Goal: Task Accomplishment & Management: Manage account settings

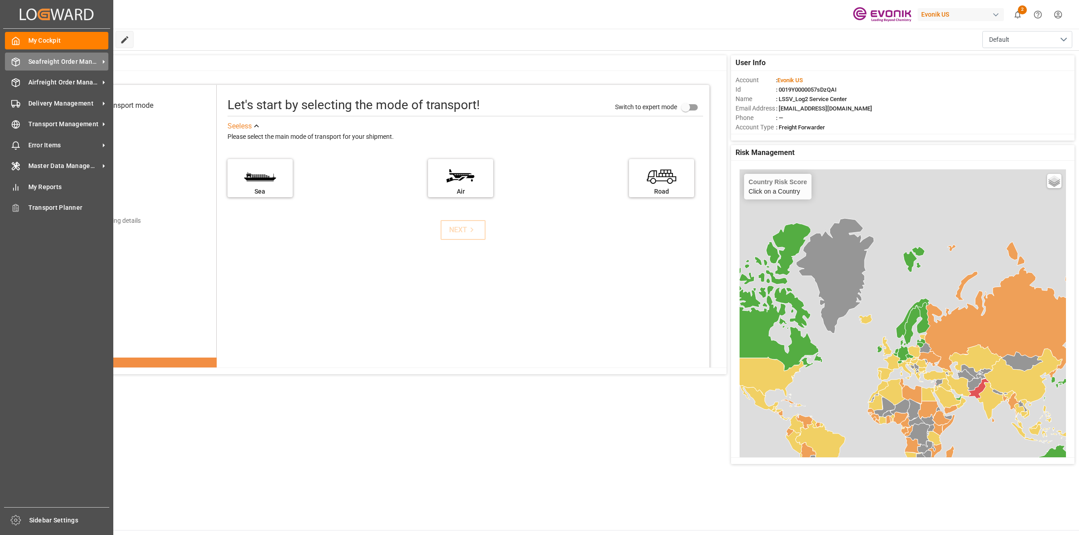
click at [11, 58] on icon at bounding box center [15, 62] width 9 height 9
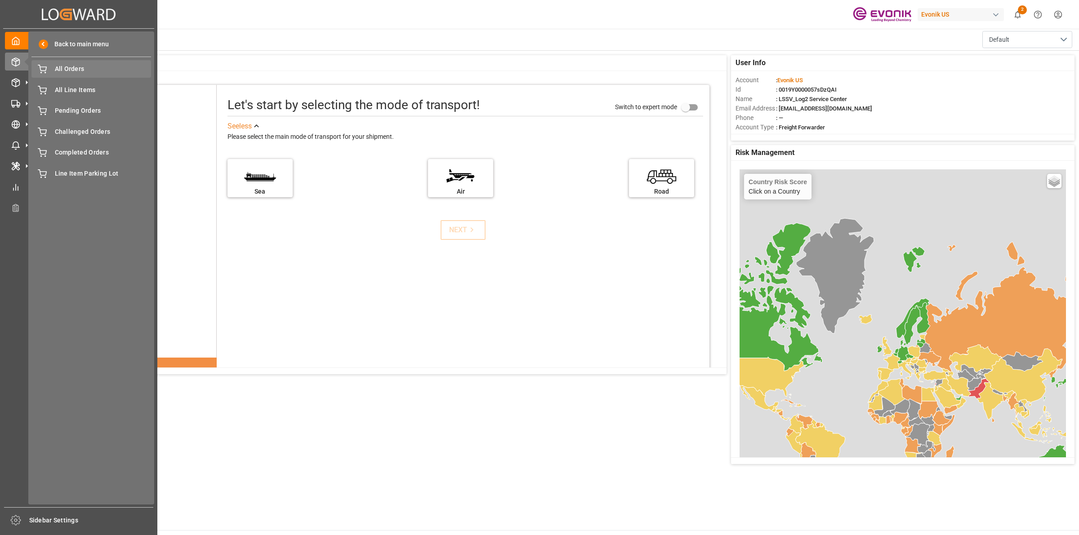
click at [79, 68] on span "All Orders" at bounding box center [103, 68] width 97 height 9
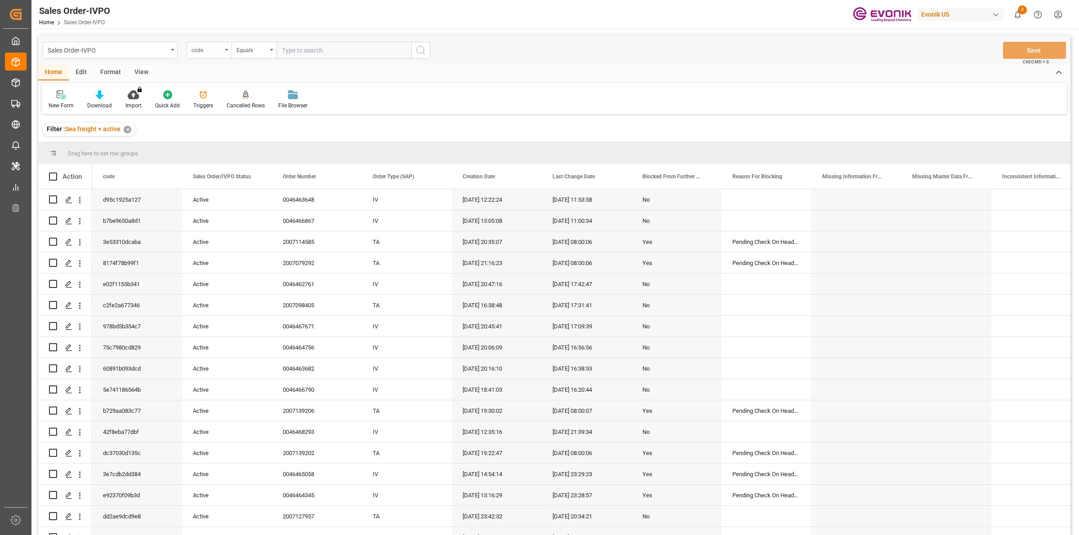
click at [227, 53] on div "code" at bounding box center [209, 50] width 45 height 17
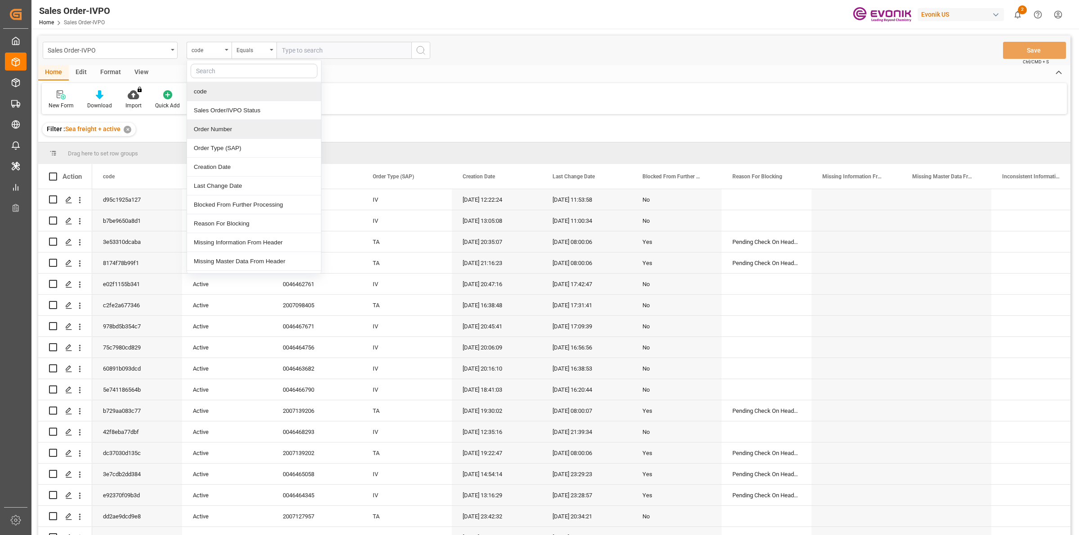
click at [225, 131] on div "Order Number" at bounding box center [254, 129] width 134 height 19
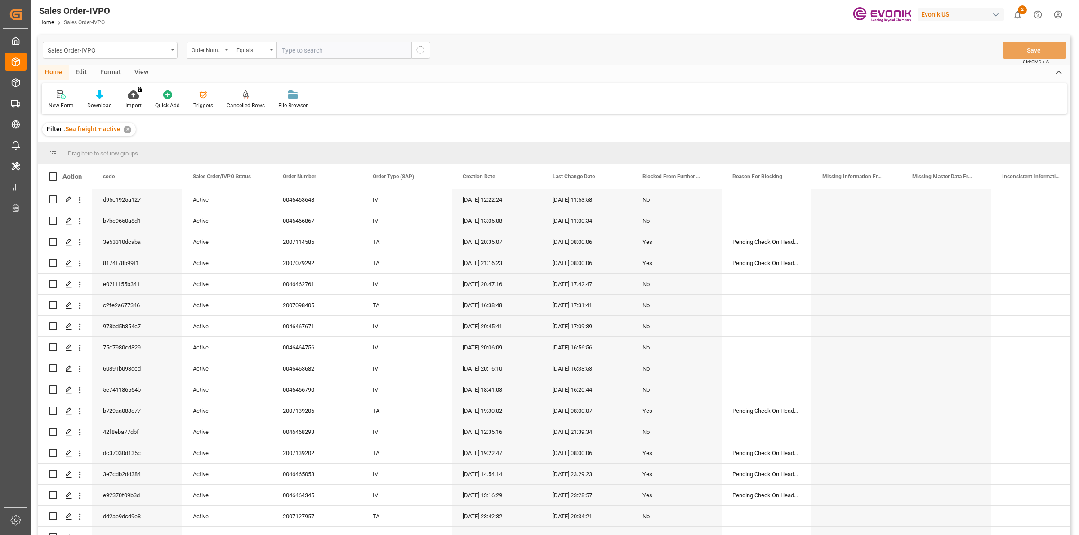
click at [316, 44] on input "text" at bounding box center [344, 50] width 135 height 17
paste input "2007000363"
type input "2007000363"
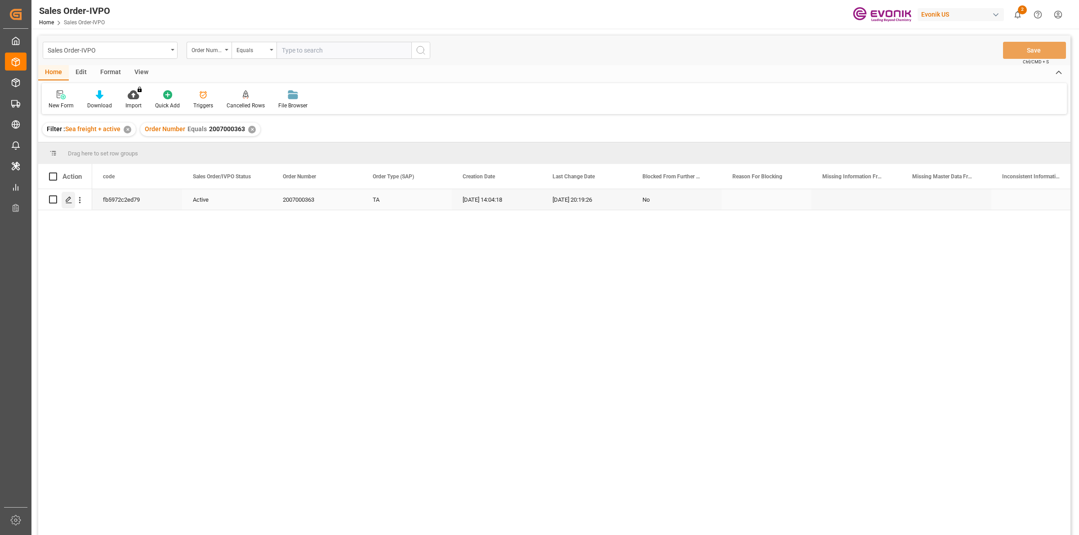
click at [63, 202] on div "Press SPACE to select this row." at bounding box center [68, 200] width 13 height 17
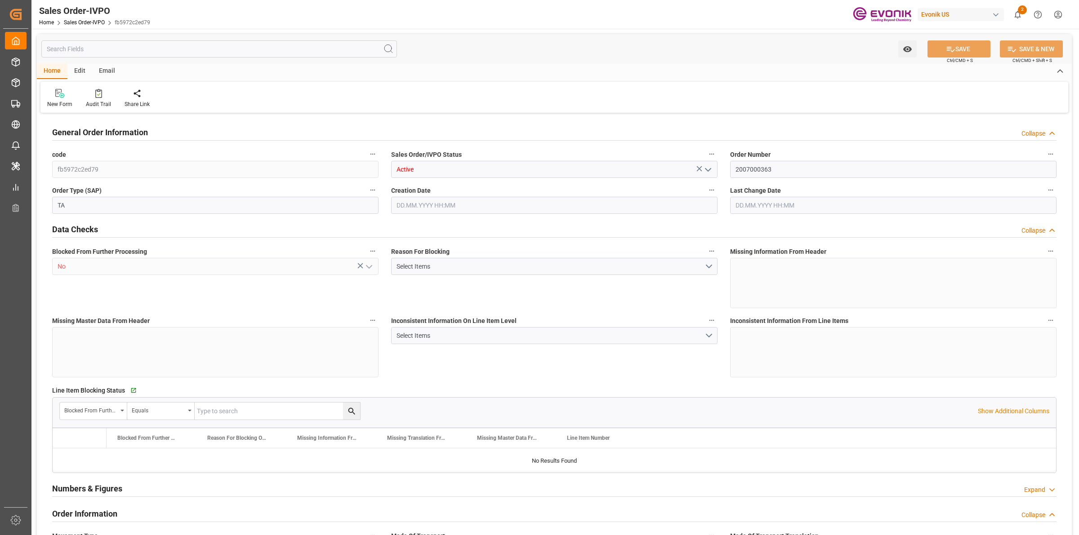
type input "COCTG"
type input "0"
type input "1"
type input "2"
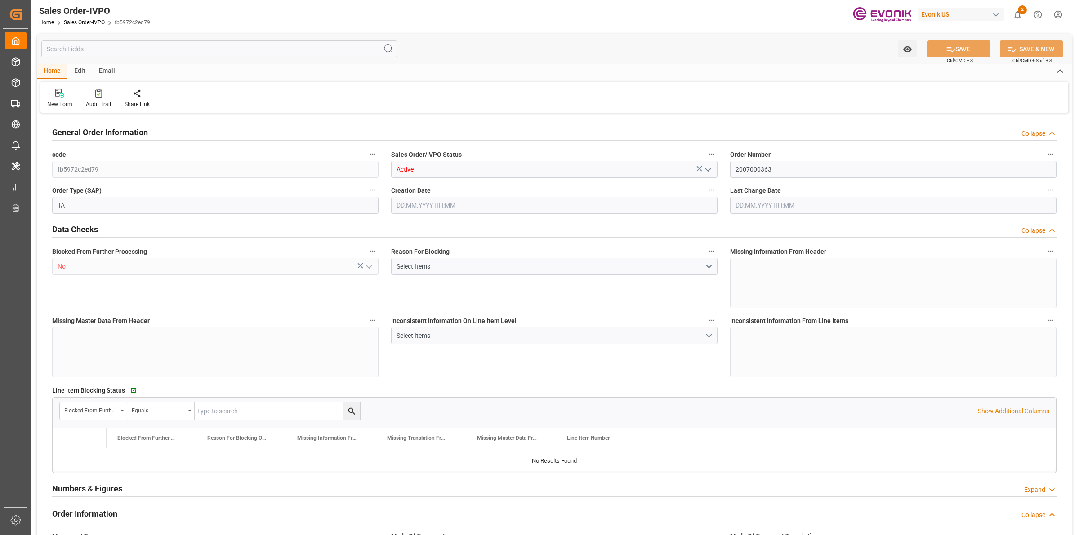
type input "18568"
type input "109.136"
type input "19000"
type input "60"
type input "[DATE] 14:04"
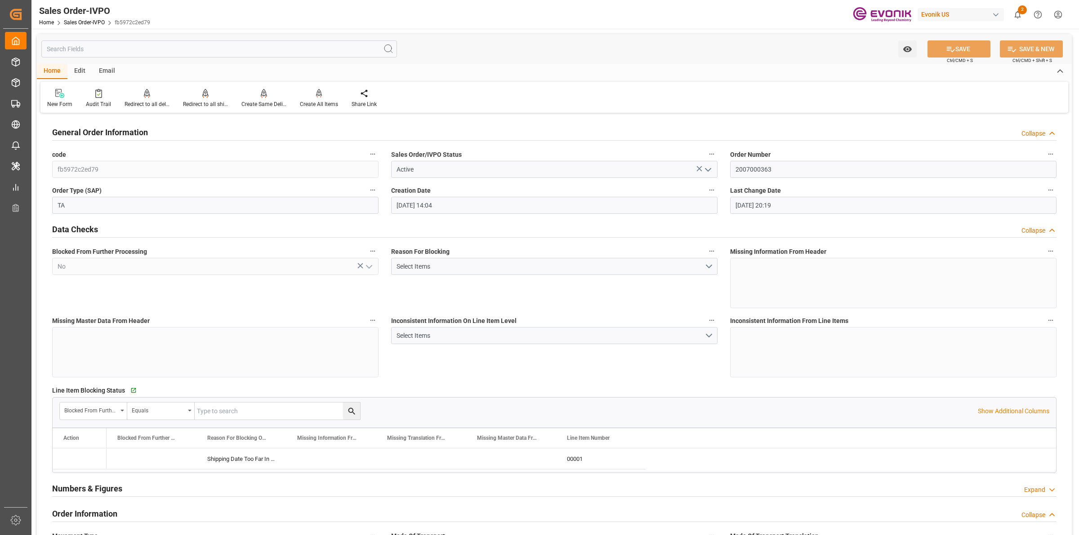
type input "[DATE] 20:19"
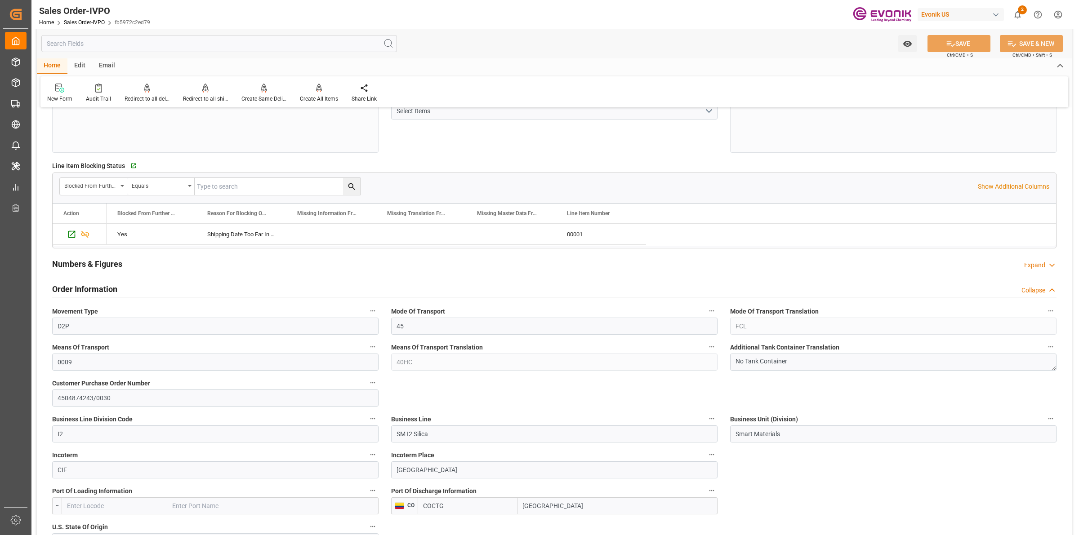
scroll to position [393, 0]
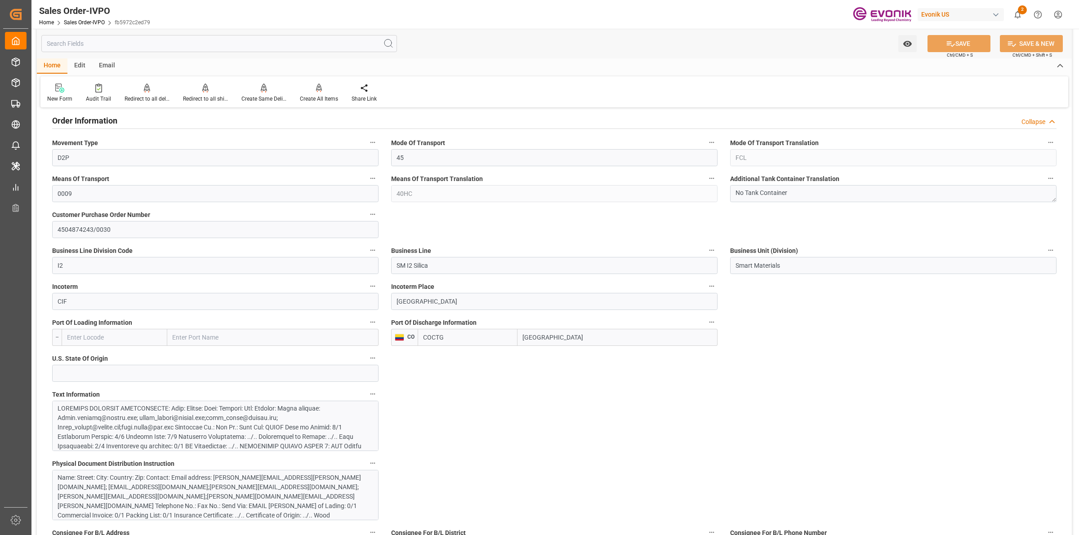
drag, startPoint x: 563, startPoint y: 339, endPoint x: 533, endPoint y: 329, distance: 31.3
click at [499, 330] on div "COCTG [GEOGRAPHIC_DATA]" at bounding box center [568, 337] width 300 height 17
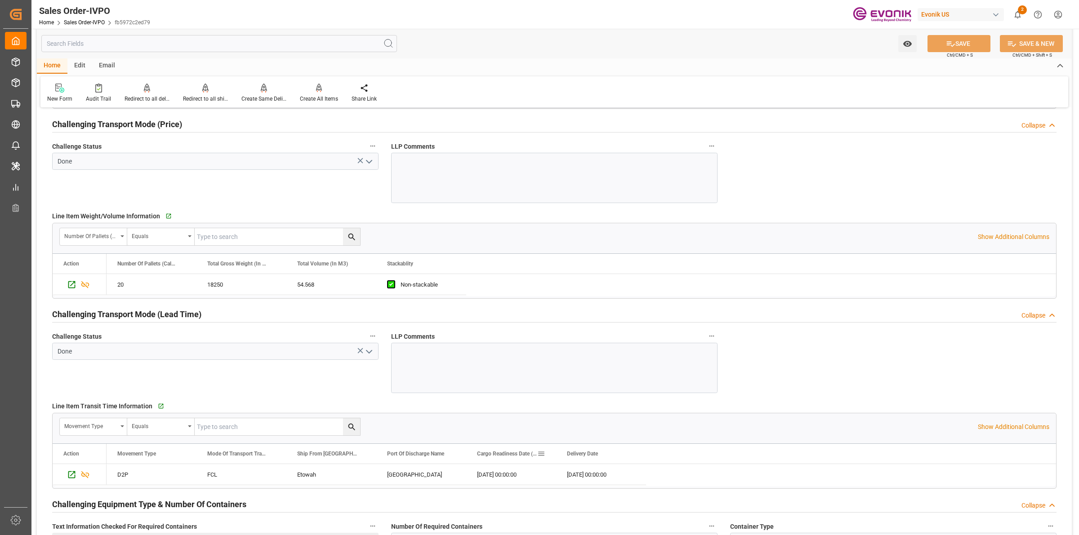
scroll to position [1405, 0]
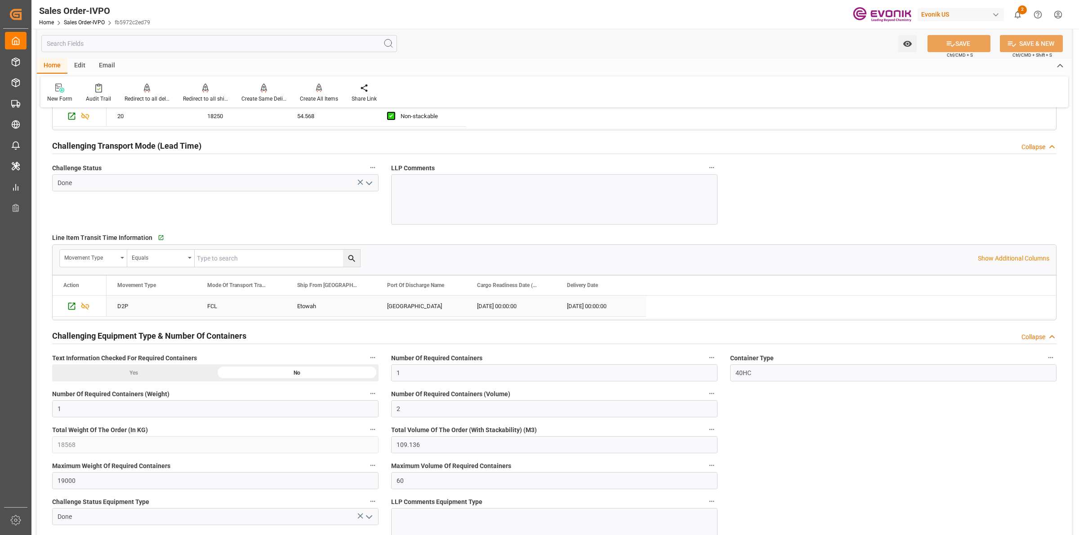
click at [308, 307] on div "Etowah" at bounding box center [331, 306] width 90 height 21
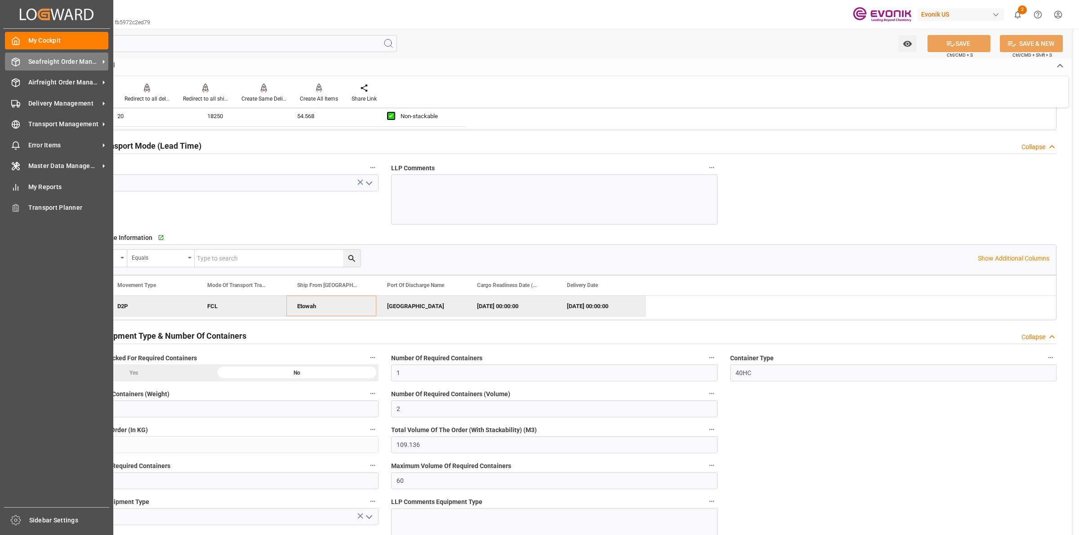
click at [12, 59] on icon at bounding box center [15, 62] width 9 height 9
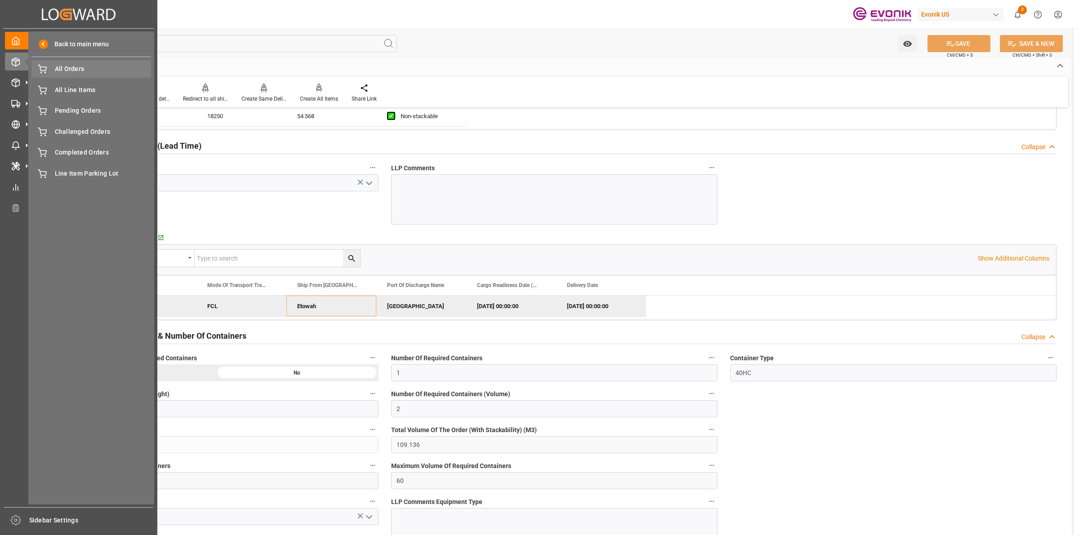
click at [74, 67] on span "All Orders" at bounding box center [103, 68] width 97 height 9
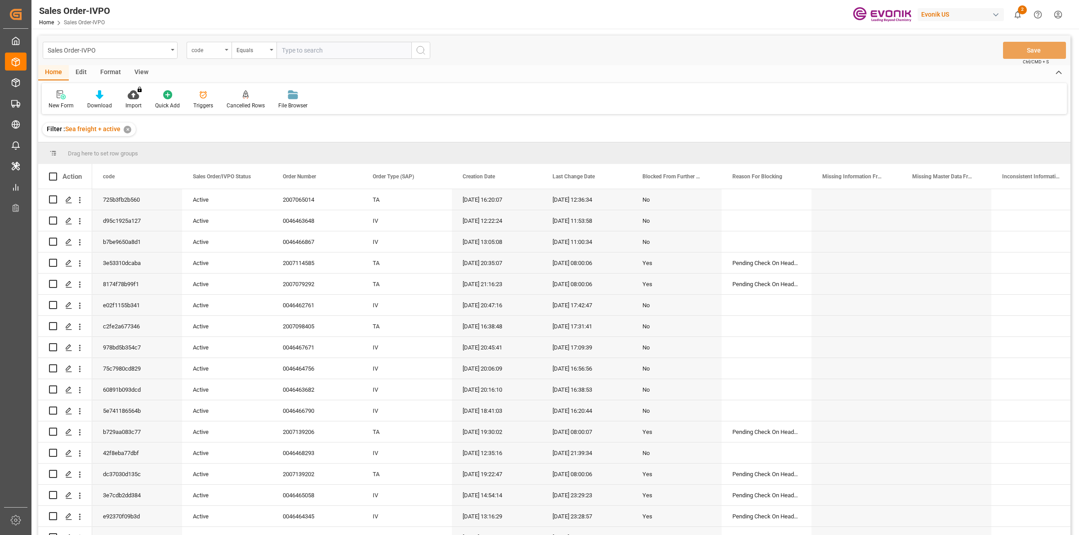
click at [208, 44] on div "code" at bounding box center [207, 49] width 31 height 10
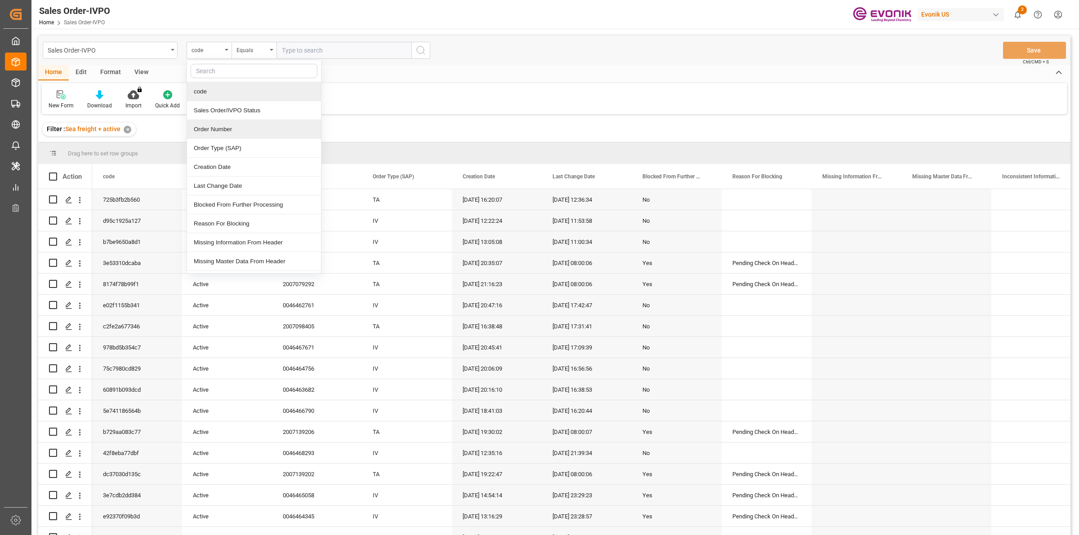
click at [208, 129] on div "Order Number" at bounding box center [254, 129] width 134 height 19
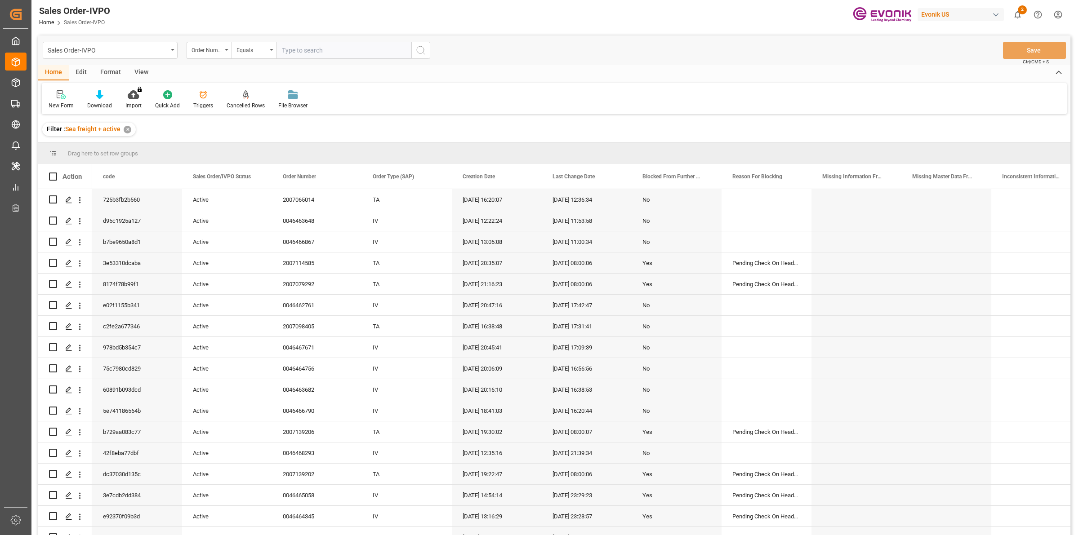
click at [325, 57] on input "text" at bounding box center [344, 50] width 135 height 17
paste input "2007000794"
type input "2007000794"
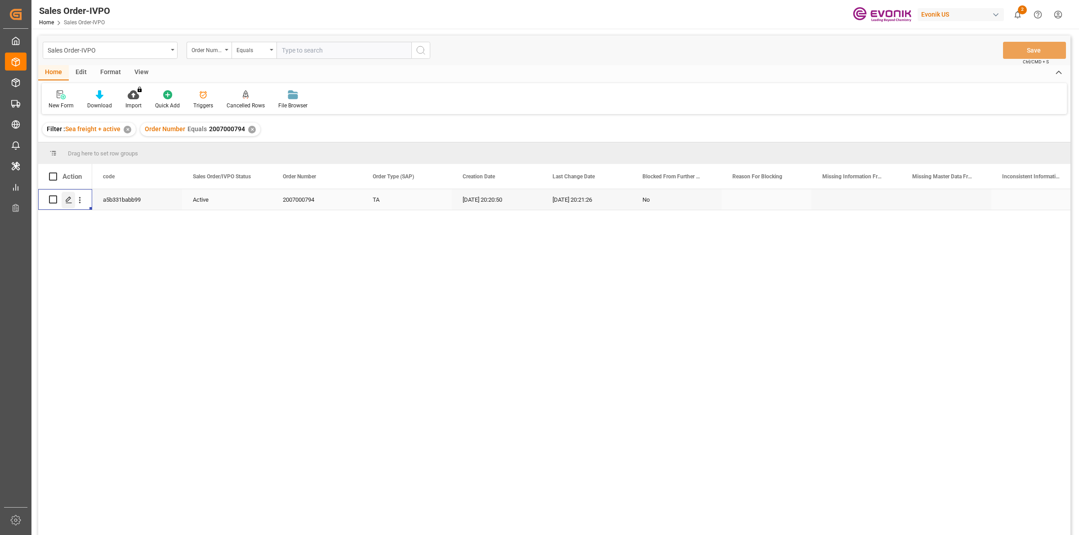
click at [68, 199] on icon "Press SPACE to select this row." at bounding box center [68, 199] width 7 height 7
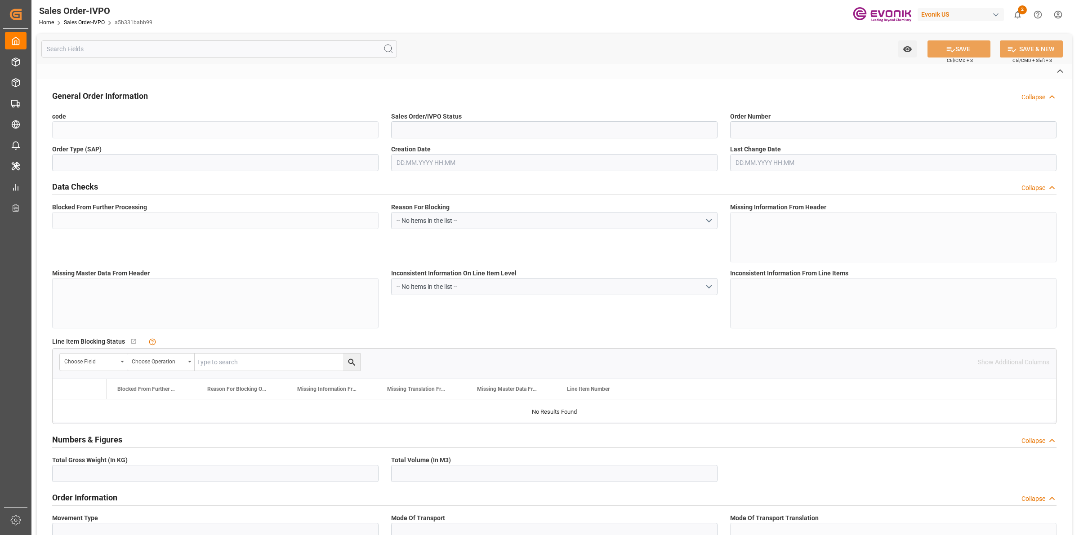
type input "a5b331babb99"
type input "Active"
type input "2007000794"
type input "TA"
type input "No"
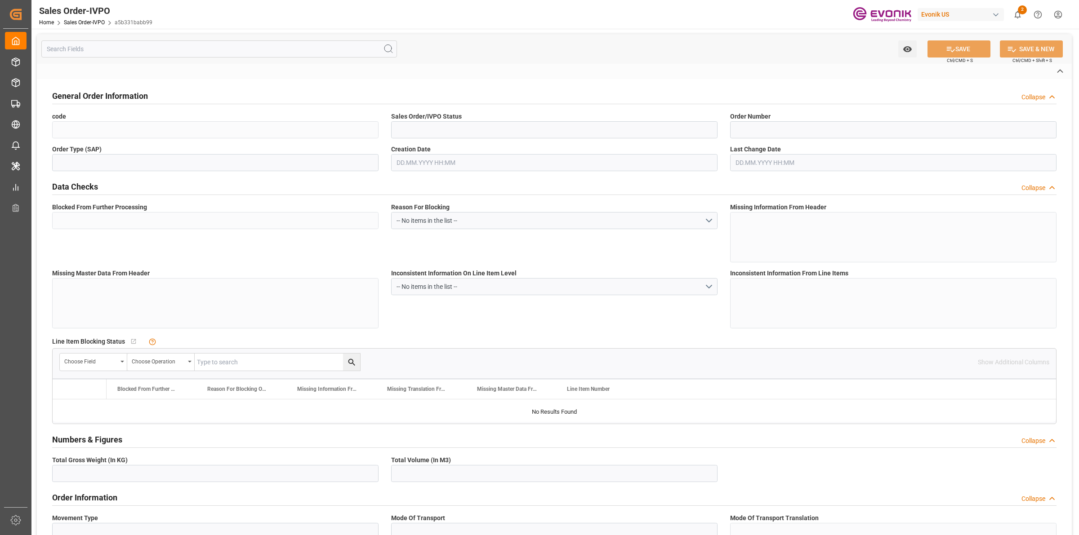
type input "D2P"
type input "45"
type input "FCL"
type input "0009"
type input "40HC"
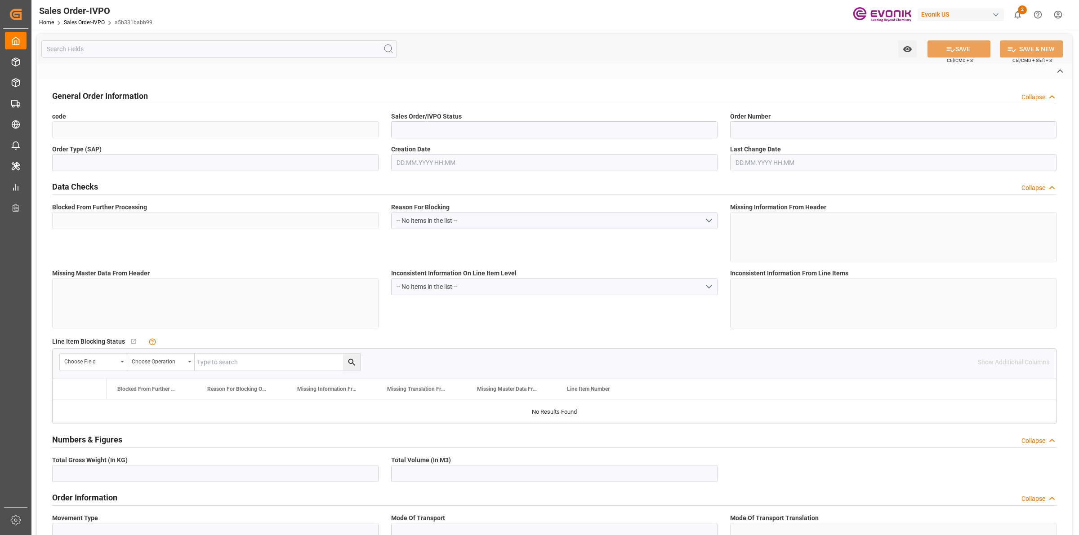
type textarea "No Tank Container"
type input "4504874243/0040"
type input "I2"
type input "SM I2 Silica"
type input "Smart Materials"
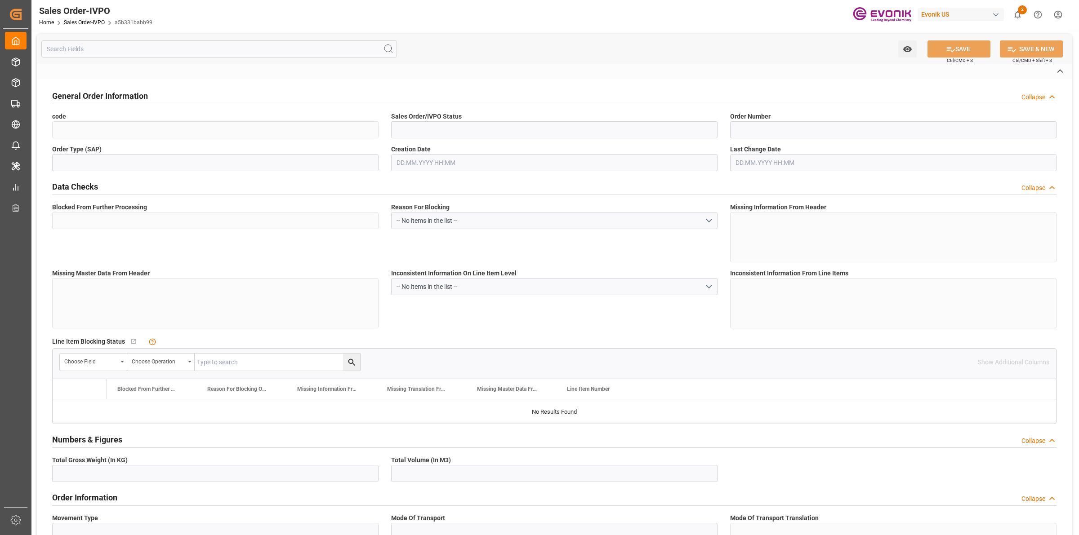
type input "CIF"
type input "[GEOGRAPHIC_DATA]"
type textarea "Not required"
type textarea "DIRECT CONSUMER"
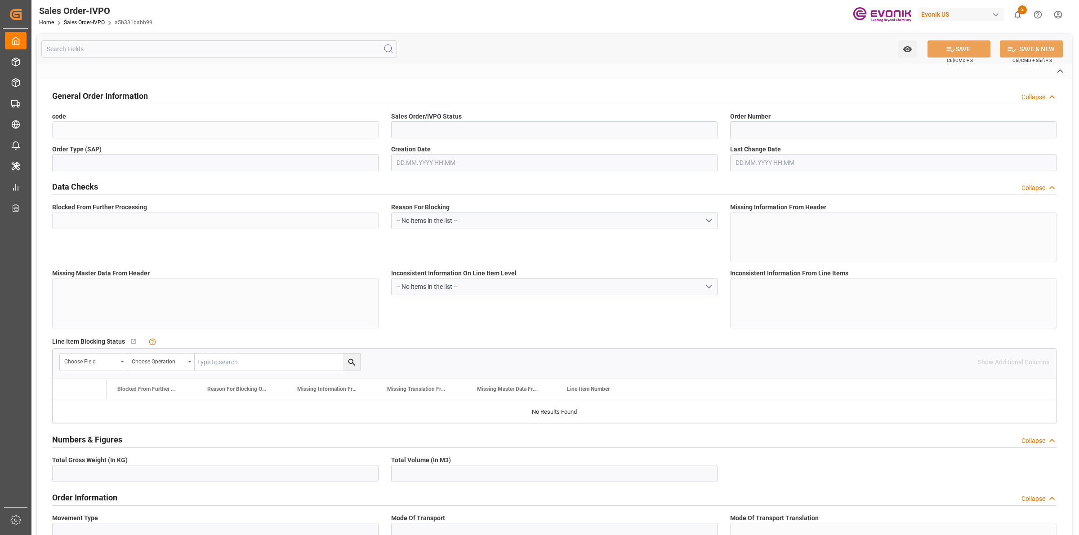
type textarea "NIT: 890300546-6"
type textarea "ZEODENT 114 CODE M00509"
type input "CO"
type input "Done"
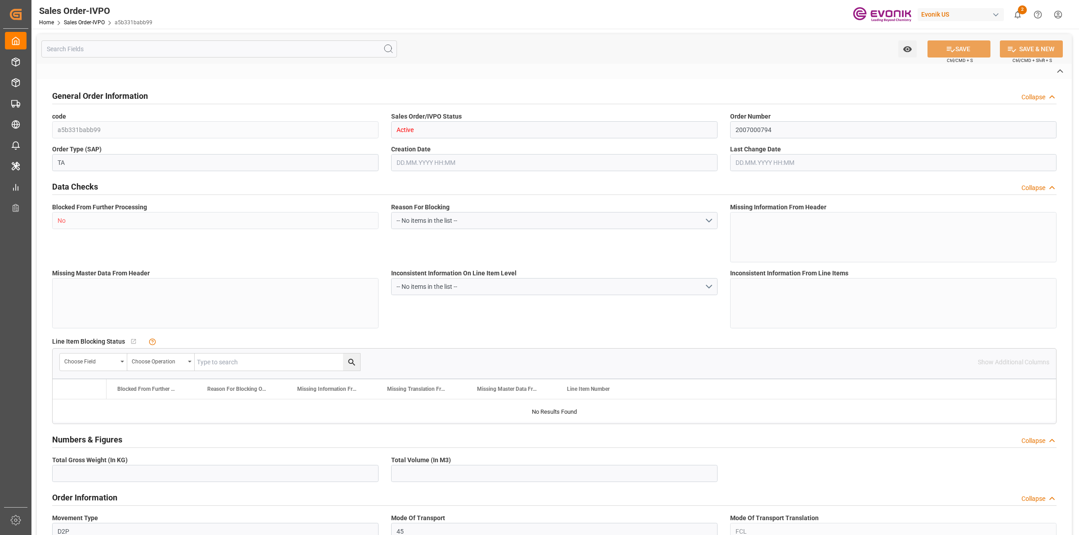
type input "40HC"
type input "Done"
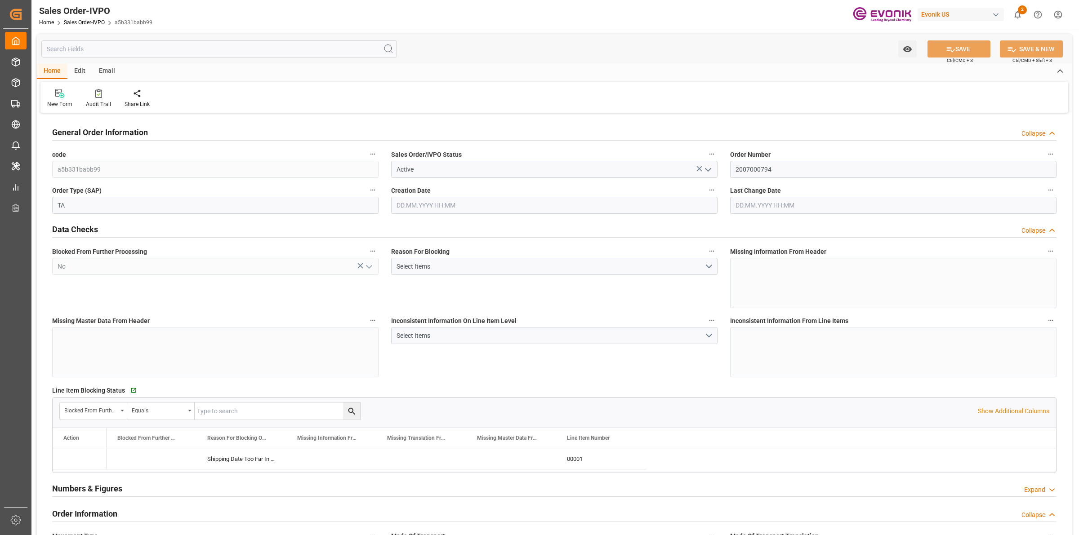
type input "COCTG"
type input "0"
type input "1"
type input "2"
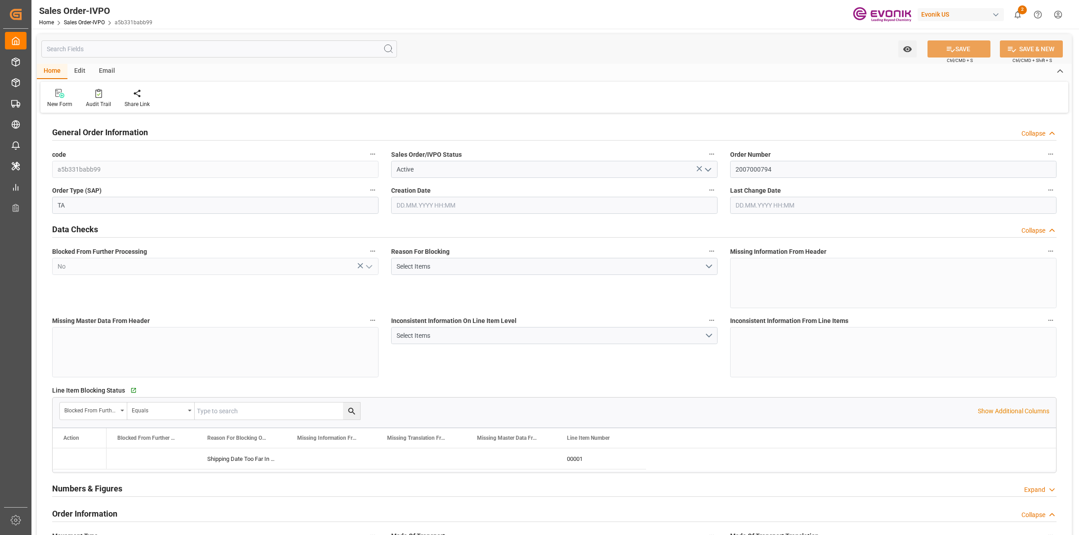
type input "18568"
type input "109.136"
type input "19000"
type input "60"
type input "[DATE] 20:20"
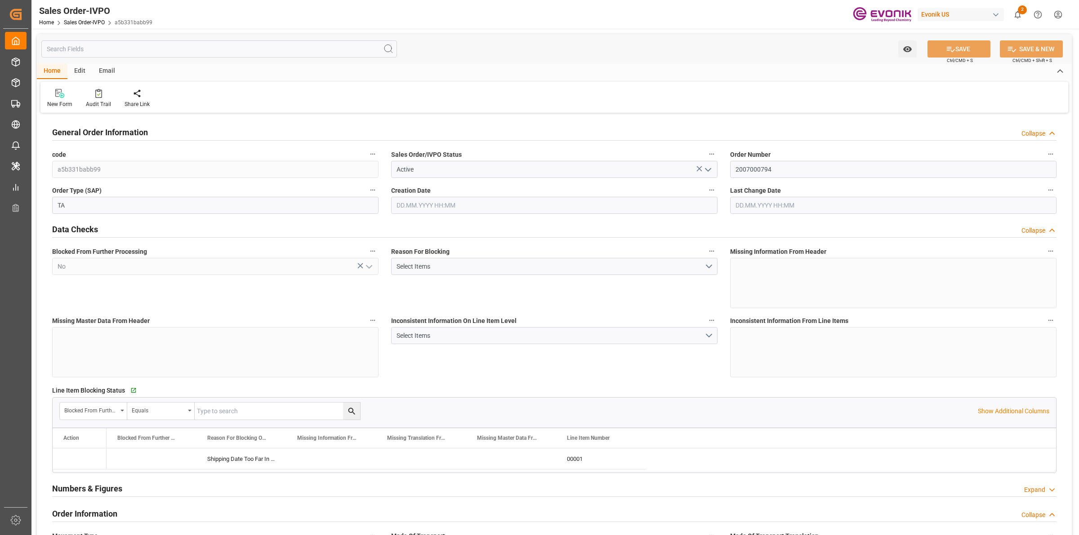
type input "[DATE] 20:21"
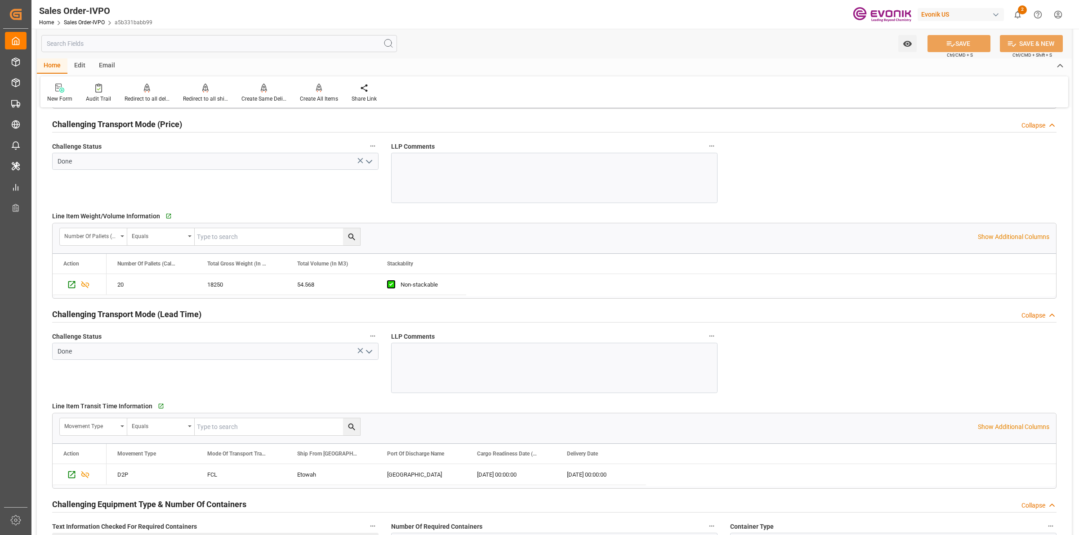
scroll to position [1293, 0]
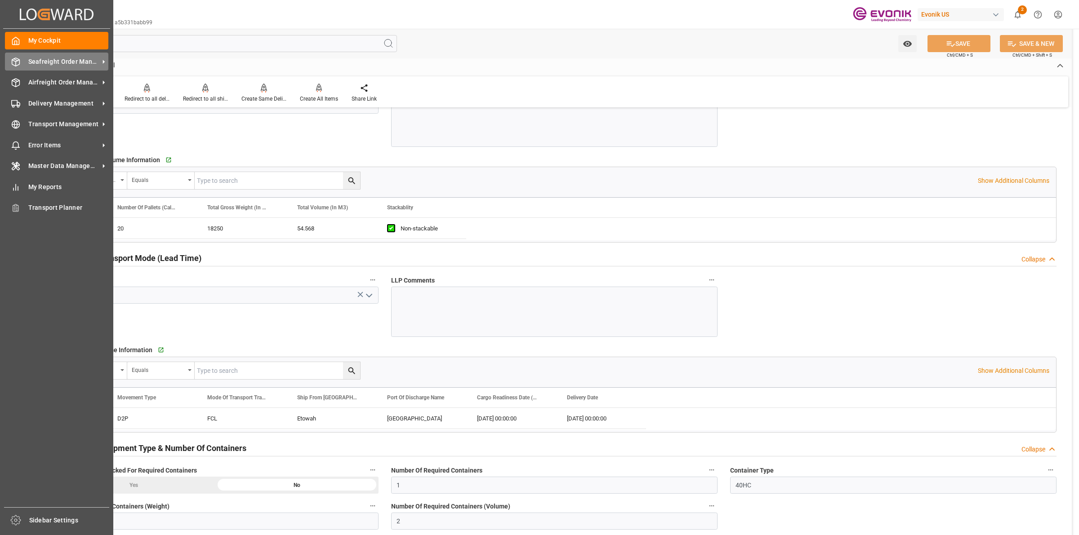
drag, startPoint x: 20, startPoint y: 59, endPoint x: 44, endPoint y: 62, distance: 23.5
click at [20, 59] on div "Seafreight Order Management Seafreight Order Management" at bounding box center [56, 62] width 103 height 18
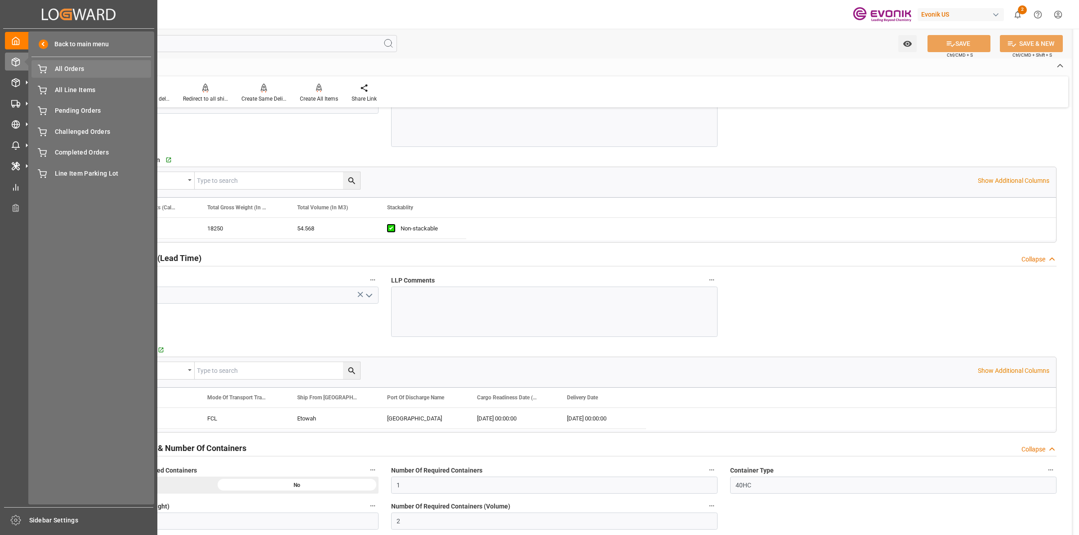
click at [62, 67] on span "All Orders" at bounding box center [103, 68] width 97 height 9
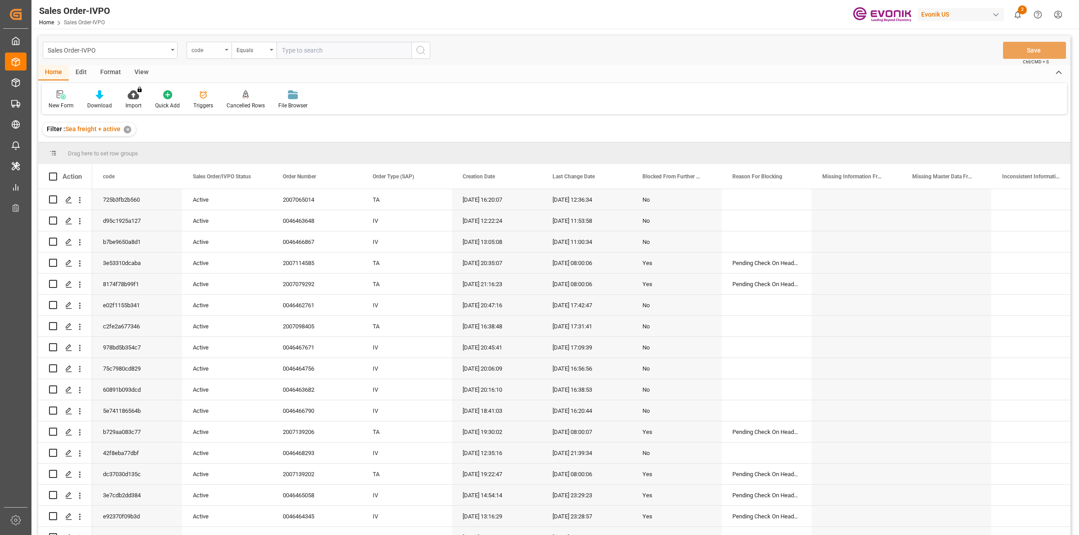
click at [221, 50] on div "code" at bounding box center [207, 49] width 31 height 10
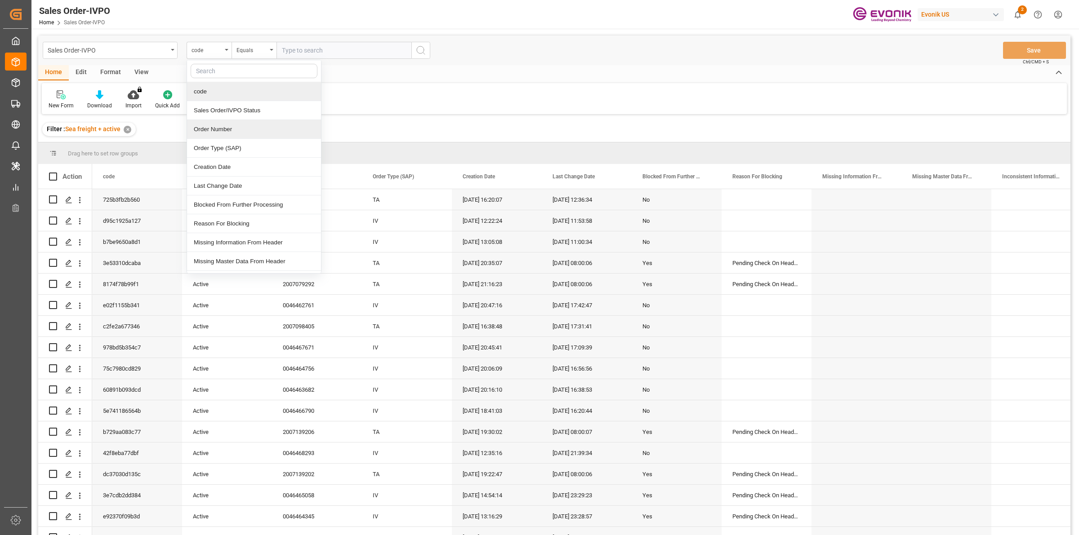
click at [224, 131] on div "Order Number" at bounding box center [254, 129] width 134 height 19
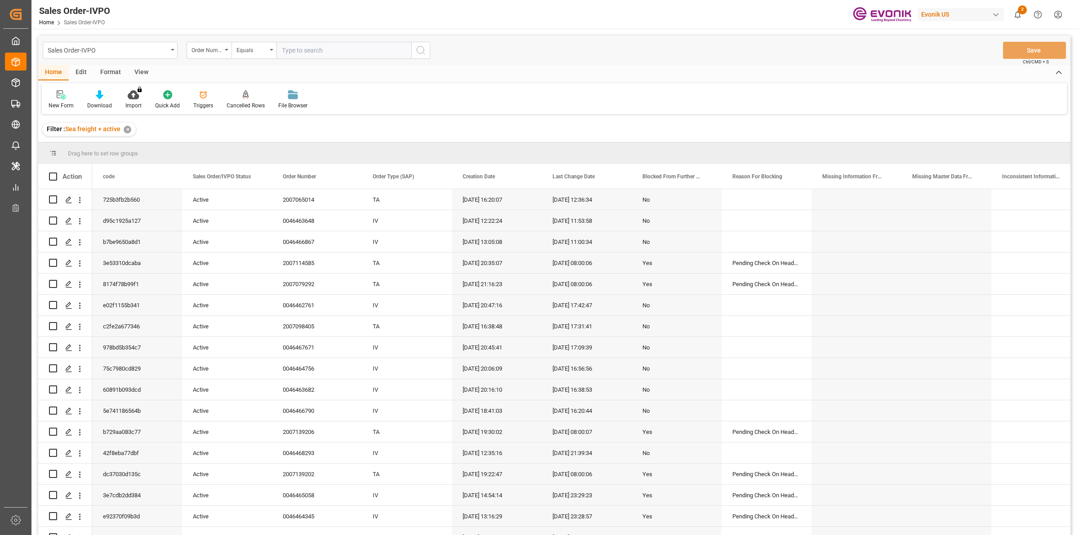
click at [300, 50] on input "text" at bounding box center [344, 50] width 135 height 17
paste input "2007000812"
type input "2007000812"
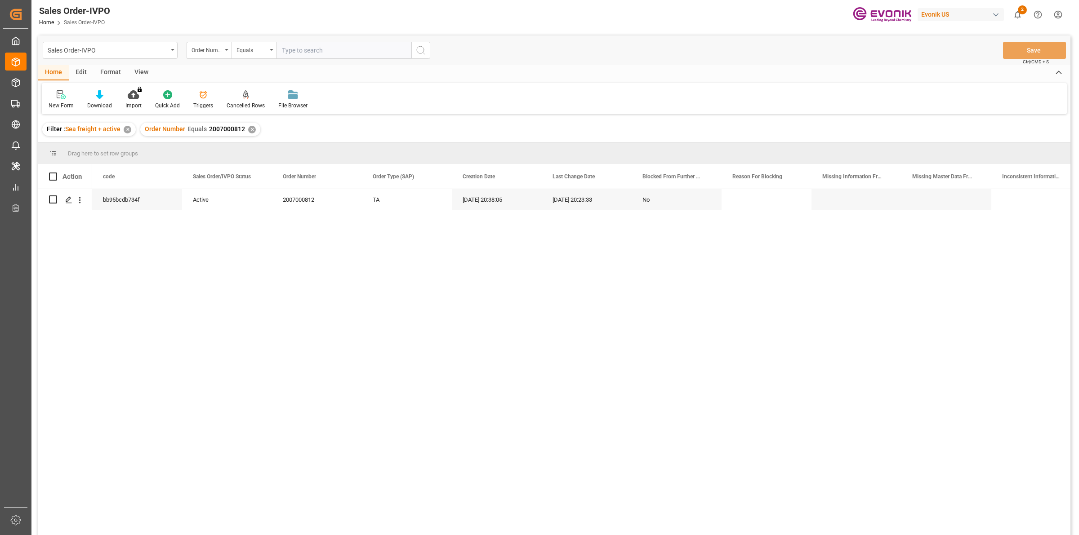
click at [261, 247] on div "bb95bcdb734f Active 2007000812 TA [DATE] 20:38:05 [DATE] 20:23:33 No" at bounding box center [581, 365] width 978 height 352
click at [68, 198] on polygon "Press SPACE to select this row." at bounding box center [68, 199] width 4 height 4
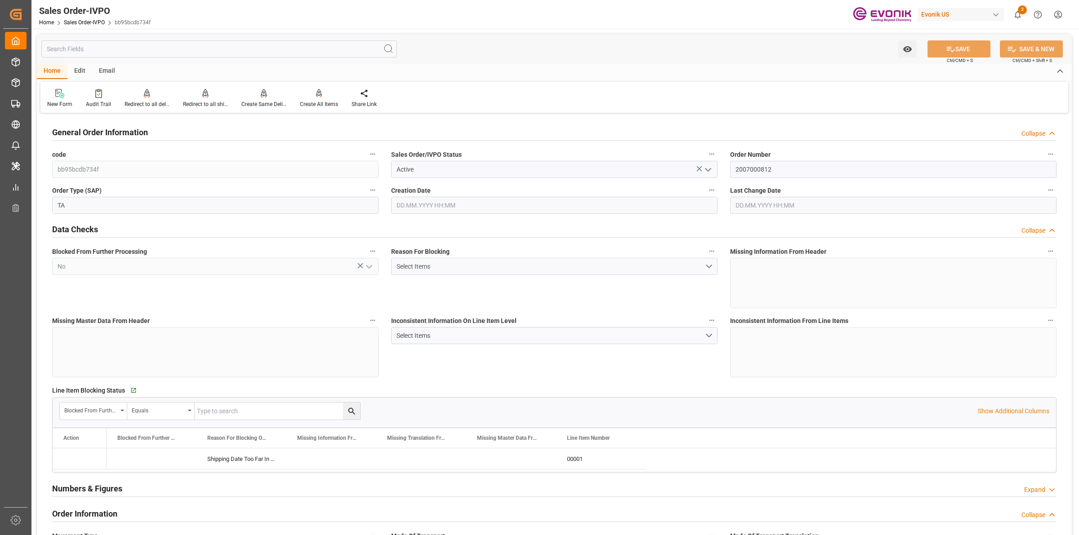
type input "COCTG"
type input "0"
type input "1"
type input "2"
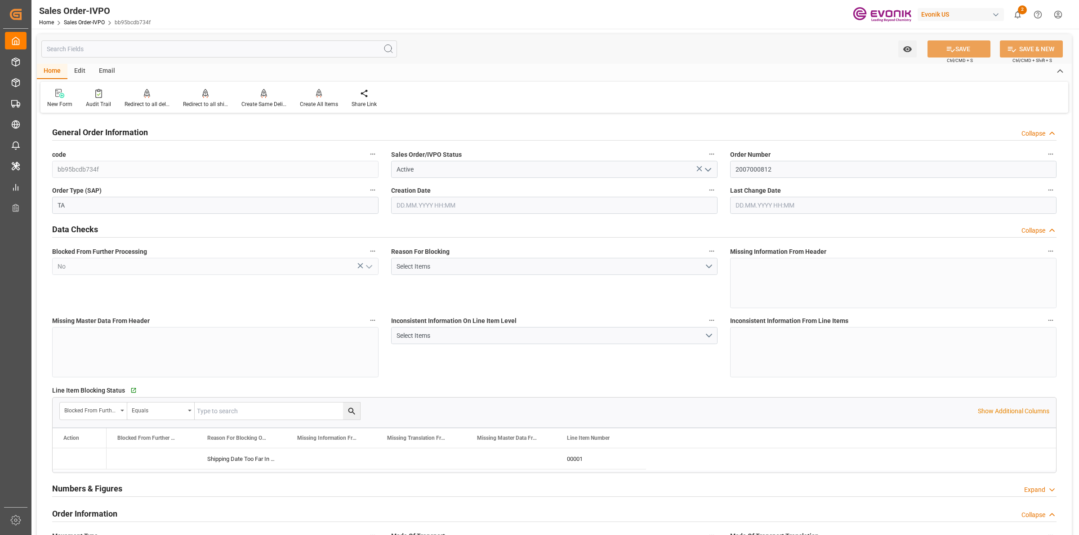
type input "18568"
type input "109.136"
type input "19000"
type input "60"
type input "[DATE] 20:38"
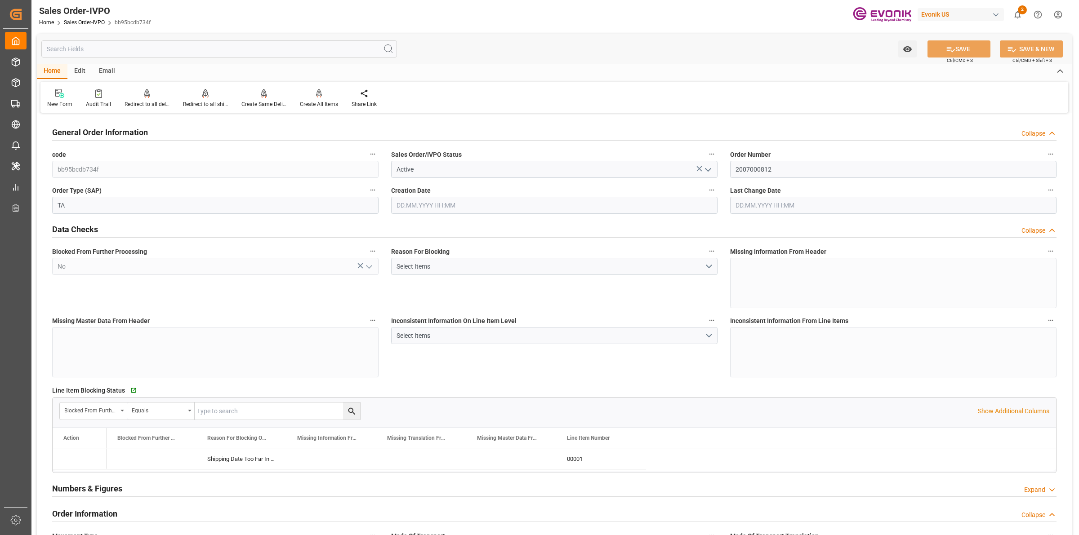
type input "[DATE] 20:23"
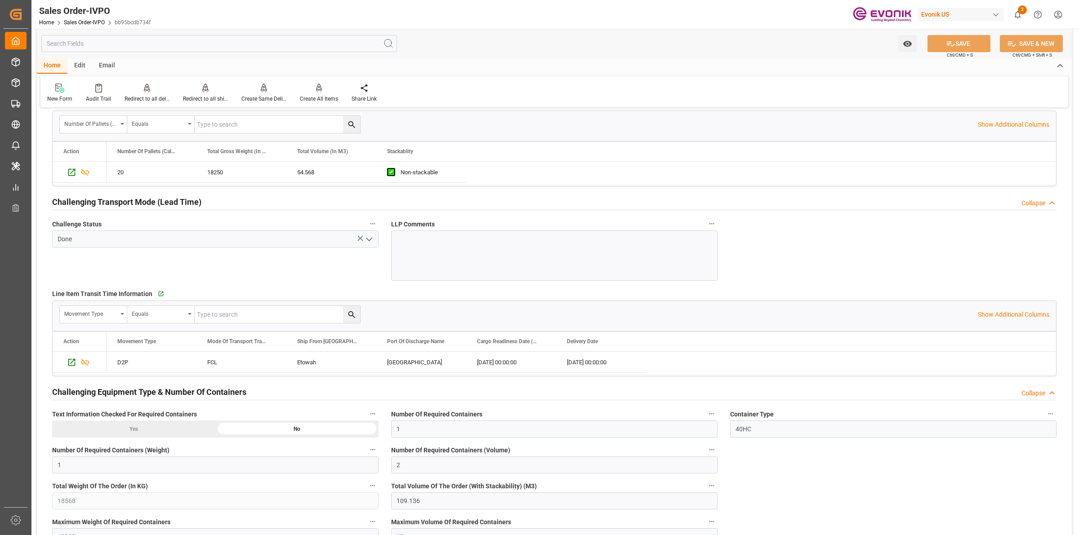
scroll to position [1517, 0]
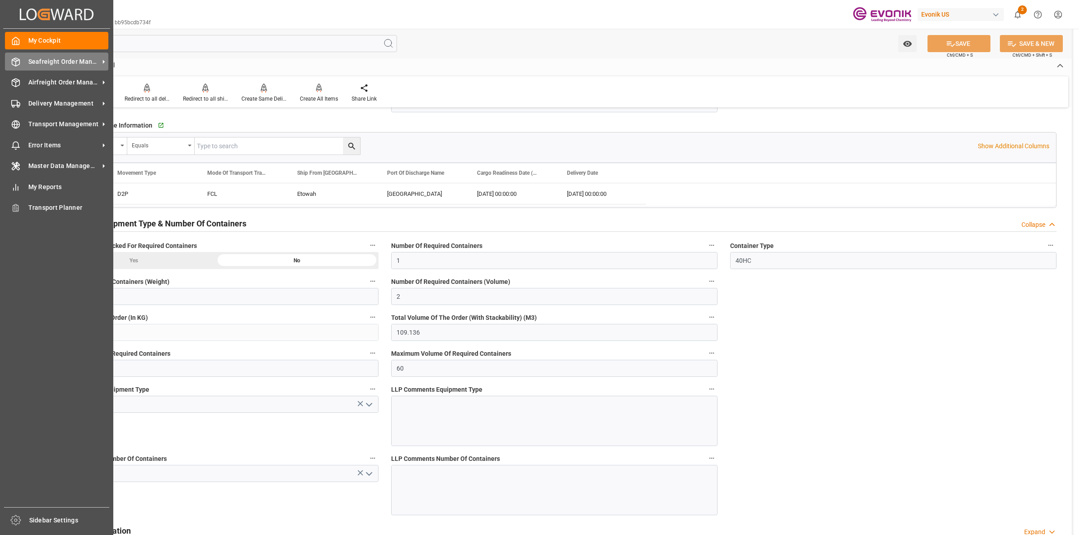
click at [12, 56] on div "Seafreight Order Management Seafreight Order Management" at bounding box center [56, 62] width 103 height 18
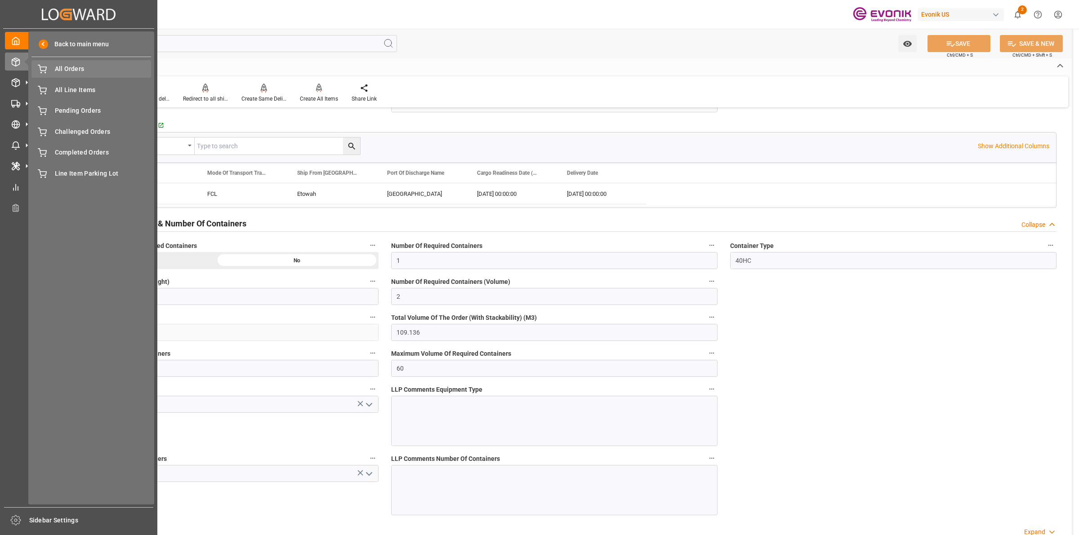
click at [86, 63] on div "All Orders All Orders" at bounding box center [91, 69] width 120 height 18
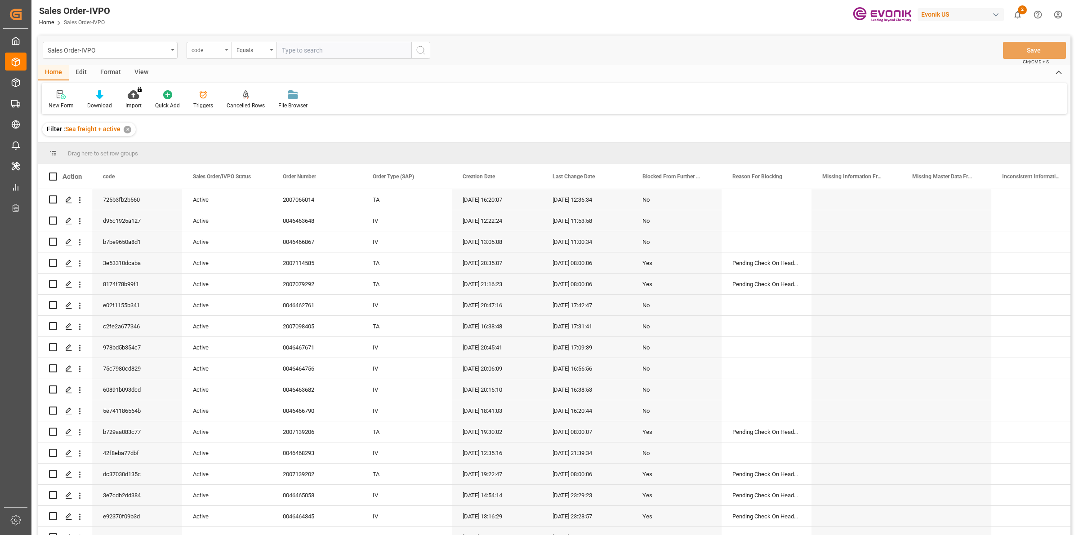
click at [208, 50] on div "code" at bounding box center [207, 49] width 31 height 10
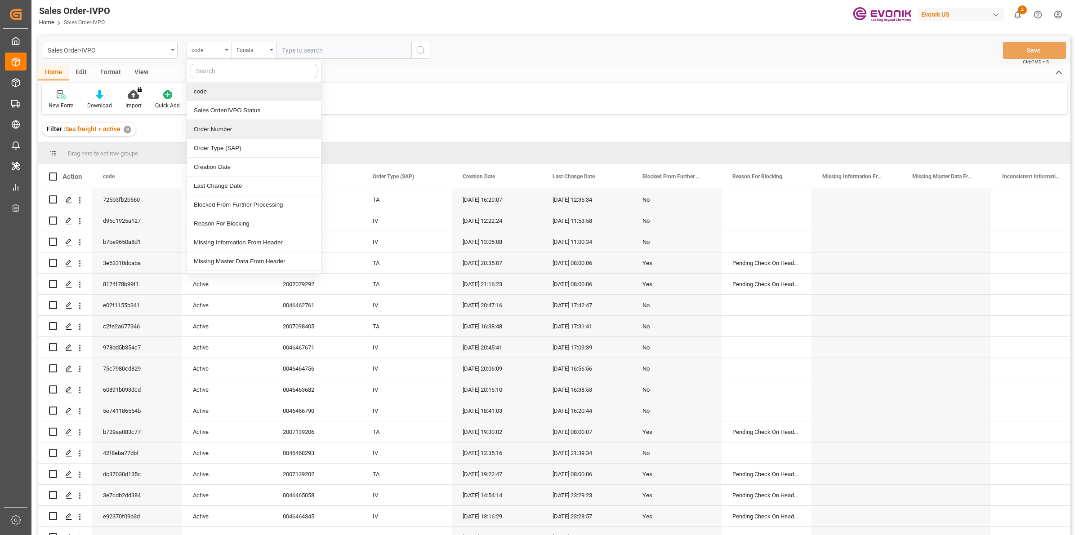
click at [219, 124] on div "Order Number" at bounding box center [254, 129] width 134 height 19
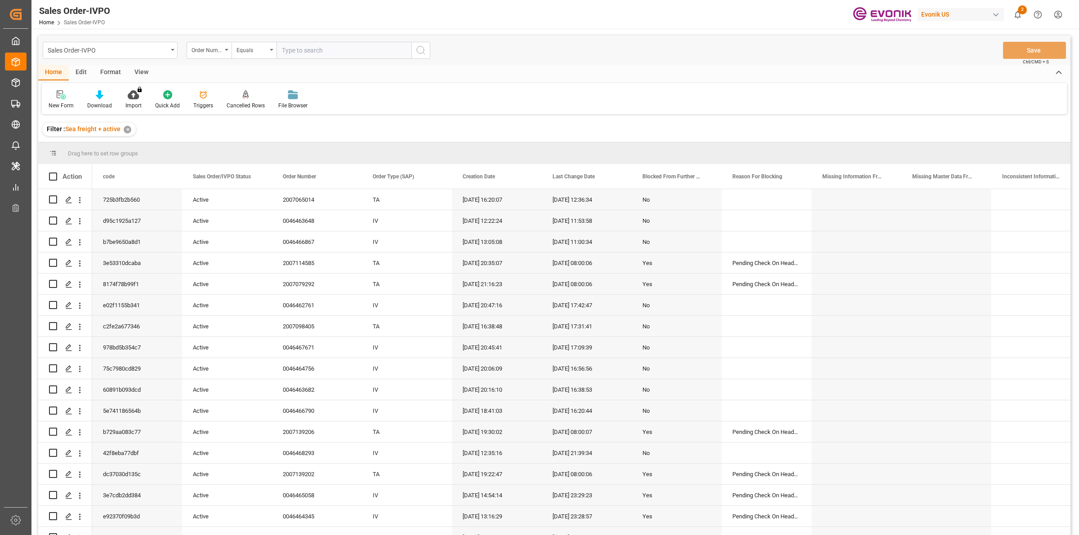
click at [309, 53] on input "text" at bounding box center [344, 50] width 135 height 17
paste input "2007000820"
type input "2007000820"
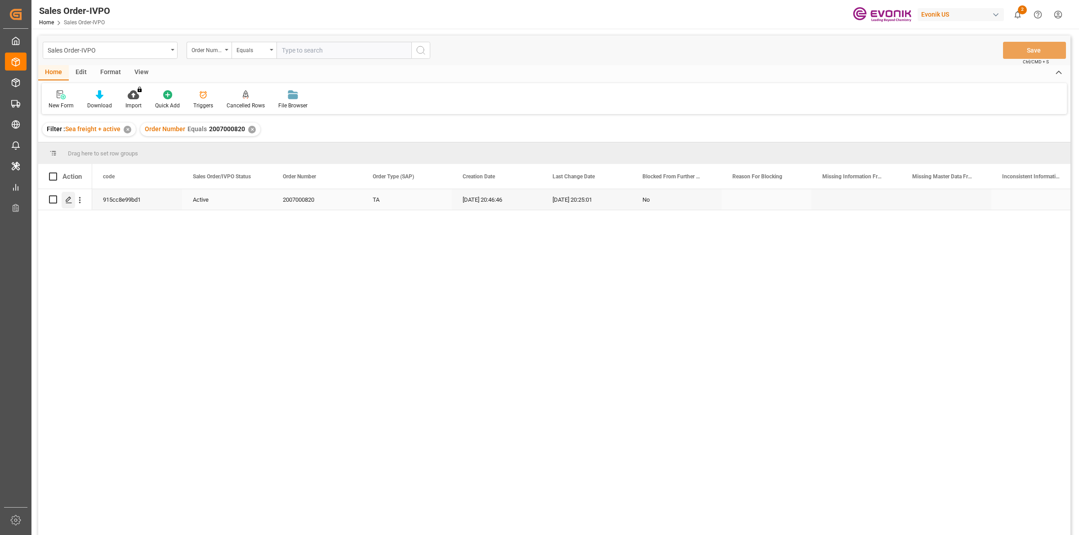
click at [65, 202] on icon "Press SPACE to select this row." at bounding box center [68, 199] width 7 height 7
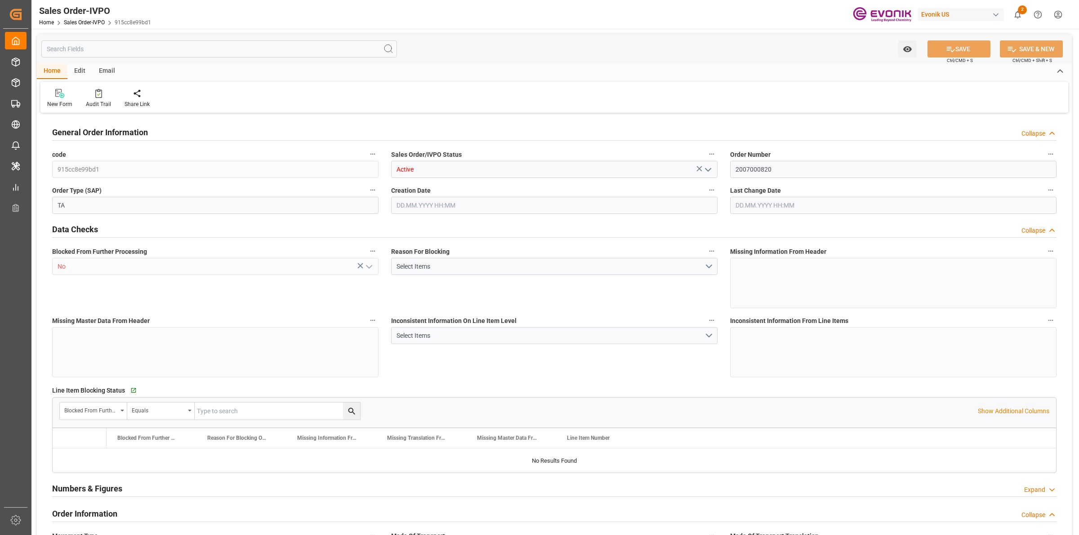
type input "COCTG"
type input "0"
type input "1"
type input "2"
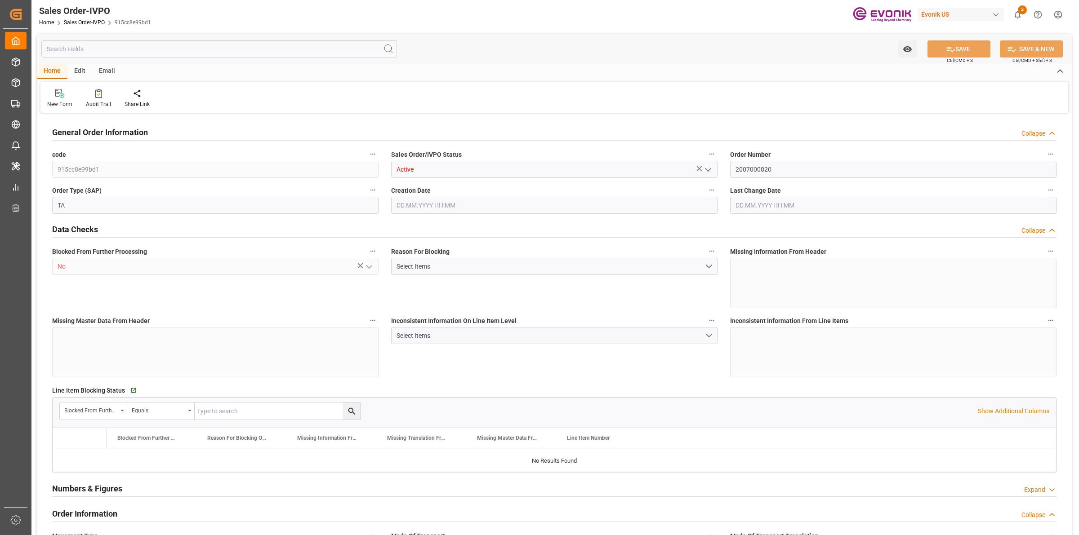
type input "18568"
type input "109.136"
type input "19000"
type input "60"
type input "[DATE] 20:46"
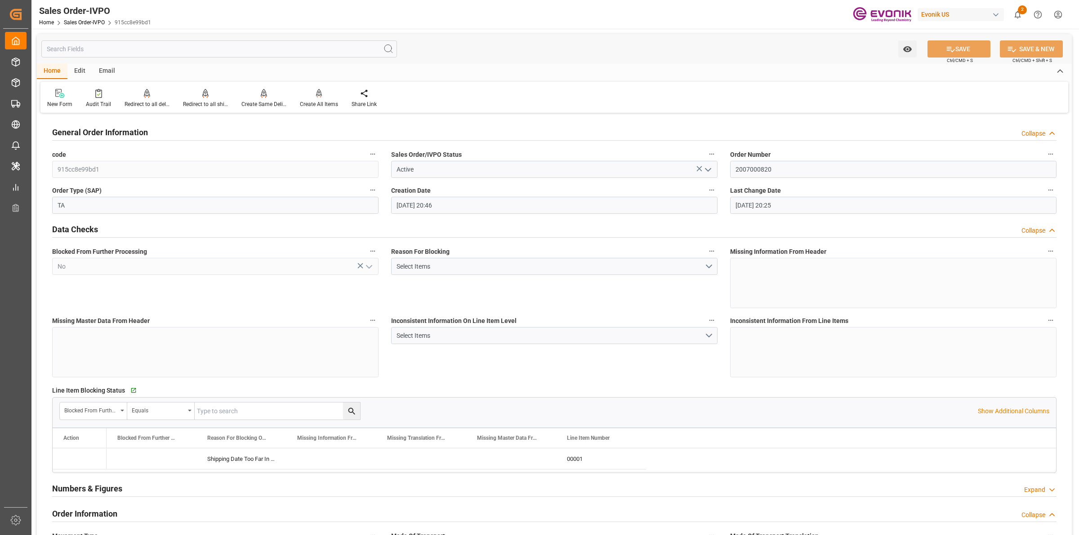
type input "[DATE] 20:25"
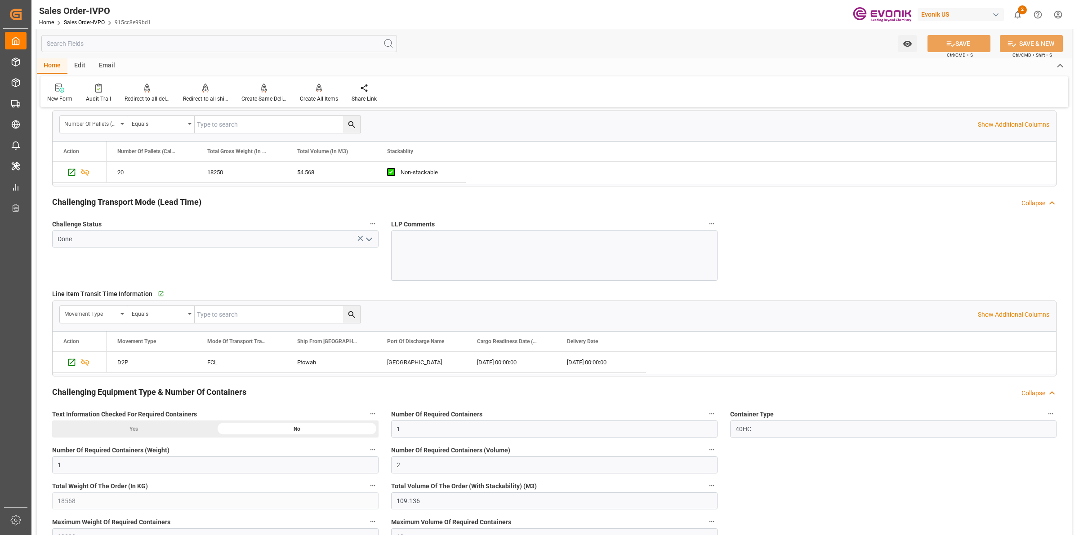
scroll to position [1574, 0]
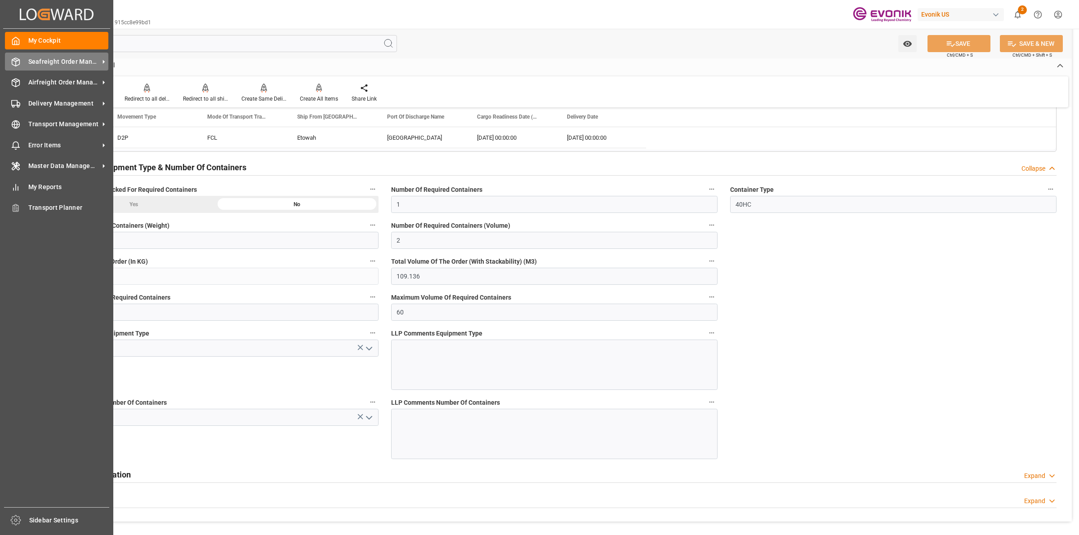
click at [15, 64] on icon at bounding box center [15, 62] width 9 height 9
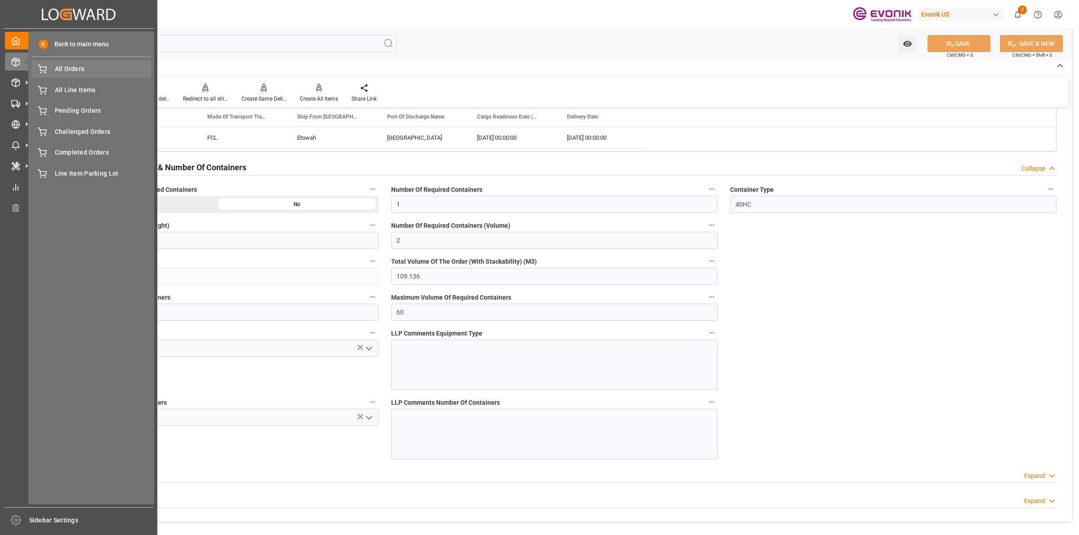
click at [82, 67] on span "All Orders" at bounding box center [103, 68] width 97 height 9
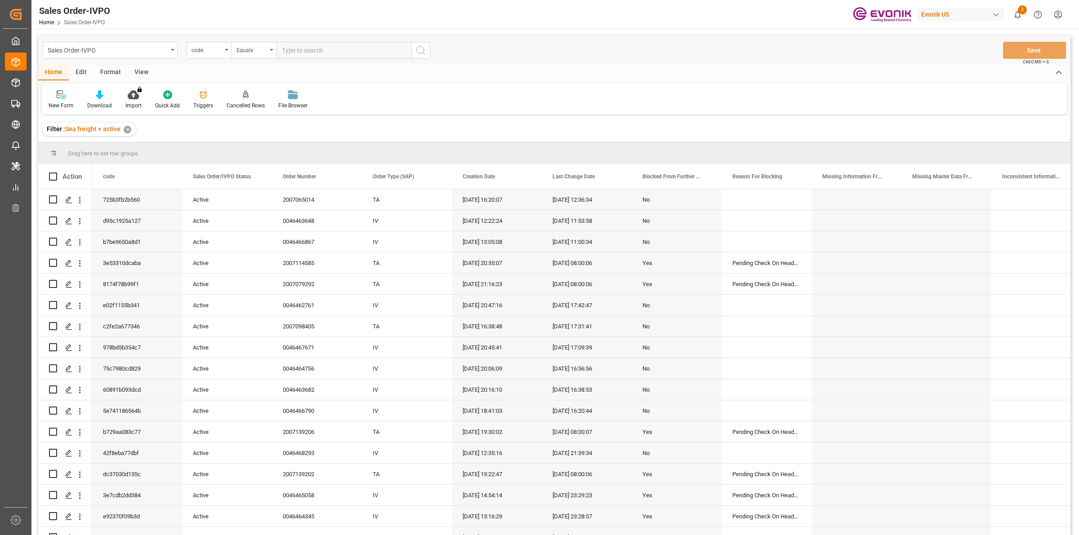
click at [339, 57] on input "text" at bounding box center [344, 50] width 135 height 17
click at [217, 49] on div "code" at bounding box center [207, 49] width 31 height 10
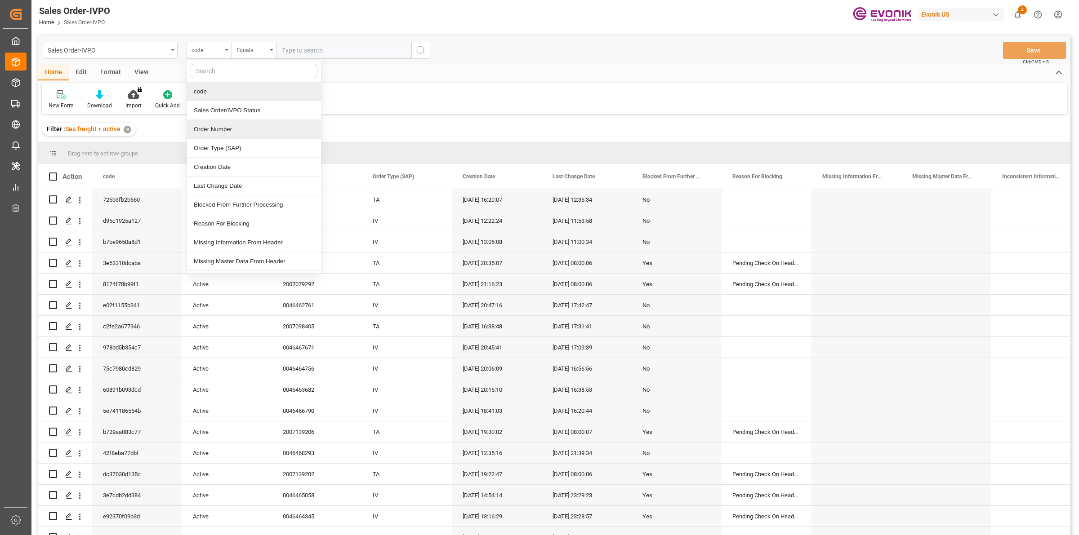
drag, startPoint x: 214, startPoint y: 131, endPoint x: 223, endPoint y: 124, distance: 11.2
click at [214, 130] on div "Order Number" at bounding box center [254, 129] width 134 height 19
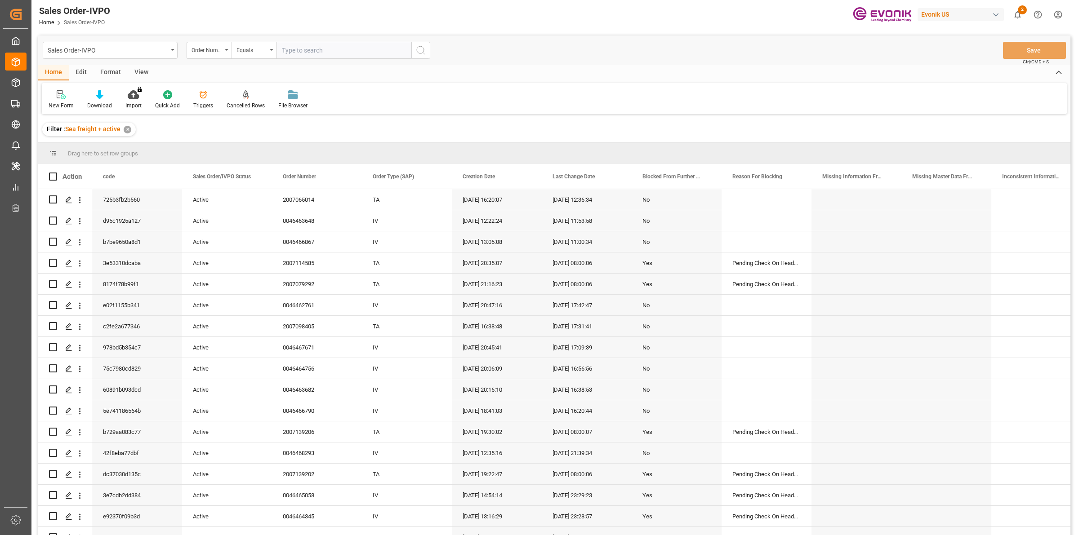
click at [297, 54] on input "text" at bounding box center [344, 50] width 135 height 17
paste input "2006984791"
type input "2006984791"
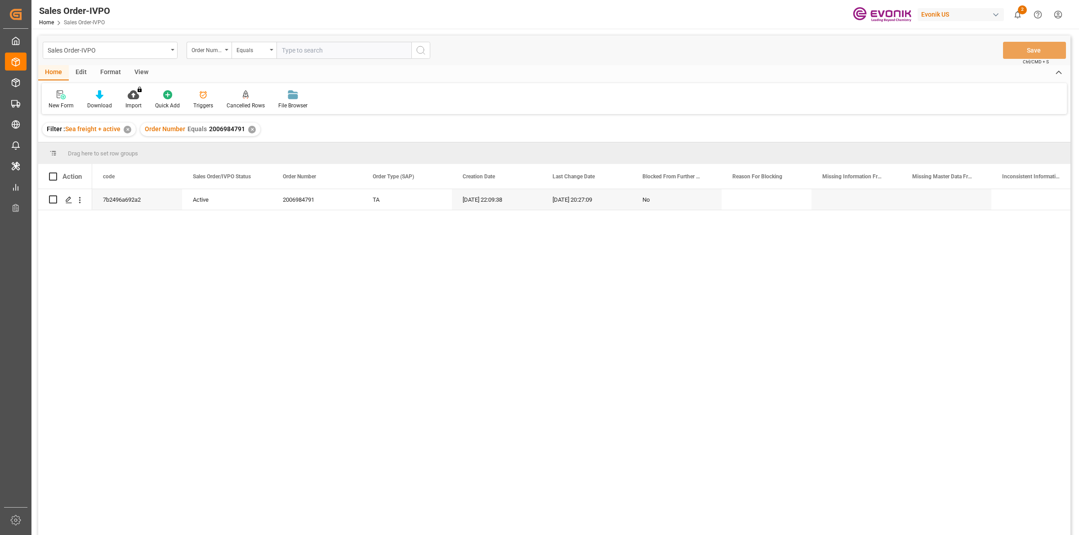
drag, startPoint x: 129, startPoint y: 297, endPoint x: 120, endPoint y: 271, distance: 27.6
click at [127, 295] on div "7b2496a692a2 Active 2006984791 TA [DATE] 22:09:38 [DATE] 20:27:09 No" at bounding box center [581, 365] width 978 height 352
click at [66, 202] on icon "Press SPACE to select this row." at bounding box center [68, 199] width 7 height 7
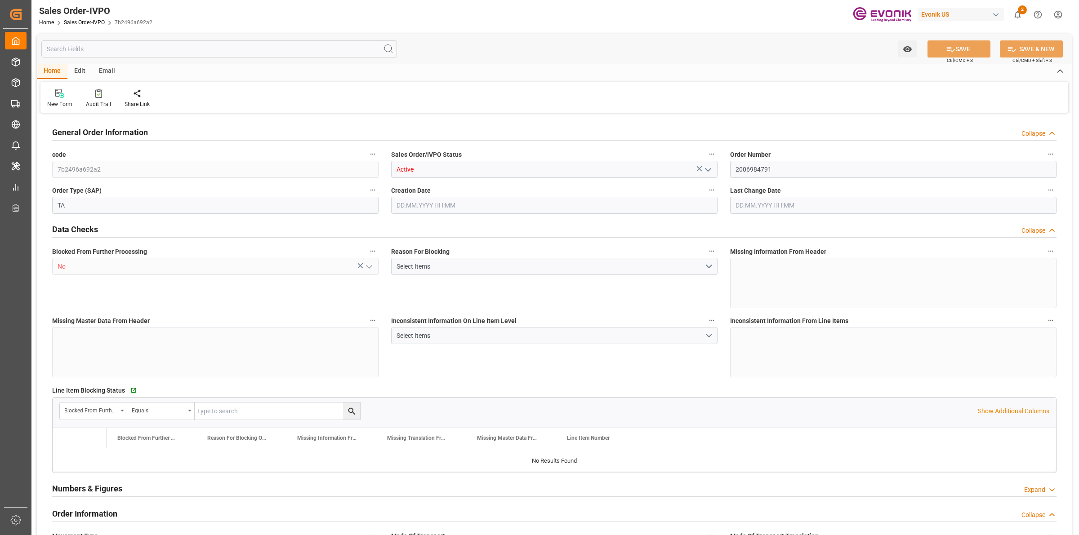
type input "COCTG"
type input "0"
type input "1"
type input "2"
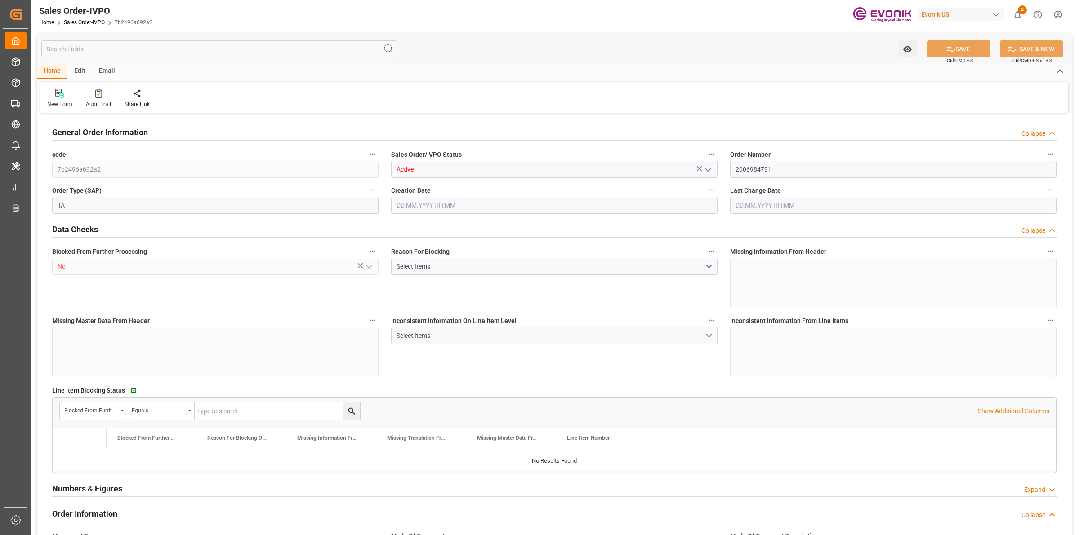
type input "18568"
type input "109.136"
type input "19000"
type input "60"
type input "[DATE] 22:09"
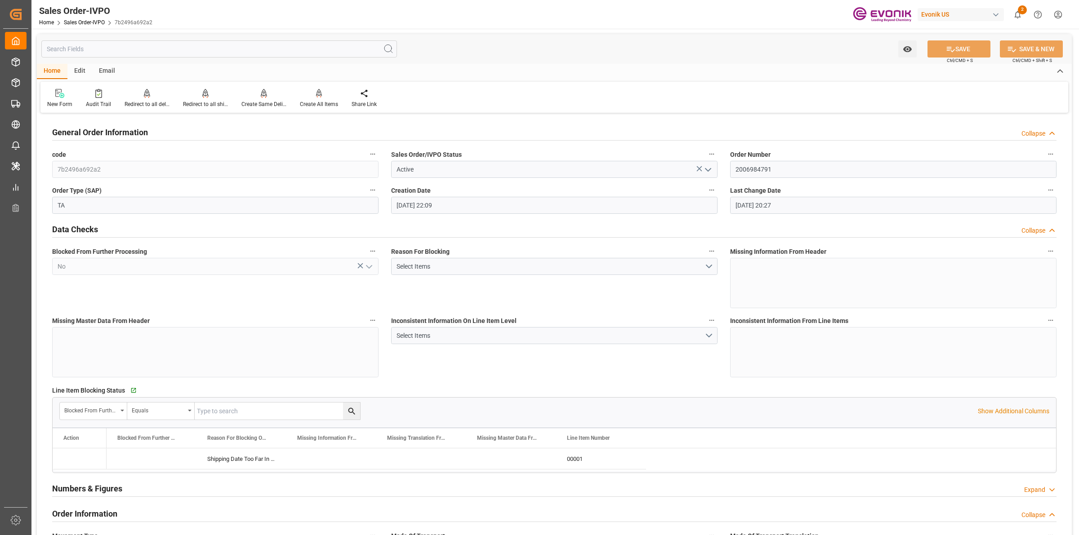
type input "[DATE] 20:27"
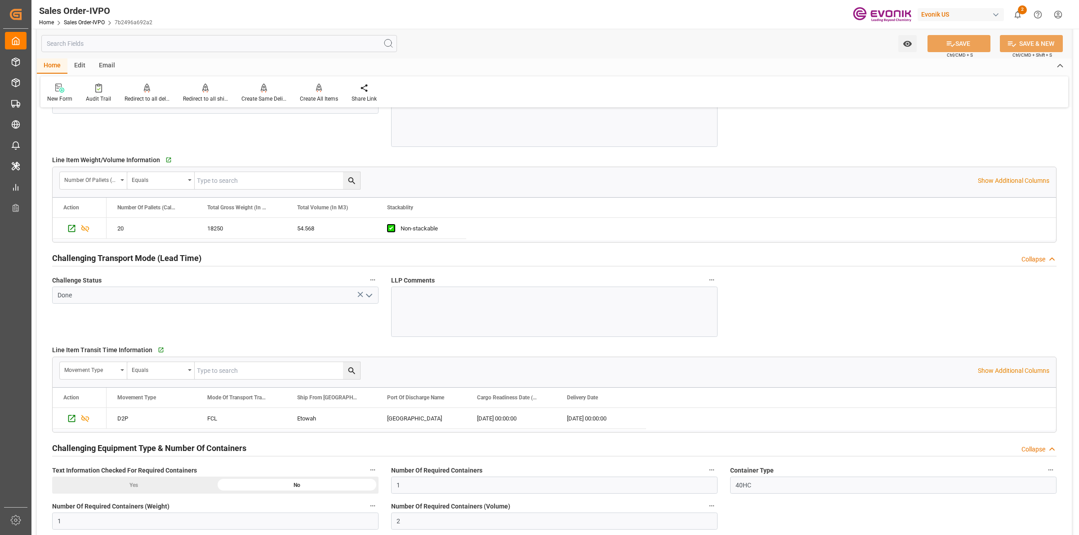
scroll to position [1517, 0]
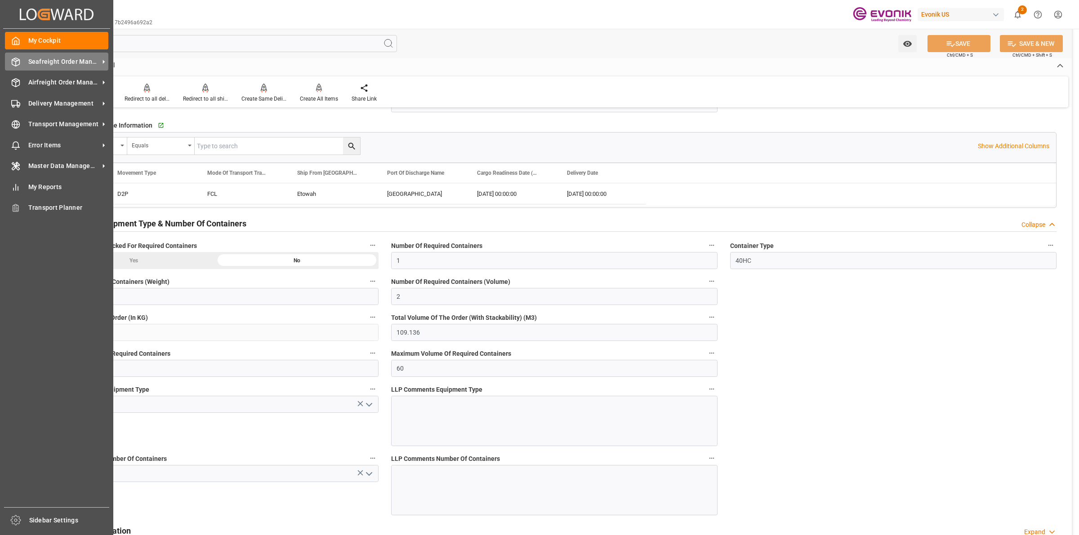
click at [17, 64] on icon at bounding box center [15, 62] width 9 height 9
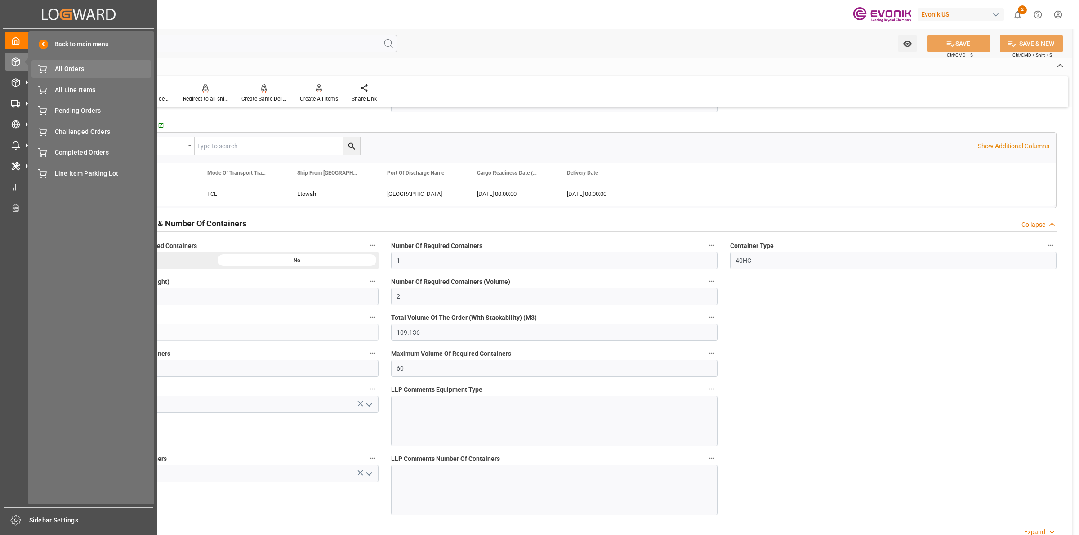
click at [68, 68] on span "All Orders" at bounding box center [103, 68] width 97 height 9
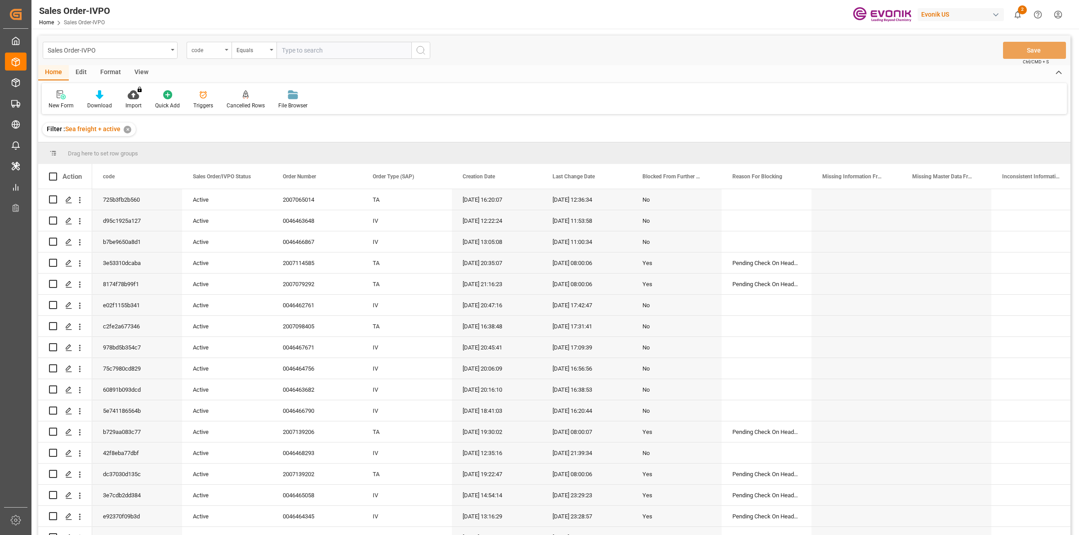
click at [215, 53] on div "code" at bounding box center [207, 49] width 31 height 10
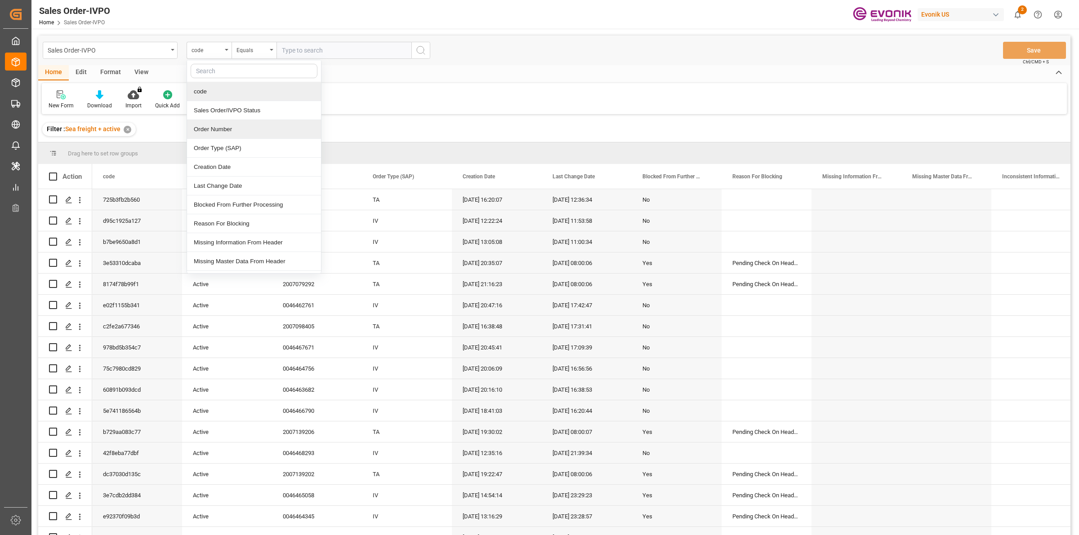
click at [211, 127] on div "Order Number" at bounding box center [254, 129] width 134 height 19
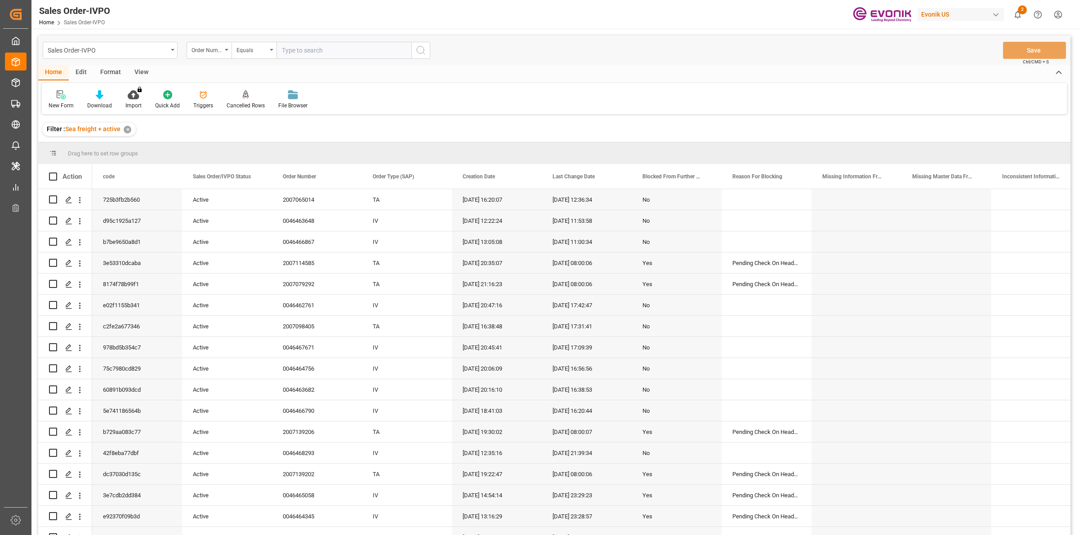
click at [314, 55] on input "text" at bounding box center [344, 50] width 135 height 17
paste input "2006968665"
type input "2006968665"
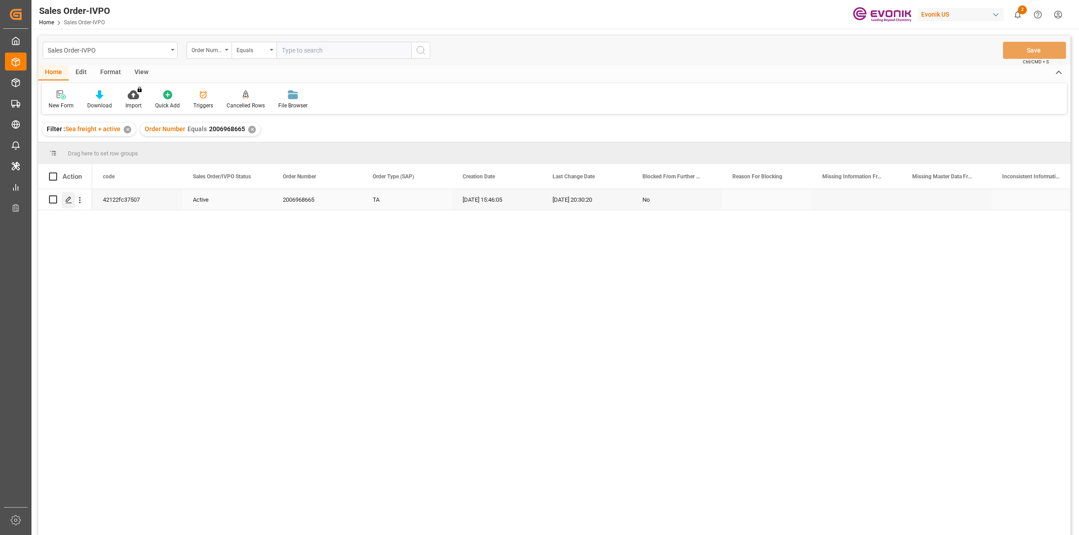
click at [67, 198] on icon "Press SPACE to select this row." at bounding box center [68, 199] width 7 height 7
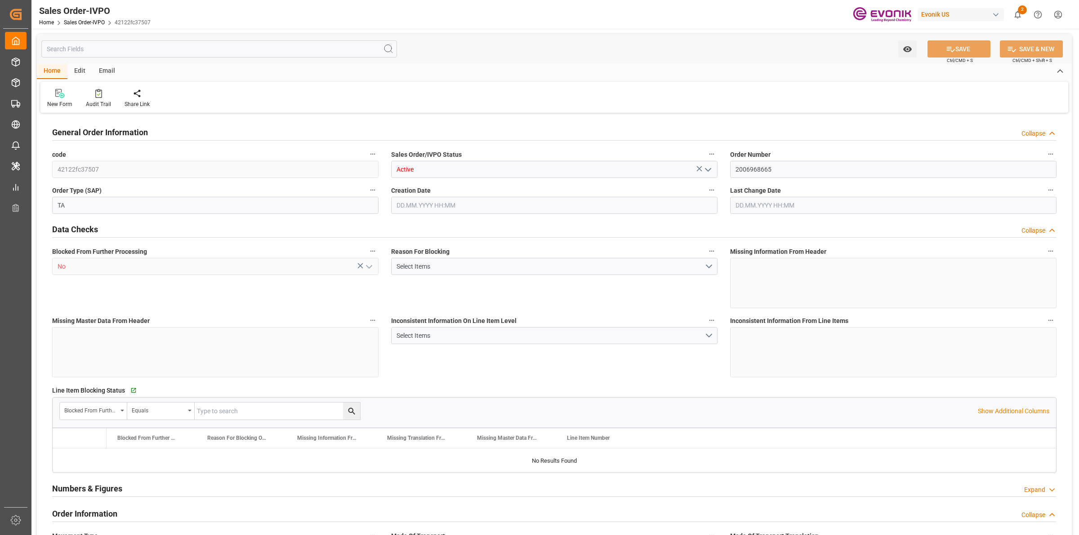
type input "COCTG"
type input "0"
type input "1"
type input "2"
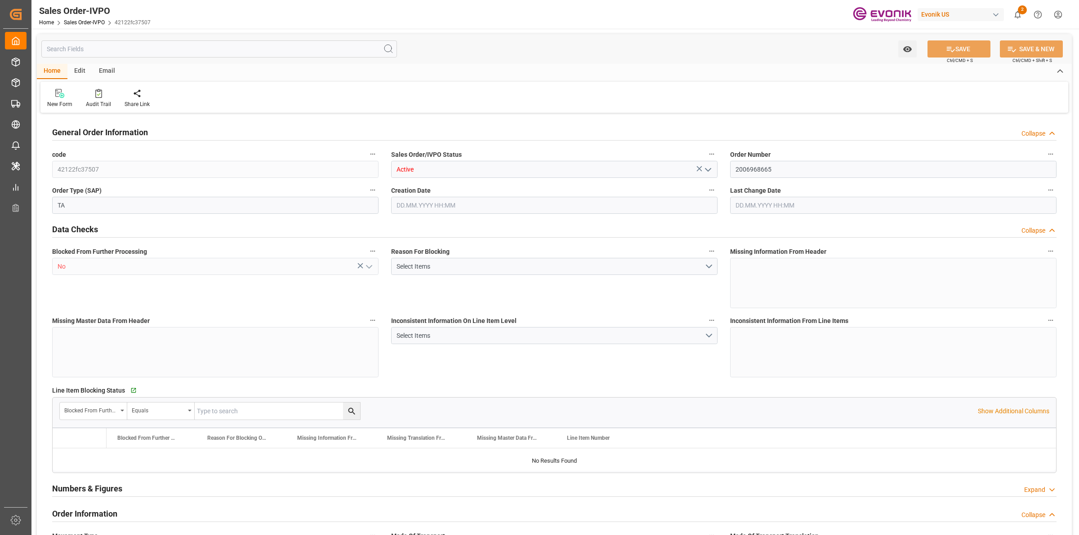
type input "18568"
type input "109.136"
type input "19000"
type input "60"
type input "[DATE] 15:46"
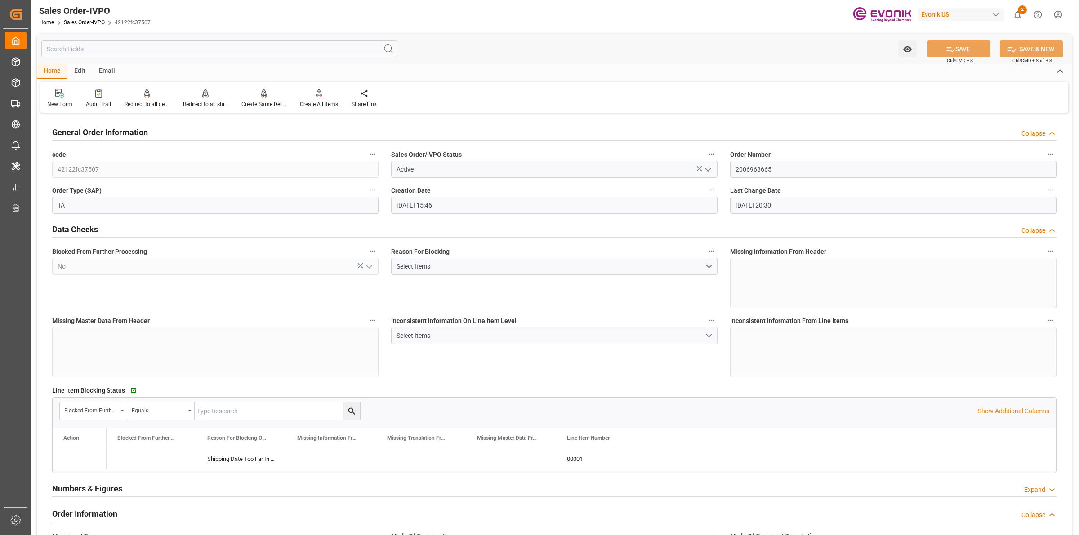
type input "[DATE] 20:30"
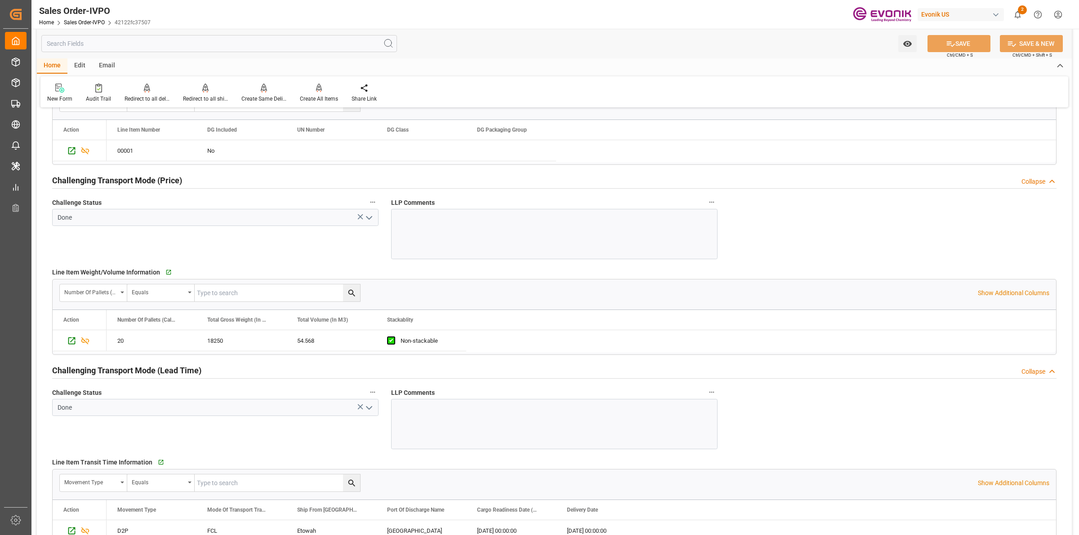
scroll to position [1349, 0]
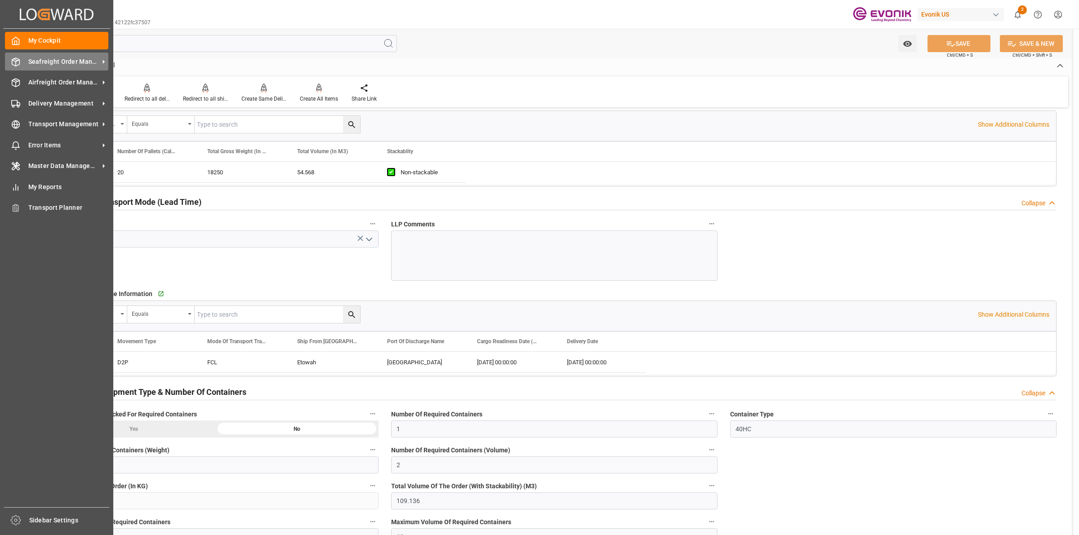
click at [21, 64] on div "Seafreight Order Management Seafreight Order Management" at bounding box center [56, 62] width 103 height 18
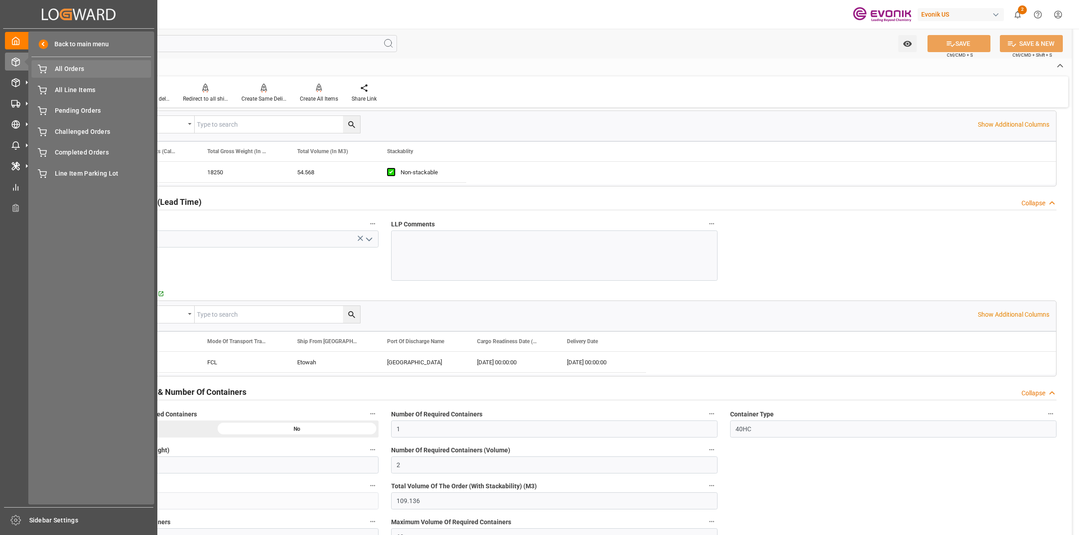
click at [58, 71] on span "All Orders" at bounding box center [103, 68] width 97 height 9
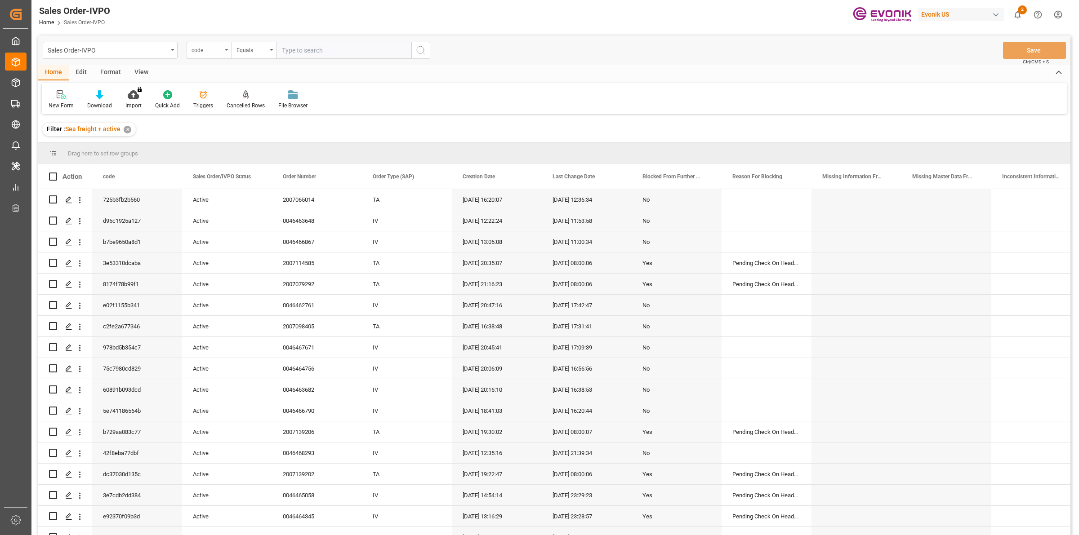
click at [201, 54] on div "code" at bounding box center [209, 50] width 45 height 17
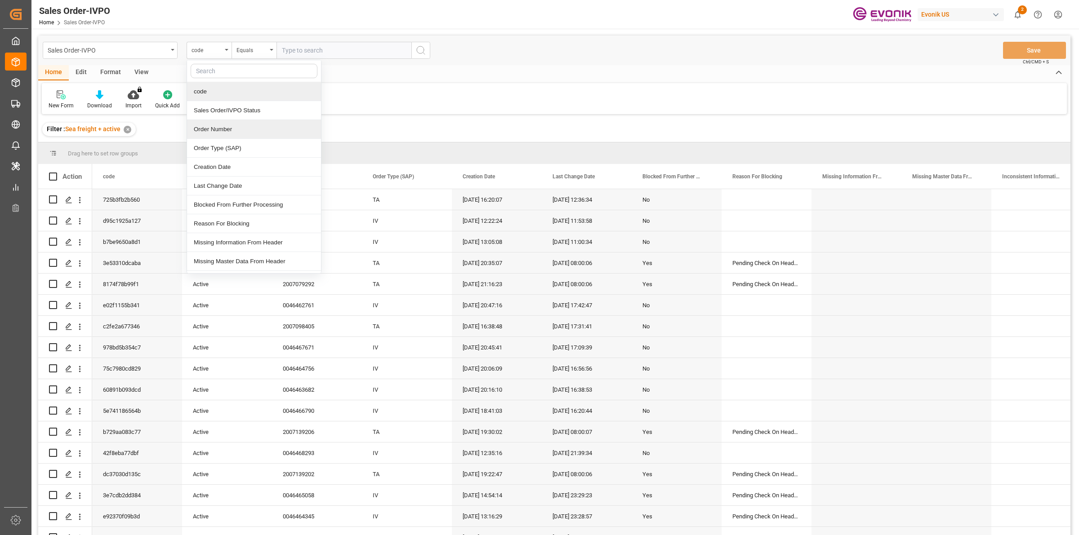
click at [211, 133] on div "Order Number" at bounding box center [254, 129] width 134 height 19
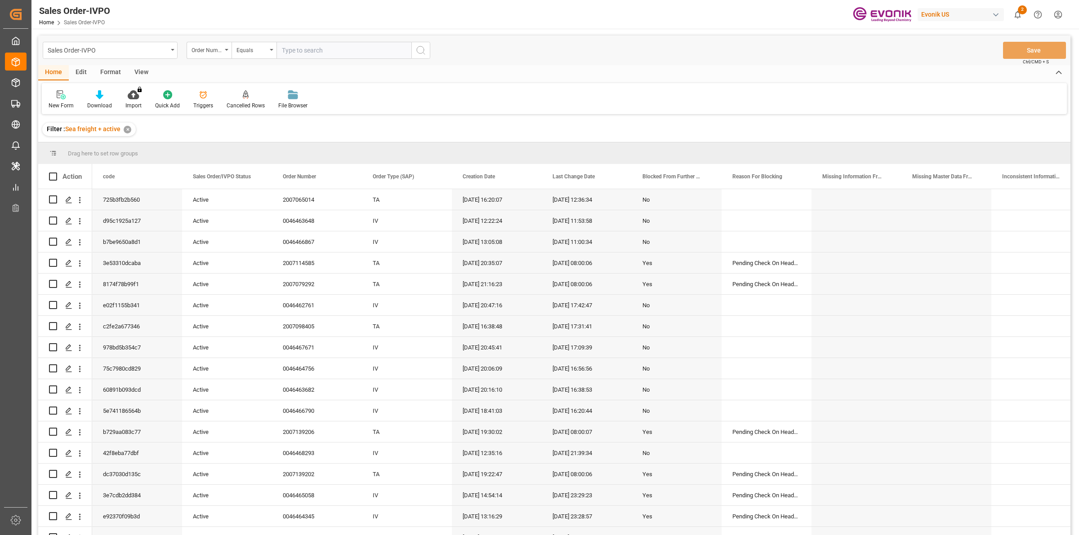
click at [311, 46] on input "text" at bounding box center [344, 50] width 135 height 17
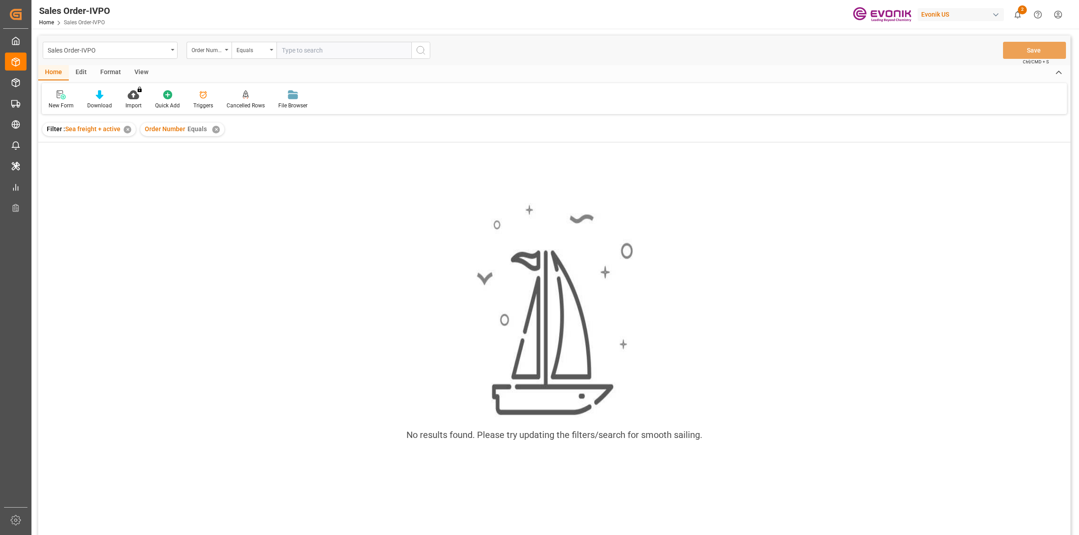
click at [311, 46] on input "text" at bounding box center [344, 50] width 135 height 17
click at [212, 128] on div "✕" at bounding box center [216, 130] width 8 height 8
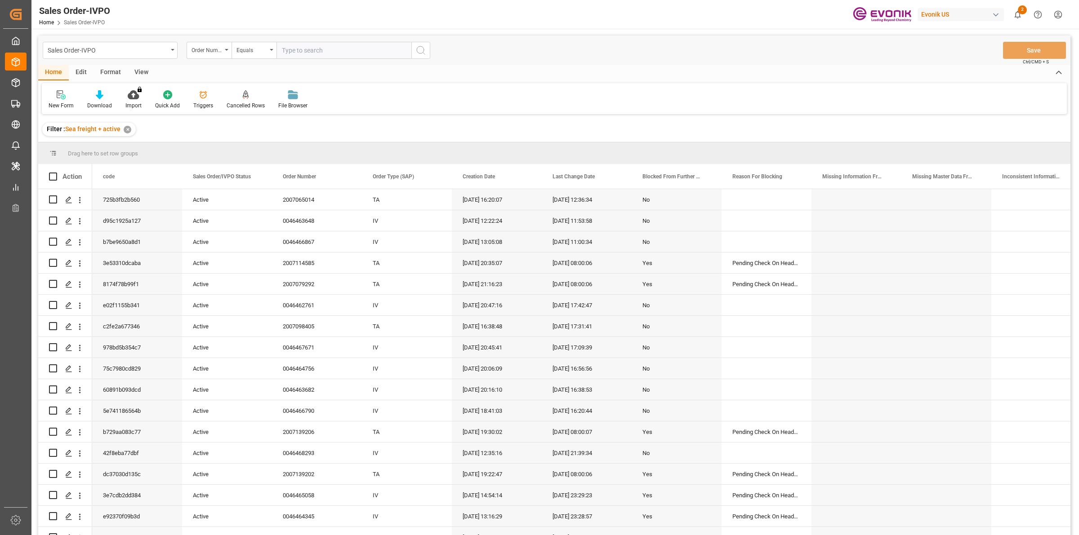
click at [335, 47] on input "text" at bounding box center [344, 50] width 135 height 17
paste input "2006968667"
type input "2006968667"
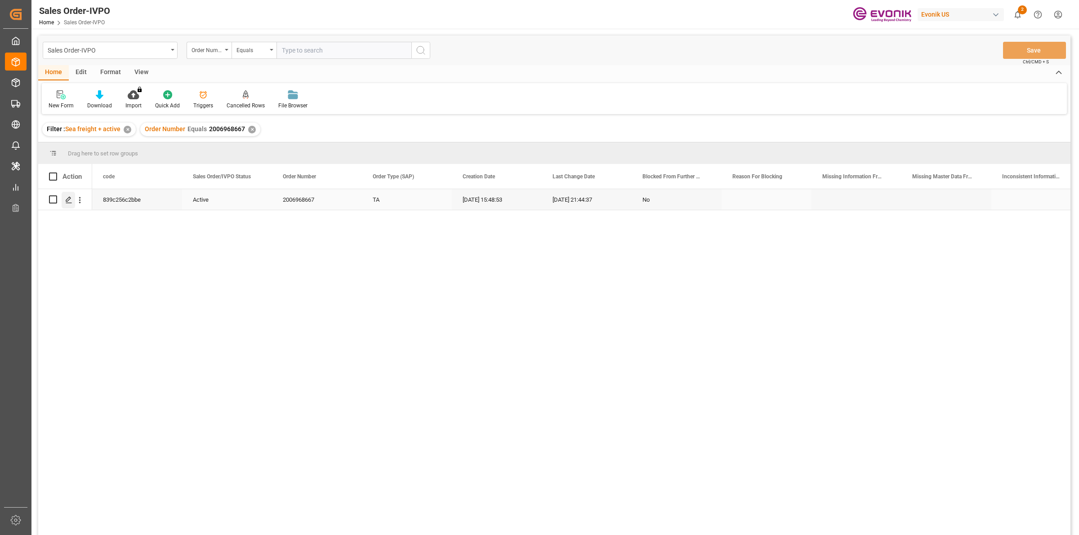
click at [68, 202] on icon "Press SPACE to select this row." at bounding box center [68, 199] width 7 height 7
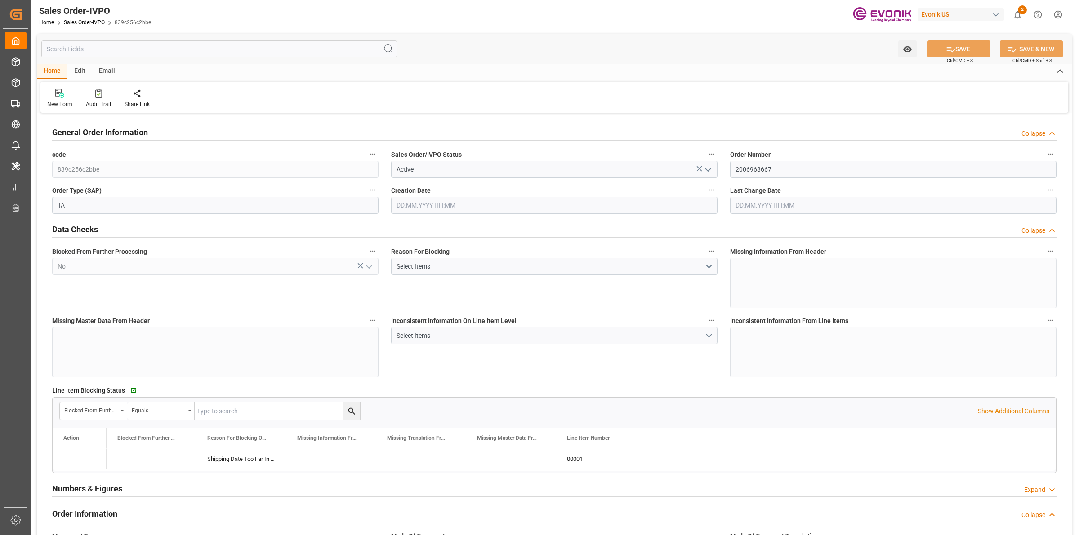
type input "COCTG"
type input "0"
type input "1"
type input "2"
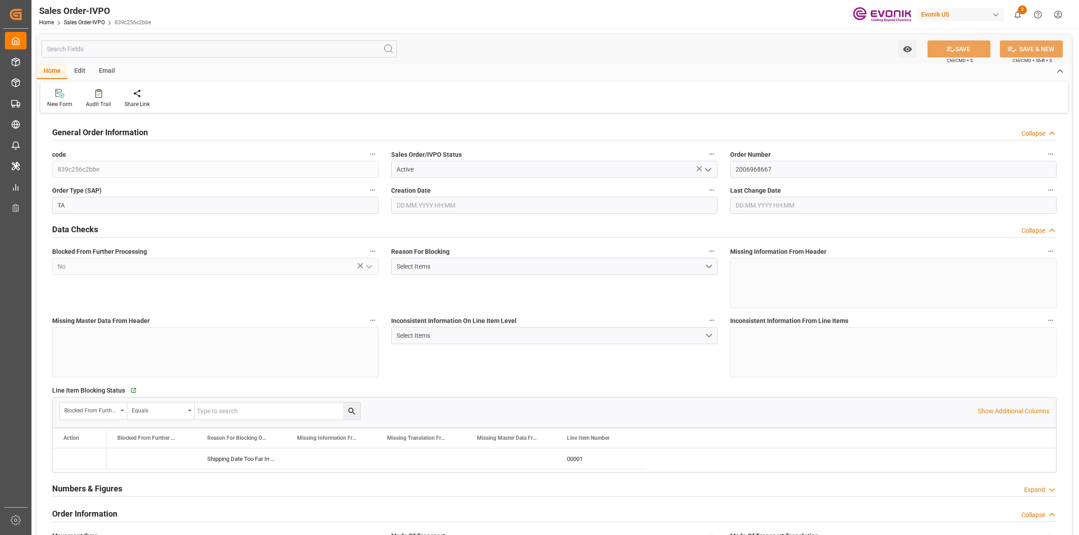
type input "18568"
type input "109.136"
type input "19000"
type input "60"
type input "[DATE] 15:48"
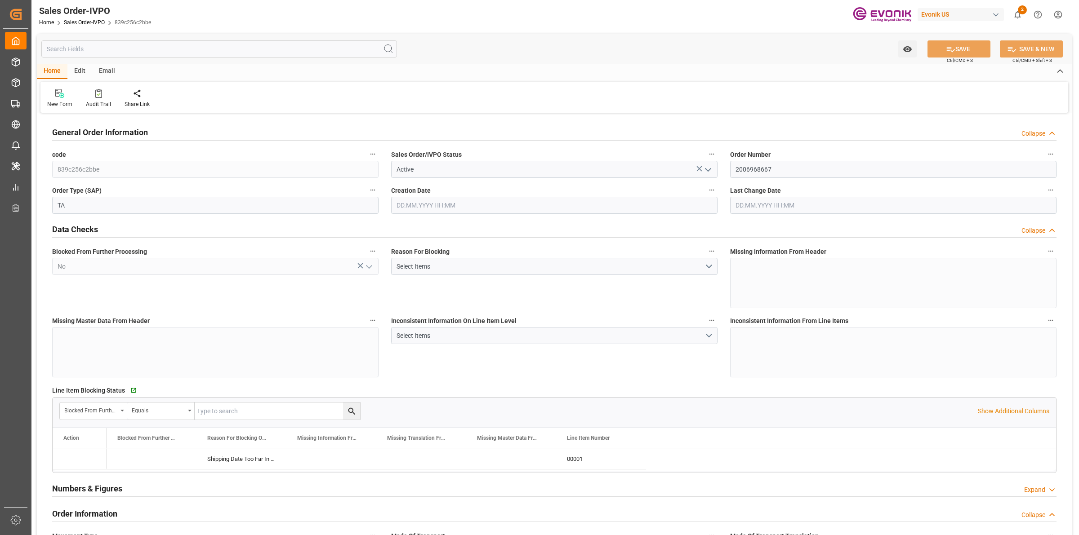
type input "[DATE] 21:44"
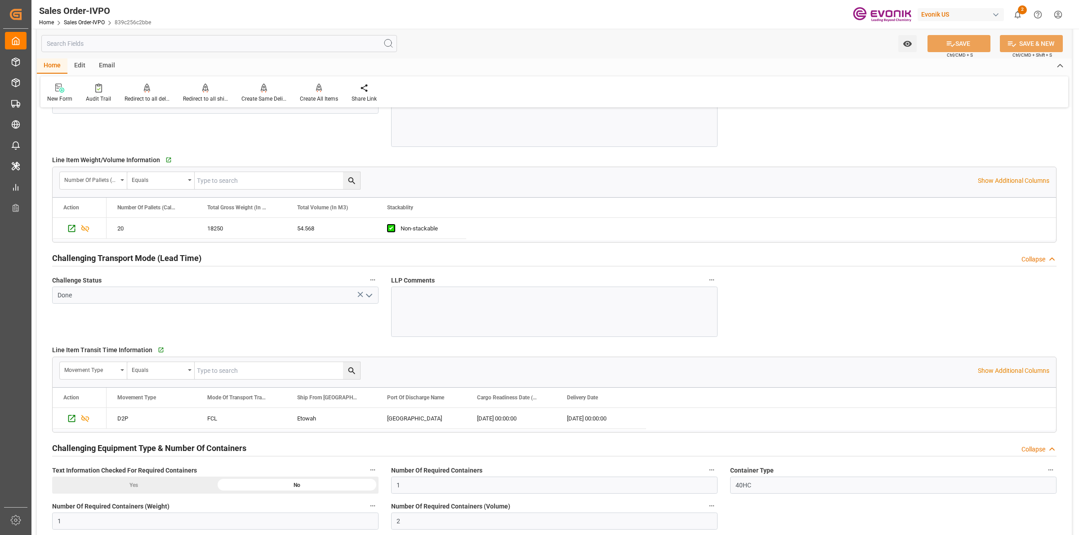
scroll to position [1517, 0]
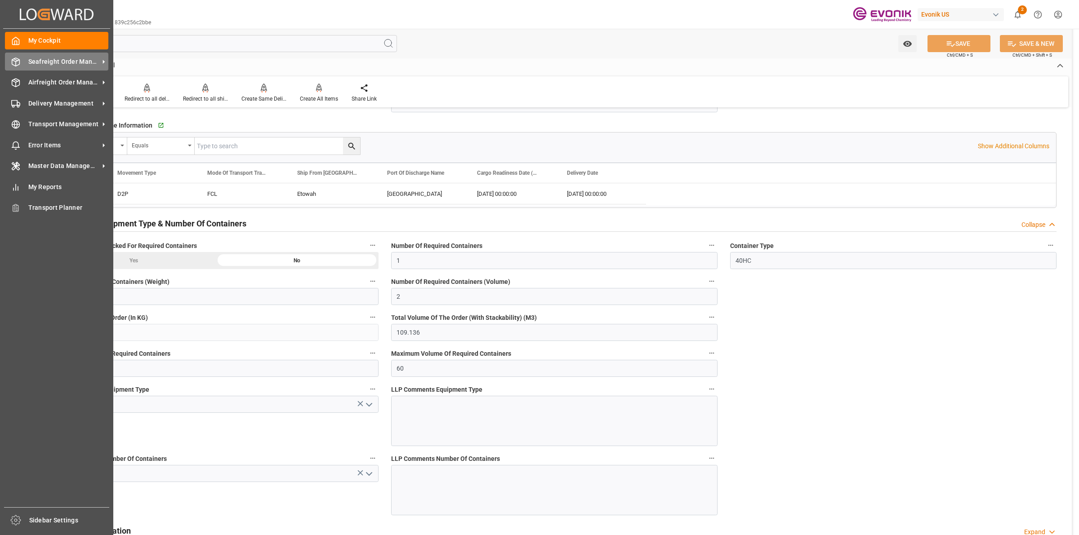
click at [14, 62] on icon at bounding box center [15, 62] width 9 height 9
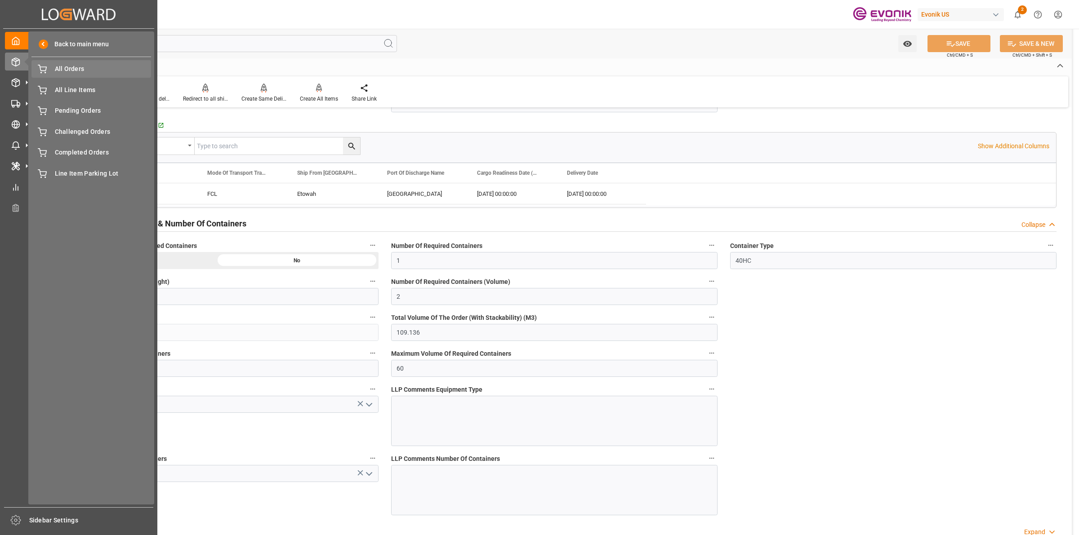
click at [87, 70] on span "All Orders" at bounding box center [103, 68] width 97 height 9
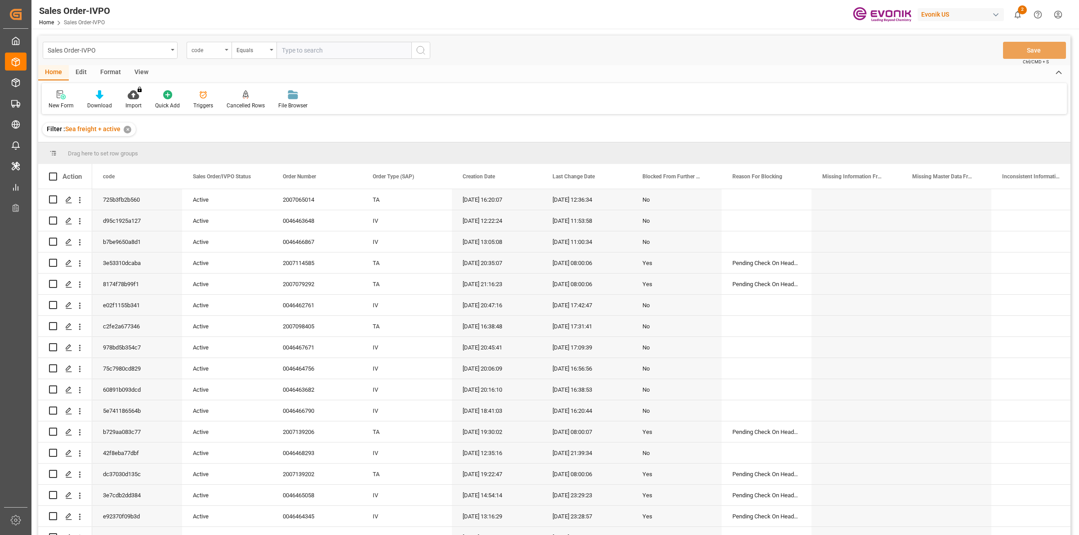
click at [224, 50] on div "code" at bounding box center [209, 50] width 45 height 17
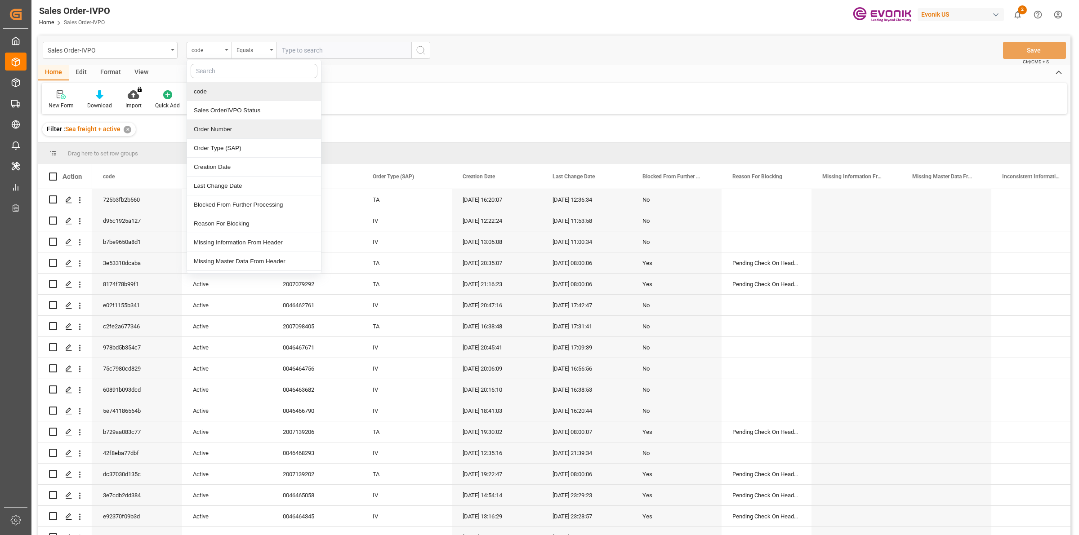
click at [217, 130] on div "Order Number" at bounding box center [254, 129] width 134 height 19
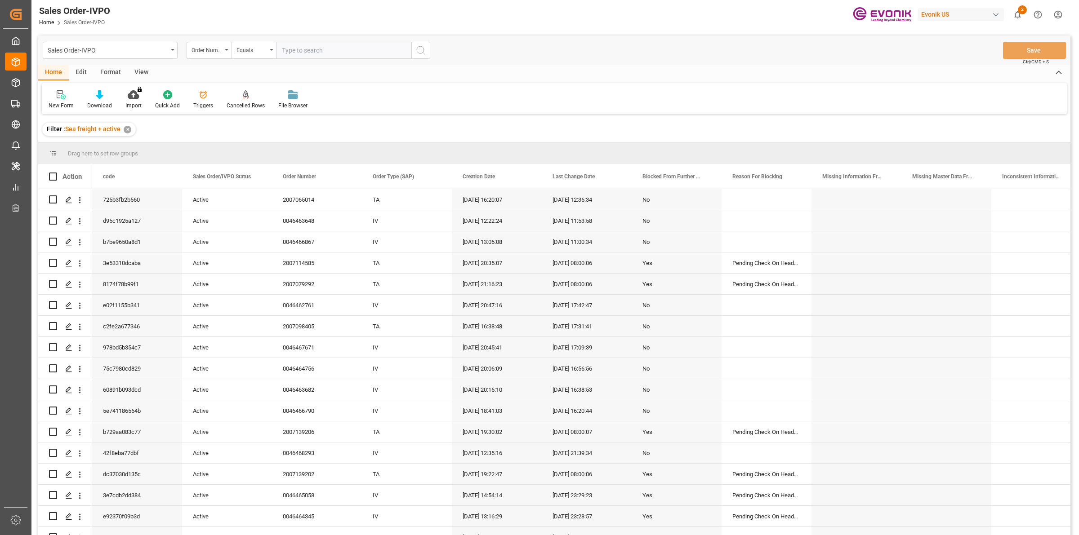
click at [306, 52] on input "text" at bounding box center [344, 50] width 135 height 17
paste input "2007000823"
type input "2007000823"
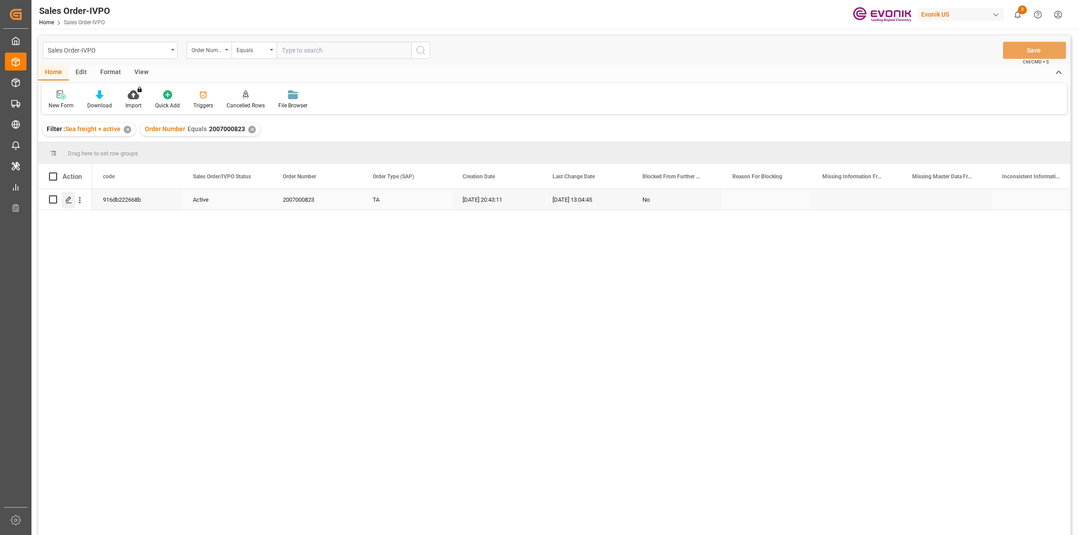
click at [64, 198] on div "Press SPACE to select this row." at bounding box center [68, 200] width 13 height 17
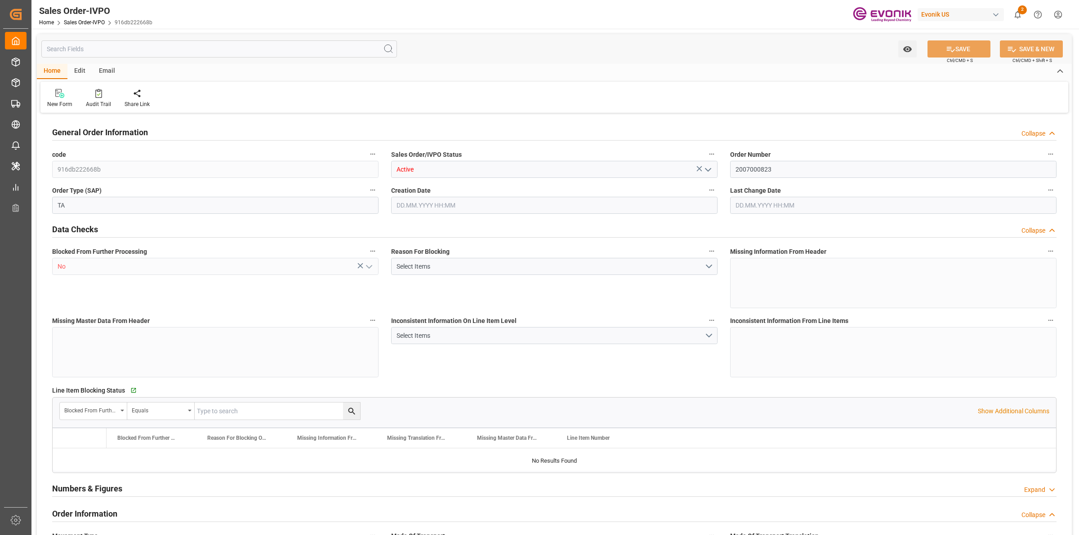
type input "COCTG"
type input "0"
type input "1"
type input "2"
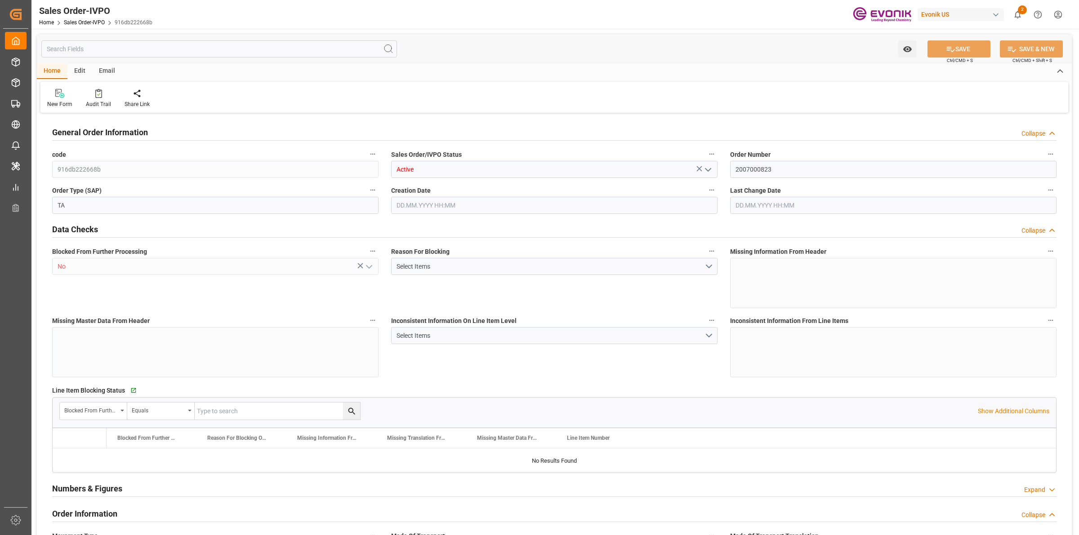
type input "18568"
type input "109.136"
type input "19000"
type input "60"
type input "[DATE] 20:43"
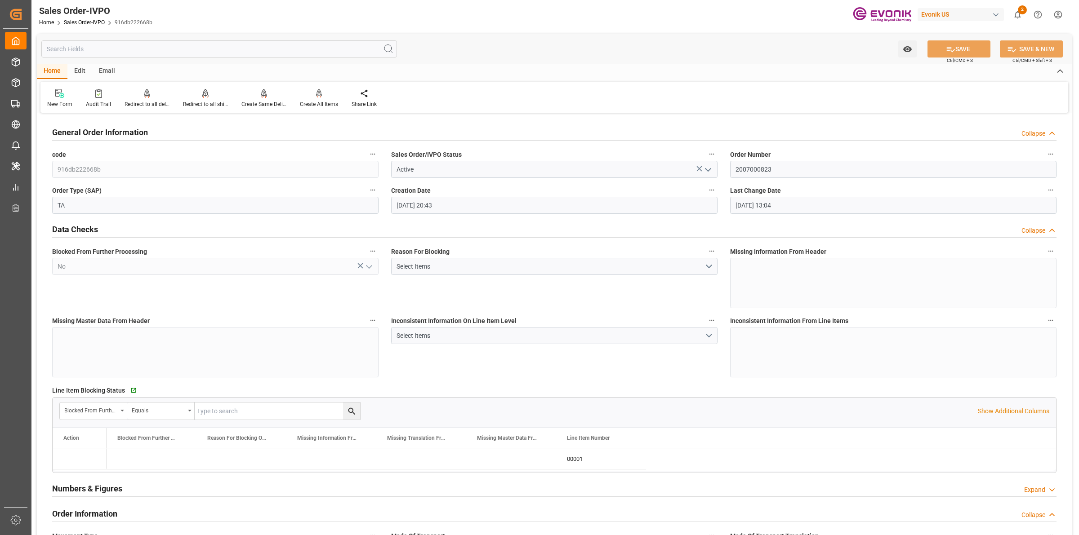
type input "[DATE] 13:04"
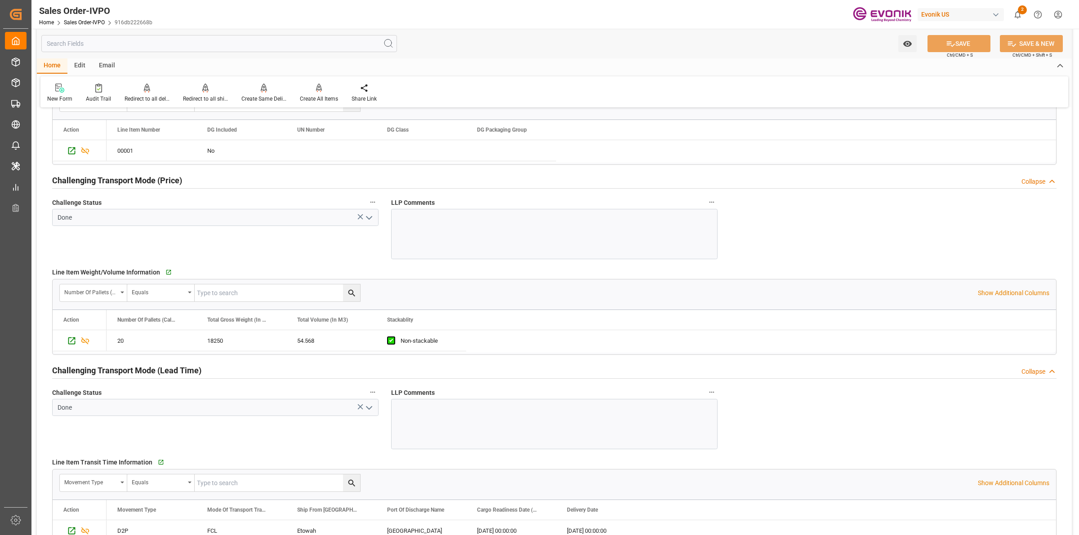
scroll to position [1461, 0]
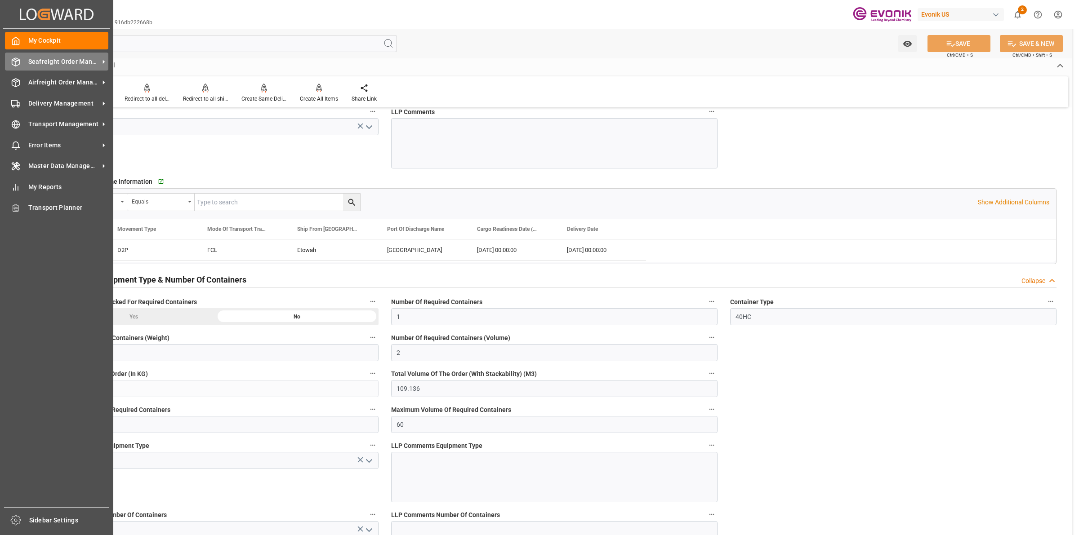
click at [12, 61] on icon at bounding box center [16, 62] width 8 height 8
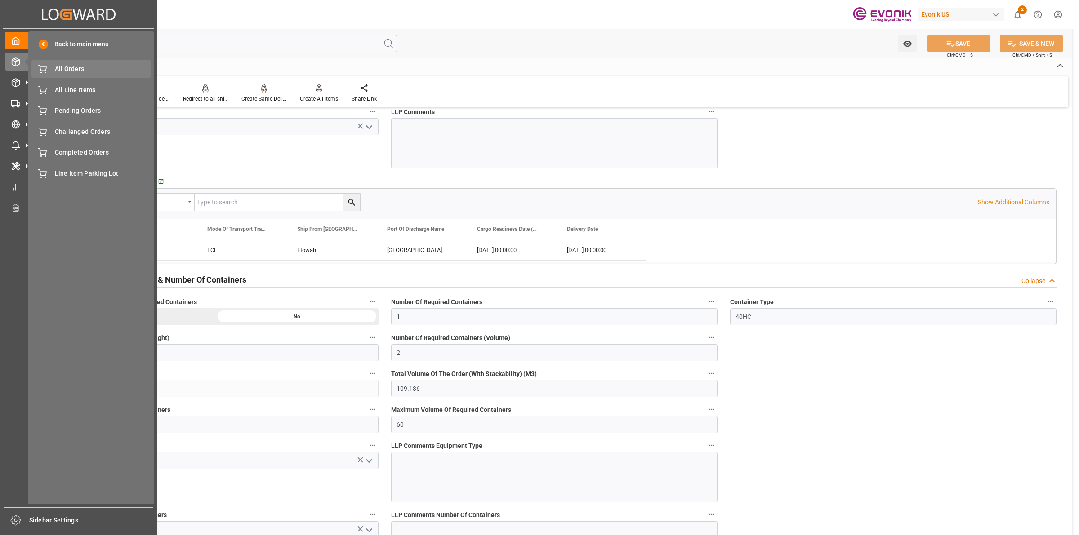
click at [67, 72] on span "All Orders" at bounding box center [103, 68] width 97 height 9
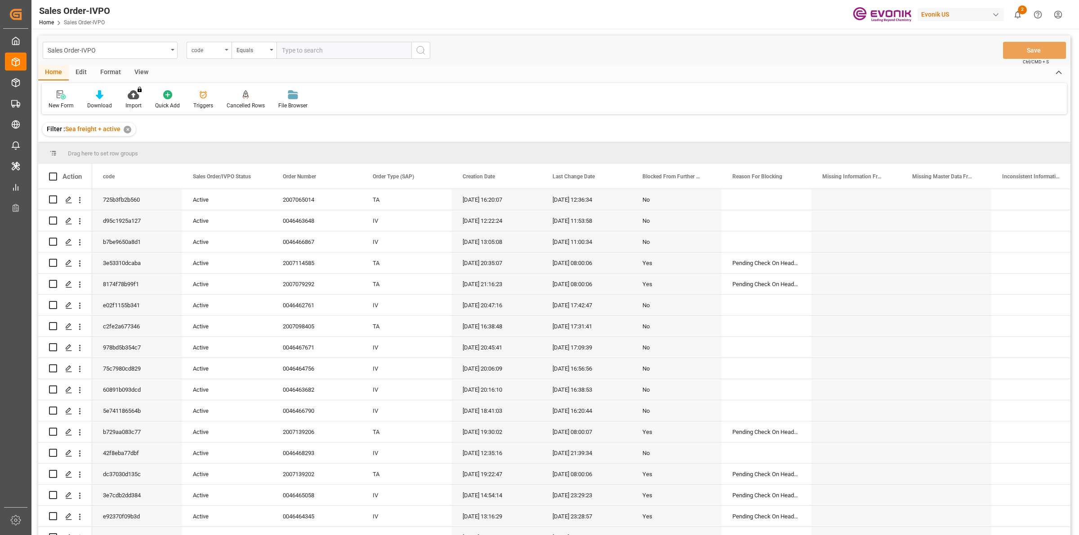
click at [205, 53] on div "code" at bounding box center [207, 49] width 31 height 10
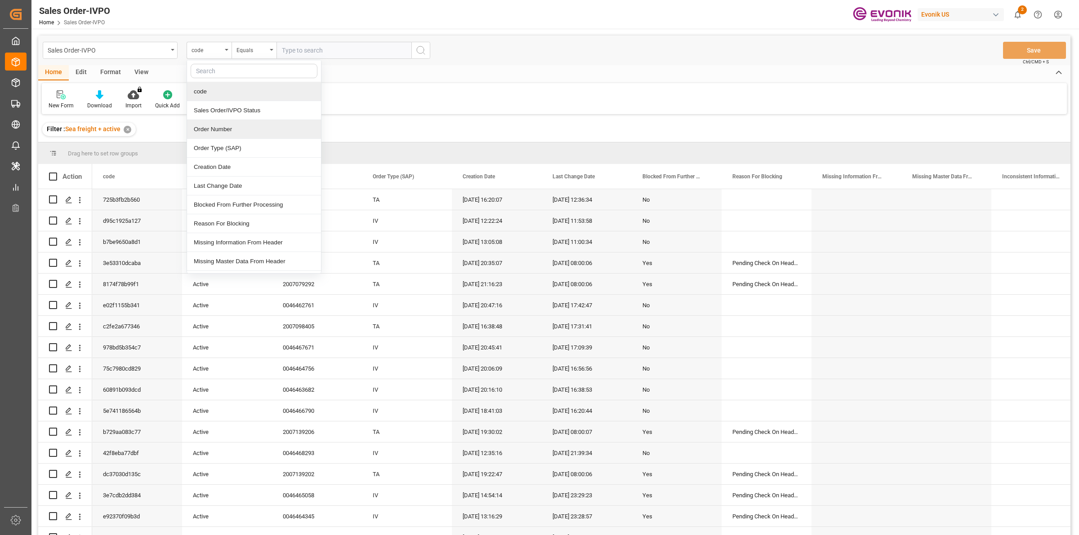
click at [207, 133] on div "Order Number" at bounding box center [254, 129] width 134 height 19
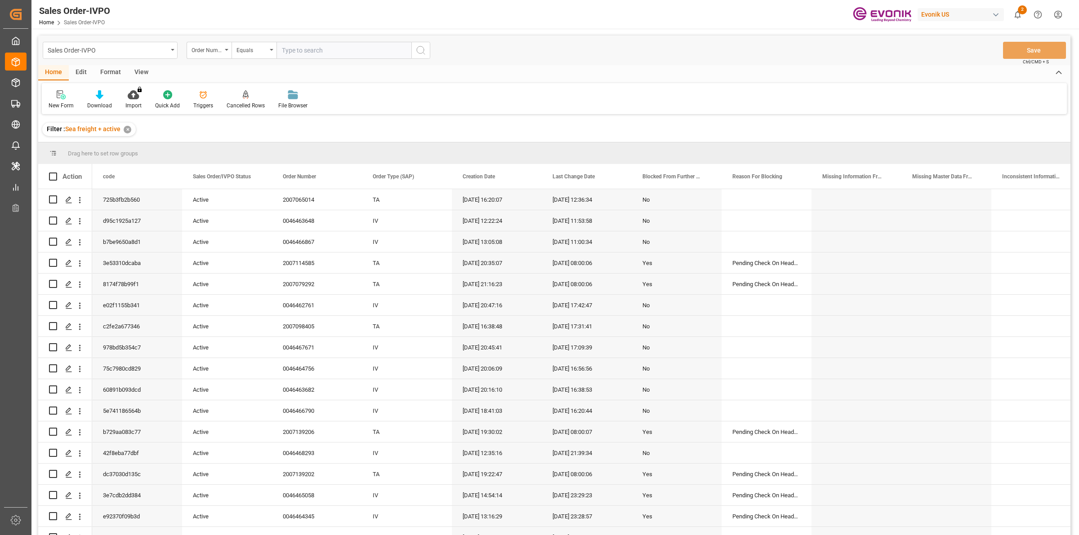
click at [328, 50] on input "text" at bounding box center [344, 50] width 135 height 17
paste input "2006984792"
type input "2006984792"
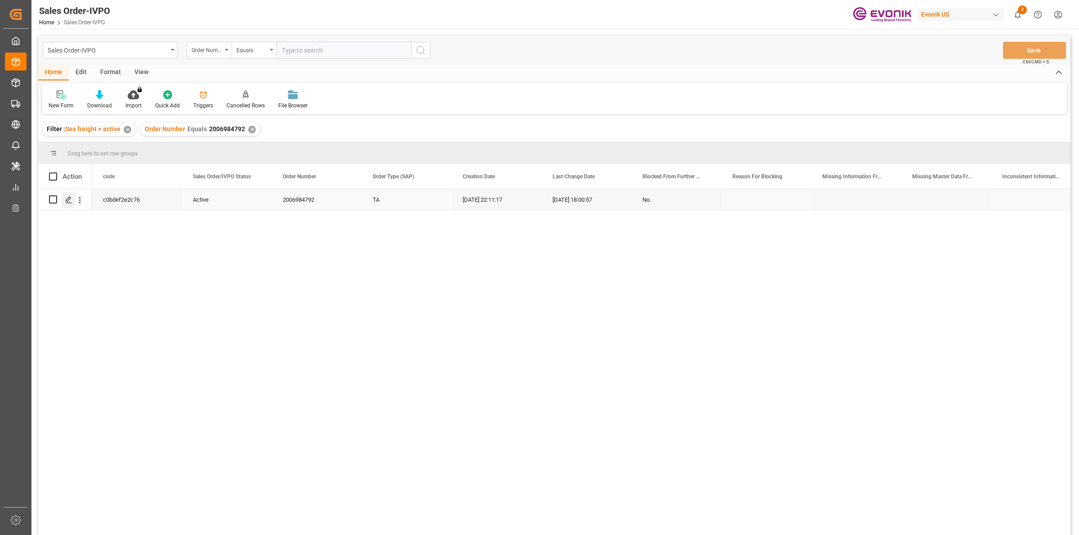
click at [63, 201] on div "Press SPACE to select this row." at bounding box center [68, 200] width 13 height 17
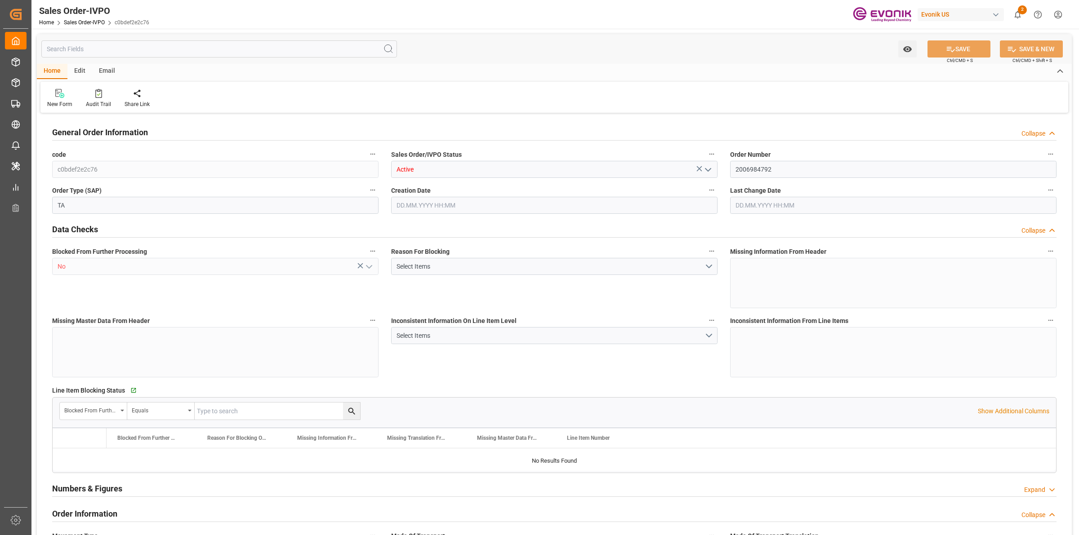
type input "COCTG"
type input "0"
type input "1"
type input "2"
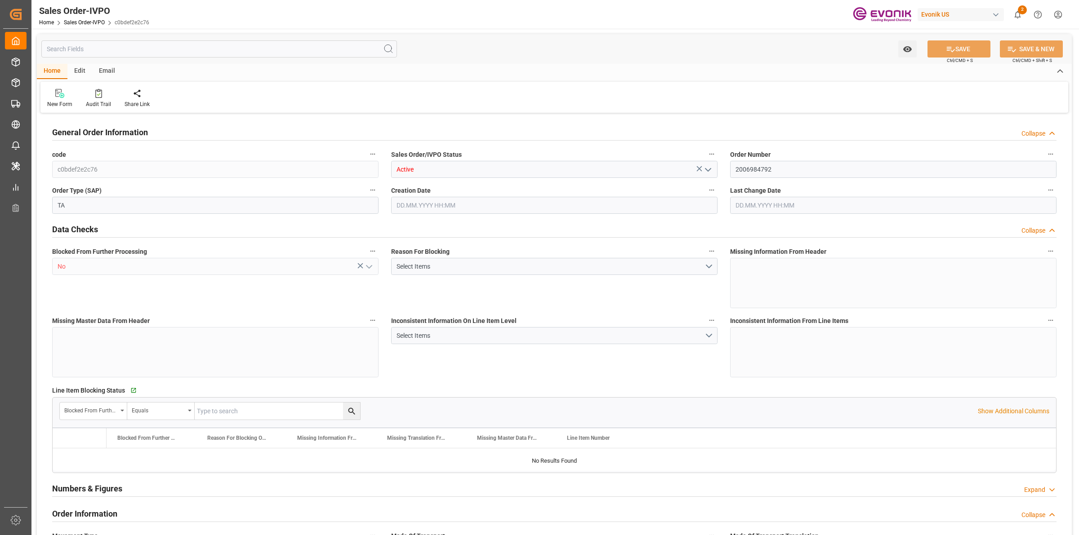
type input "18568"
type input "109.136"
type input "19000"
type input "60"
type input "[DATE] 22:11"
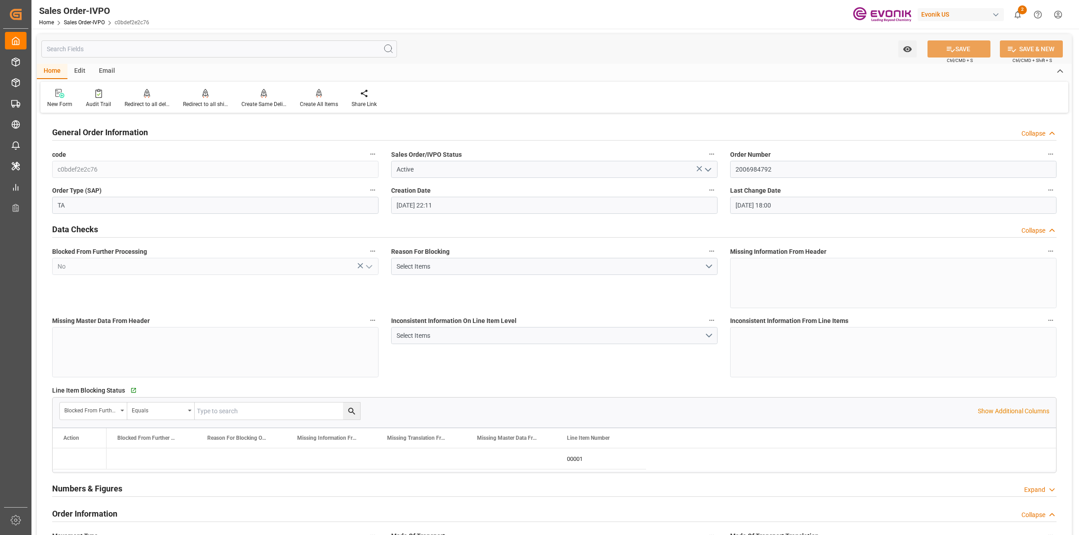
type input "[DATE] 18:00"
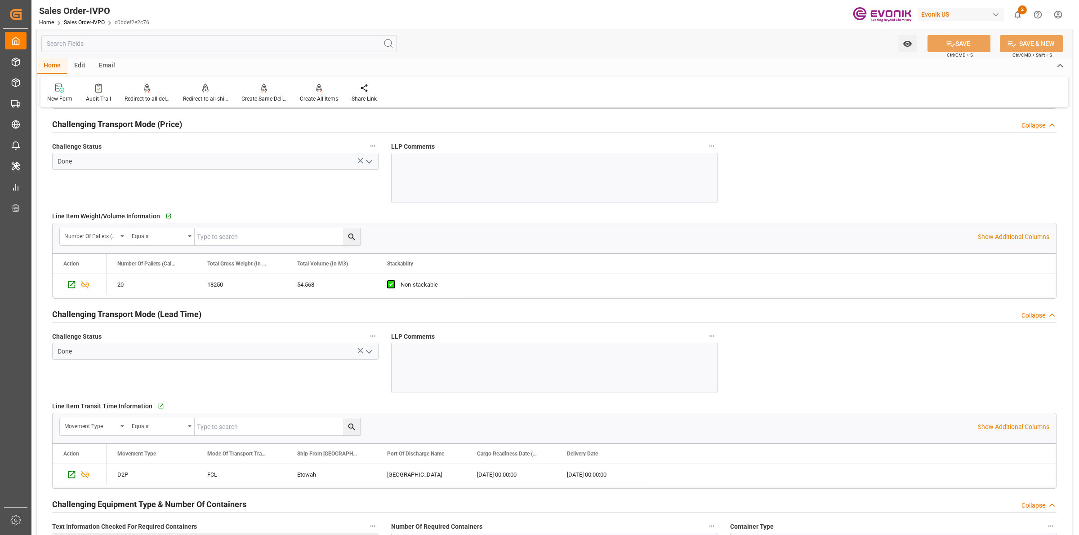
scroll to position [1293, 0]
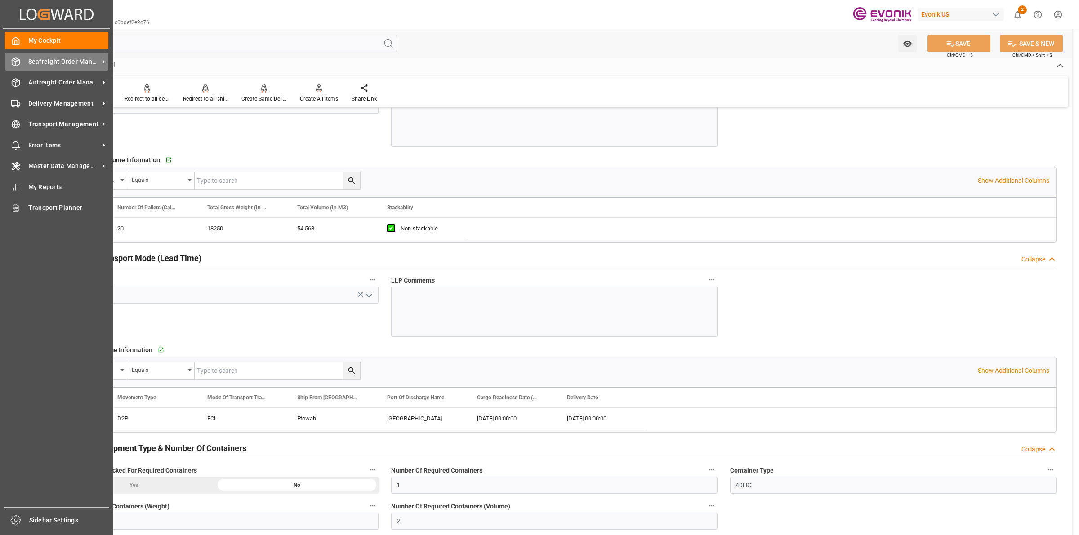
click at [13, 59] on icon at bounding box center [16, 62] width 8 height 8
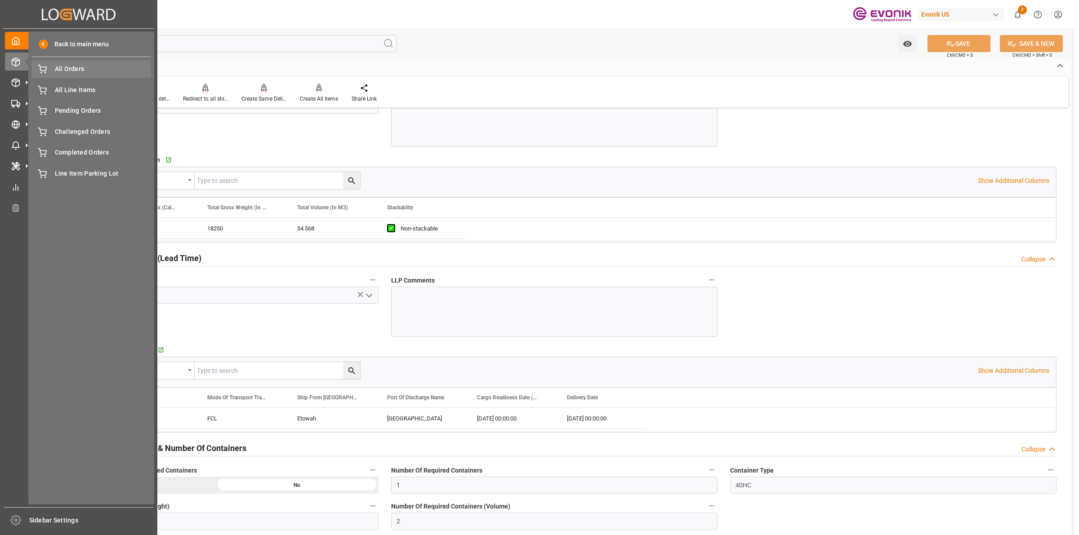
click at [71, 70] on span "All Orders" at bounding box center [103, 68] width 97 height 9
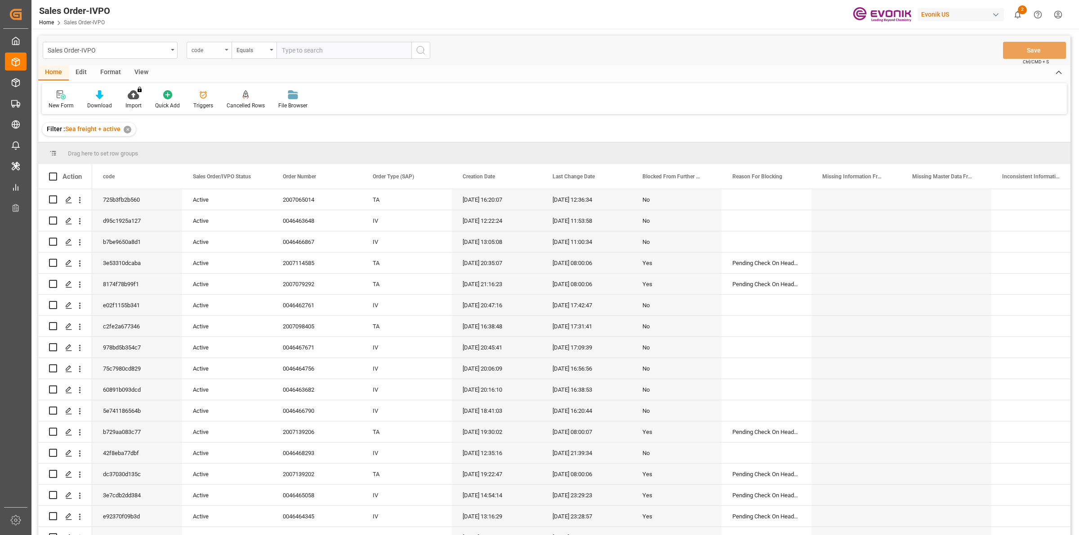
click at [201, 52] on div "code" at bounding box center [207, 49] width 31 height 10
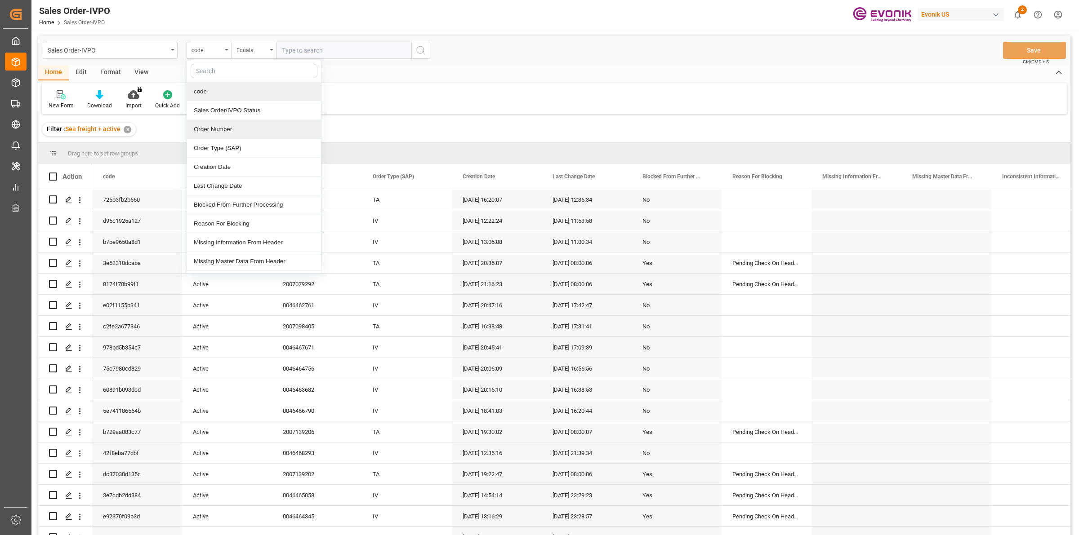
click at [207, 126] on div "Order Number" at bounding box center [254, 129] width 134 height 19
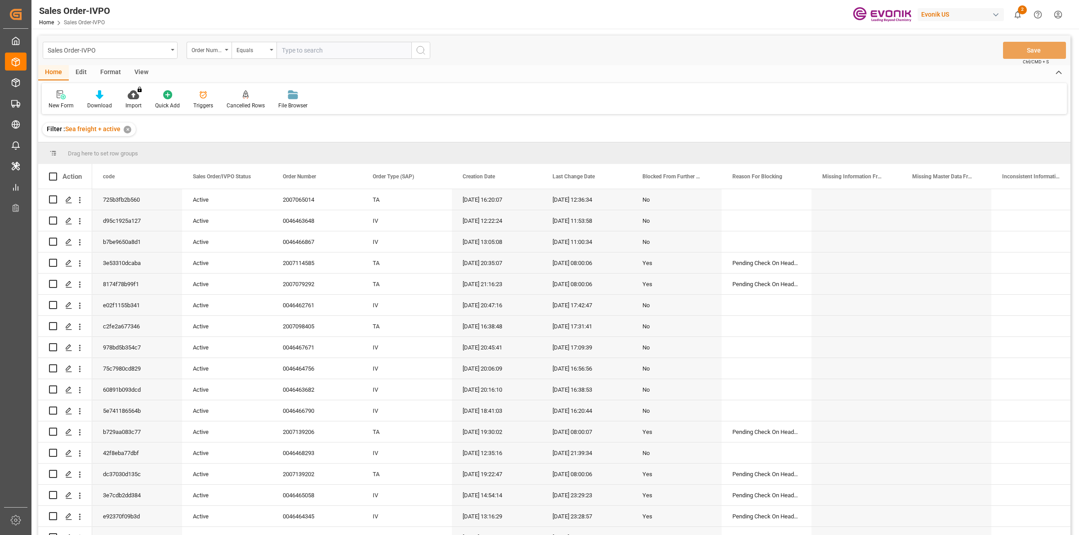
click at [305, 49] on input "text" at bounding box center [344, 50] width 135 height 17
paste input "2006984795"
type input "2006984795"
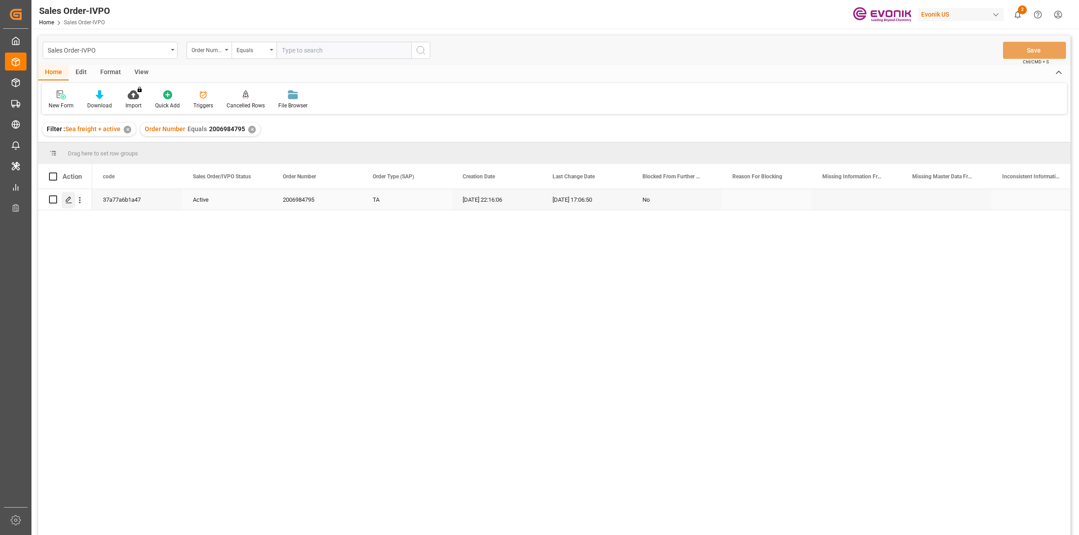
click at [68, 201] on icon "Press SPACE to select this row." at bounding box center [68, 199] width 7 height 7
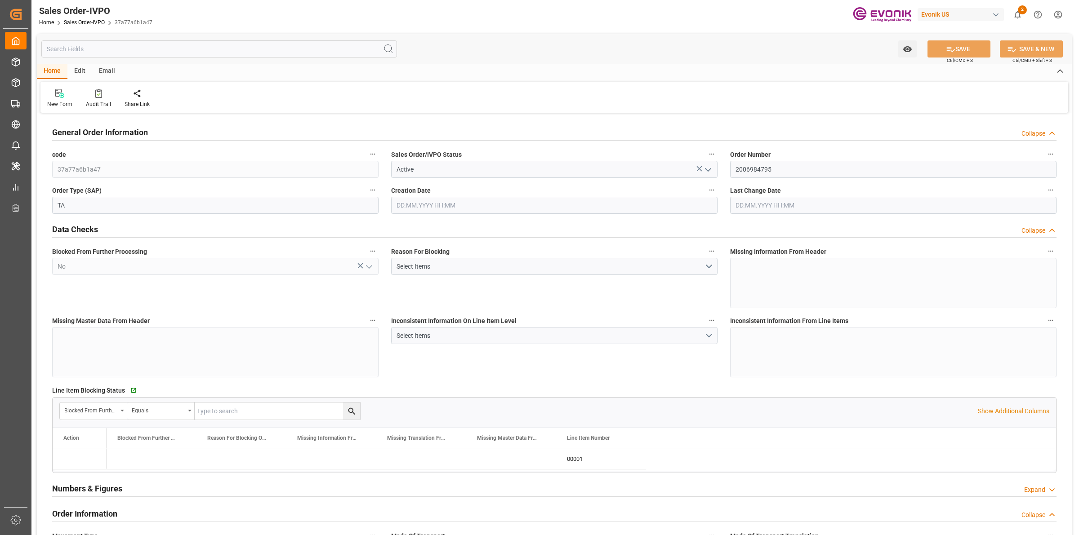
type input "COCTG"
type input "0"
type input "1"
type input "2"
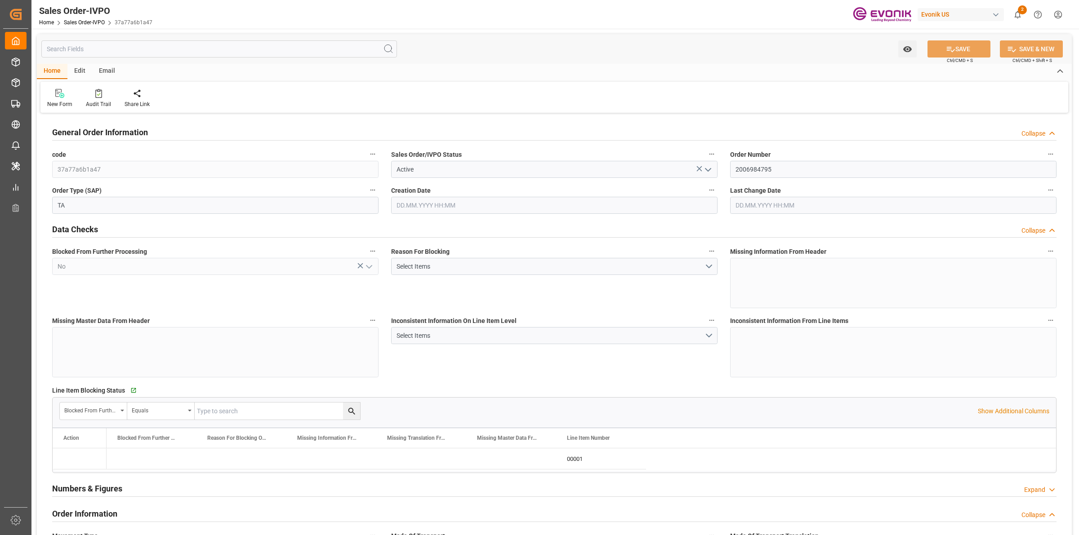
type input "18568"
type input "109.136"
type input "19000"
type input "60"
type input "[DATE] 22:16"
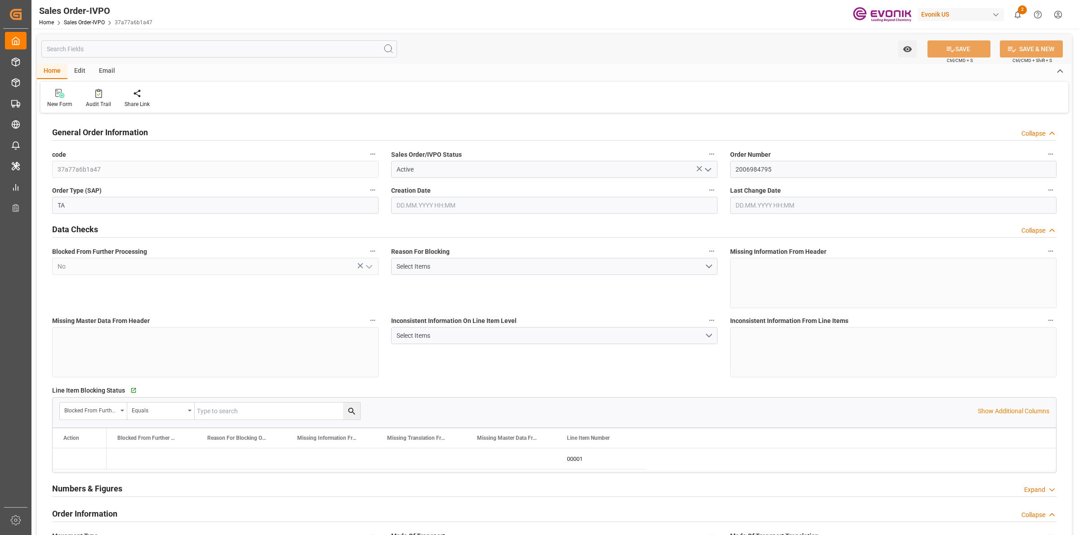
type input "[DATE] 17:06"
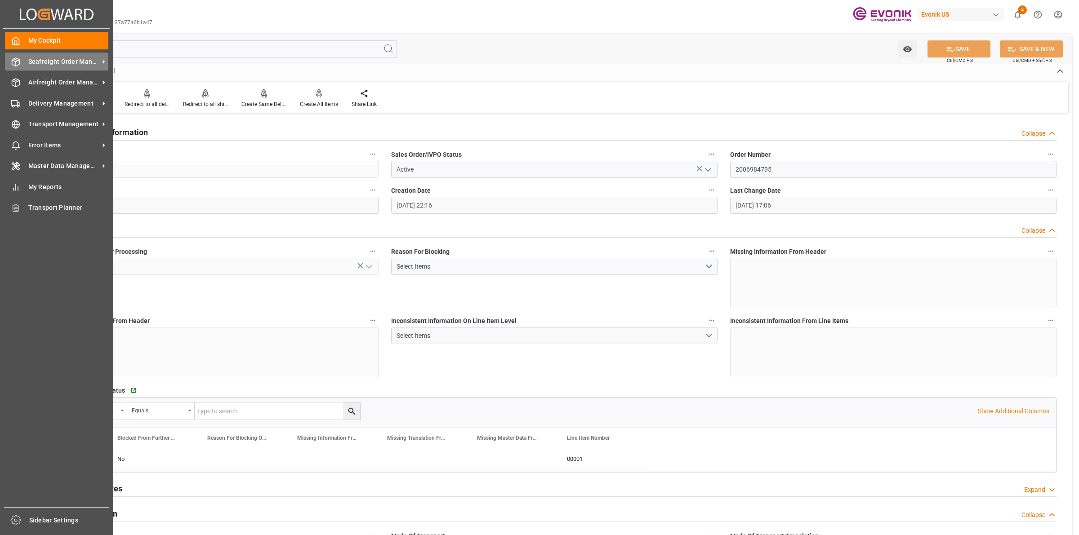
click at [18, 61] on polyline at bounding box center [15, 61] width 7 height 2
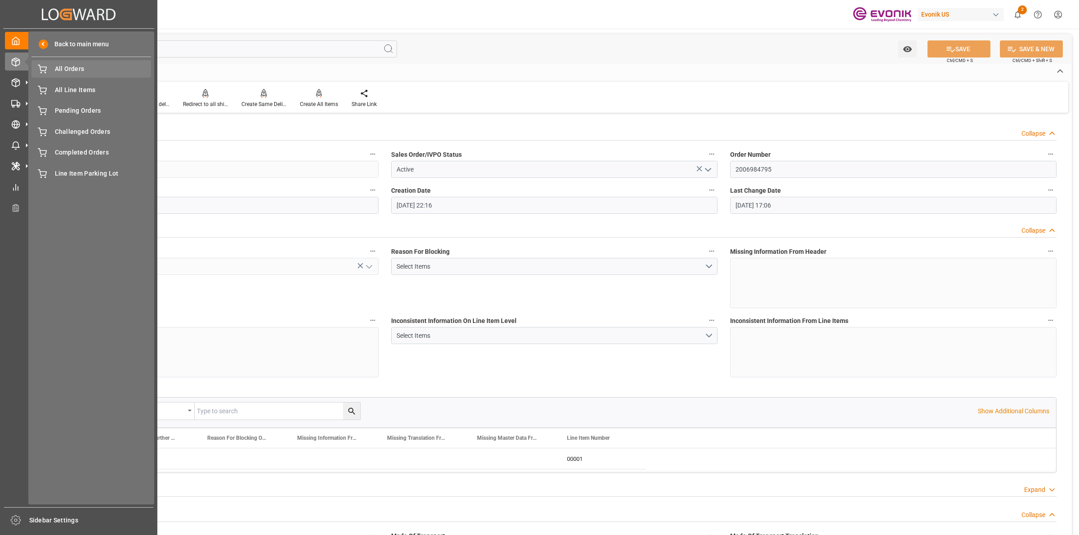
click at [61, 67] on span "All Orders" at bounding box center [103, 68] width 97 height 9
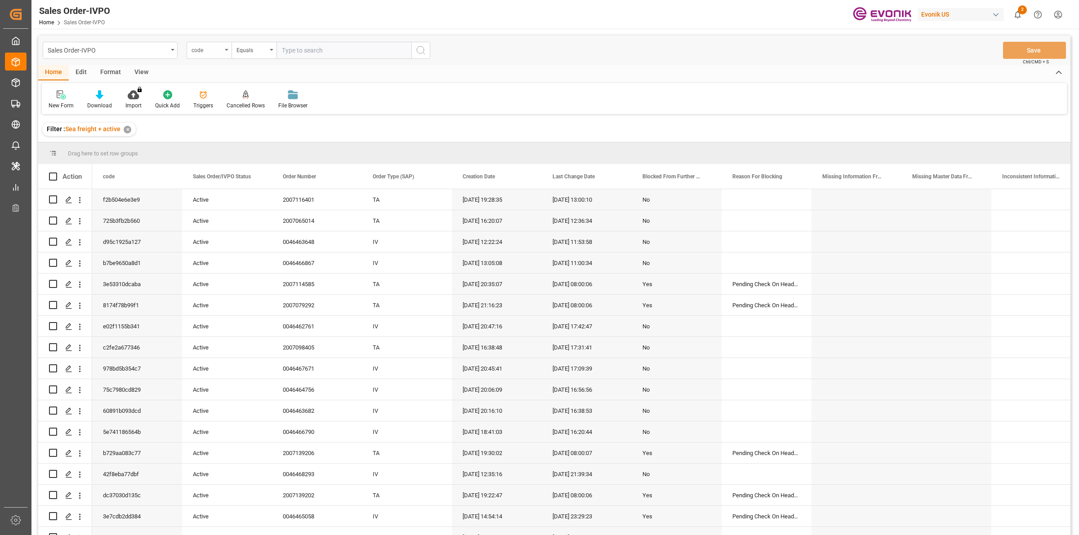
click at [199, 54] on div "code" at bounding box center [207, 49] width 31 height 10
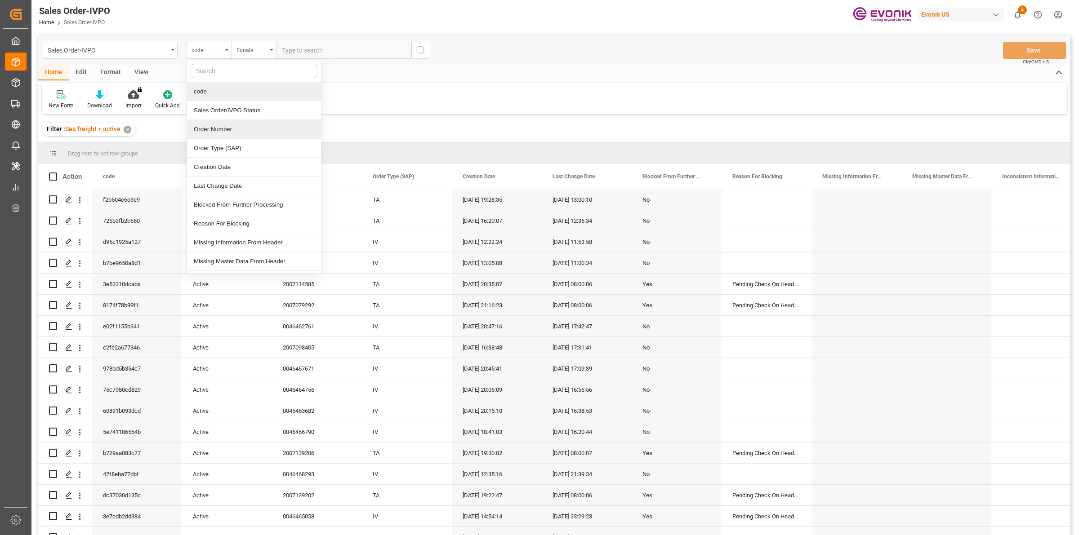
drag, startPoint x: 209, startPoint y: 129, endPoint x: 290, endPoint y: 47, distance: 115.1
click at [209, 129] on div "Order Number" at bounding box center [254, 129] width 134 height 19
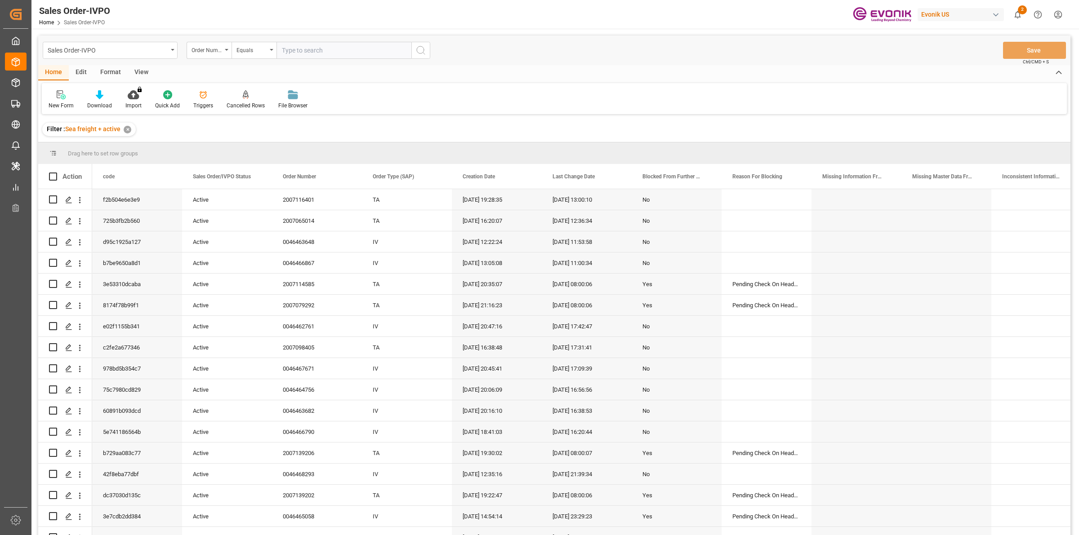
click at [300, 48] on input "text" at bounding box center [344, 50] width 135 height 17
paste input "2007000363"
type input "2007000363"
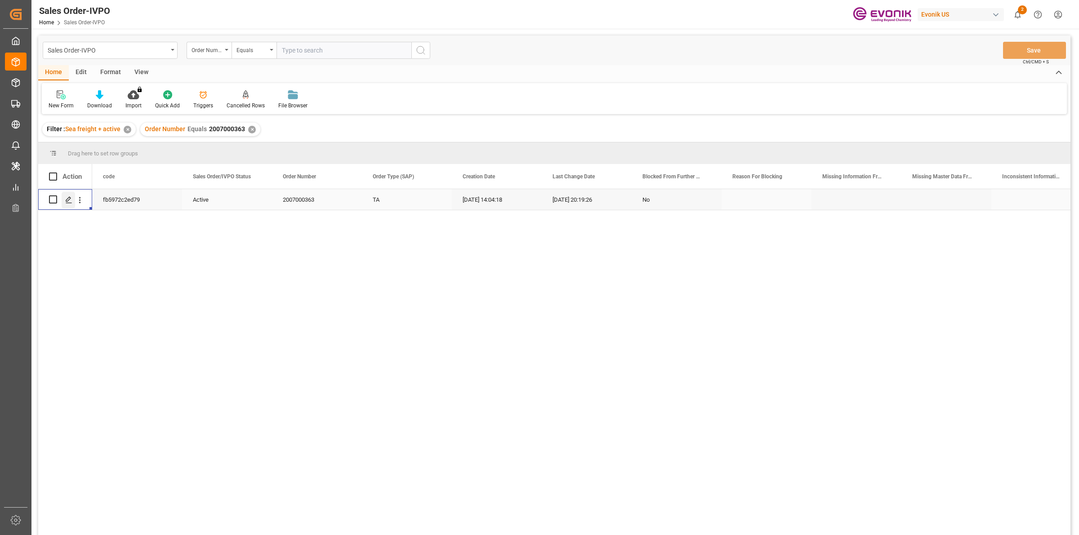
click at [67, 201] on icon "Press SPACE to select this row." at bounding box center [68, 199] width 7 height 7
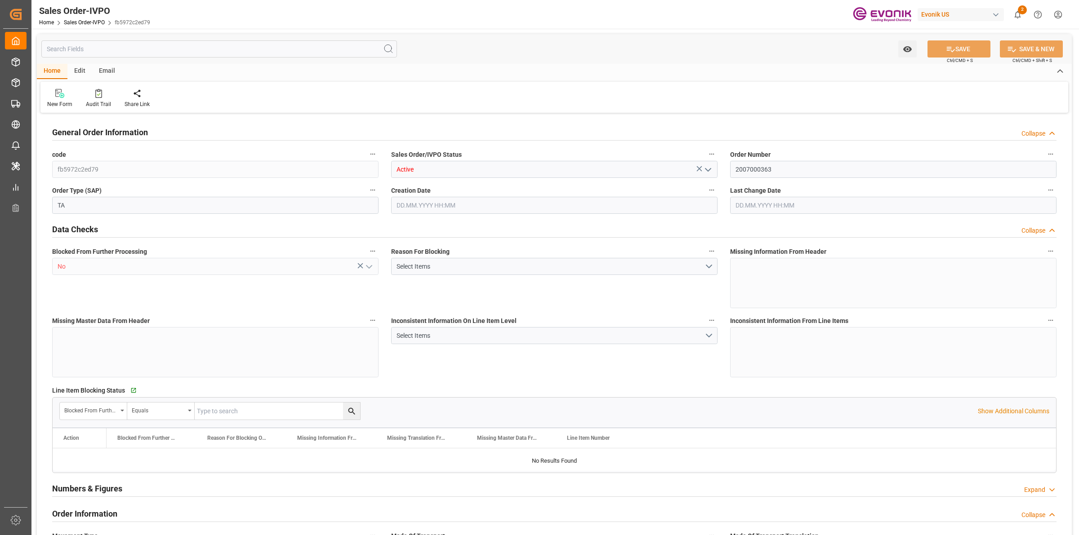
type input "COCTG"
type input "0"
type input "1"
type input "2"
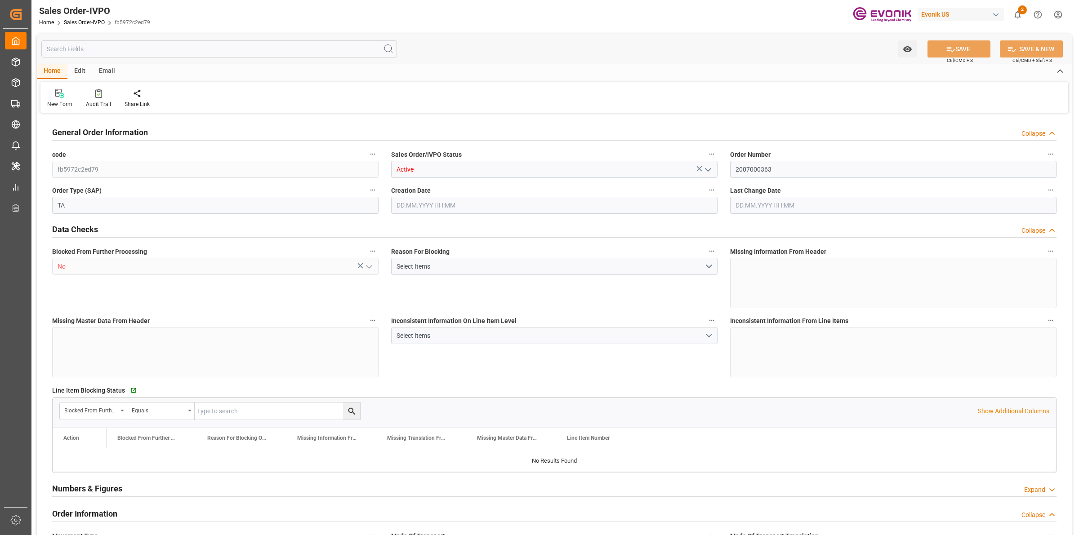
type input "18568"
type input "109.136"
type input "19000"
type input "60"
type input "[DATE] 14:04"
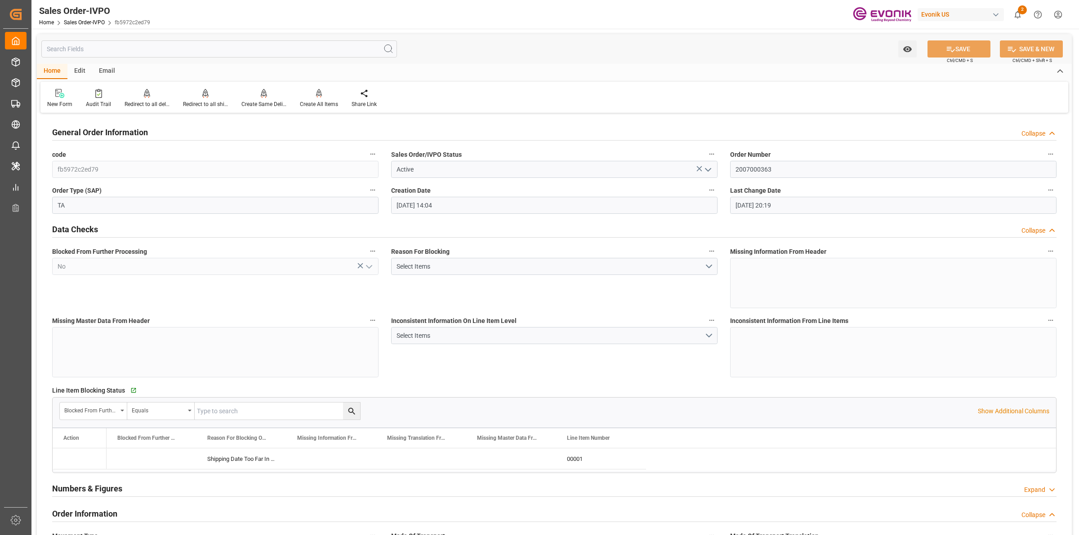
type input "[DATE] 20:19"
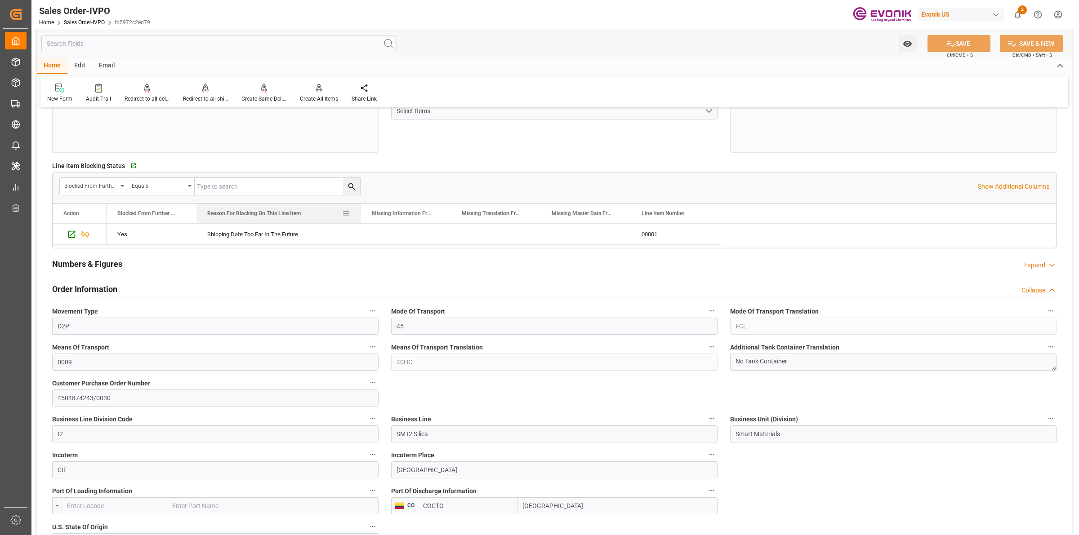
drag, startPoint x: 286, startPoint y: 215, endPoint x: 361, endPoint y: 216, distance: 74.6
click at [361, 216] on div at bounding box center [361, 214] width 4 height 20
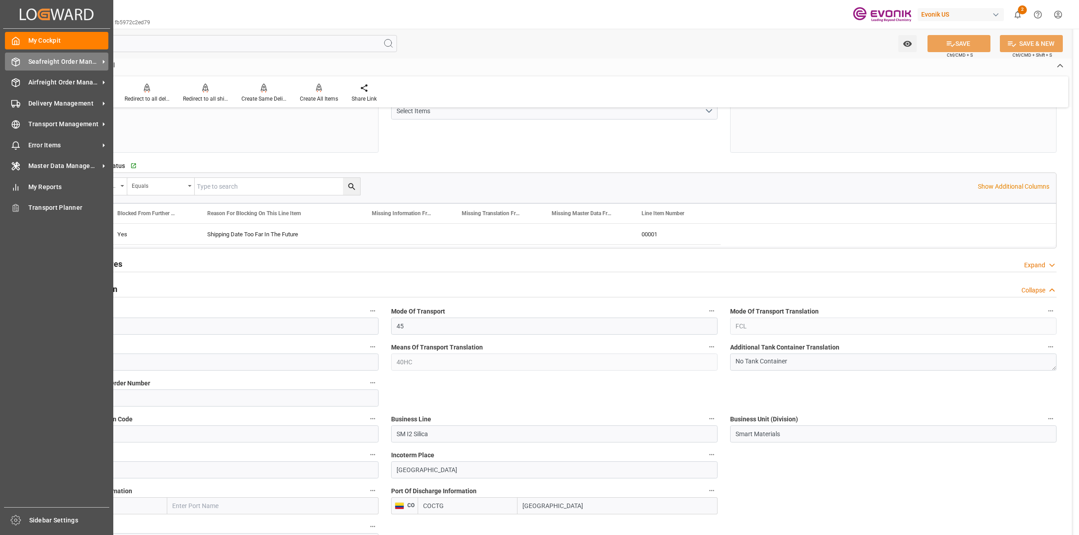
click at [17, 62] on icon at bounding box center [15, 62] width 9 height 9
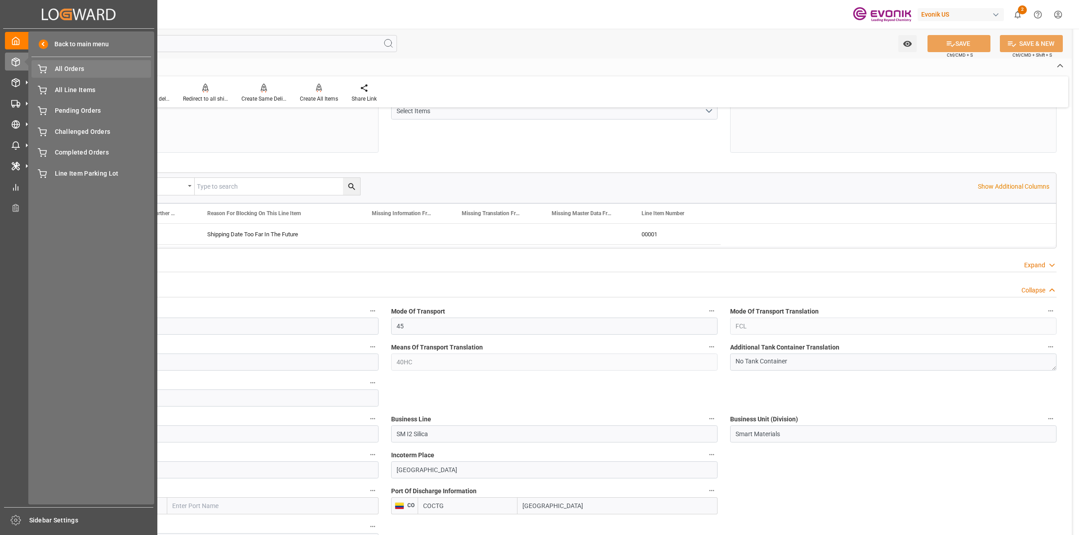
click at [63, 64] on span "All Orders" at bounding box center [103, 68] width 97 height 9
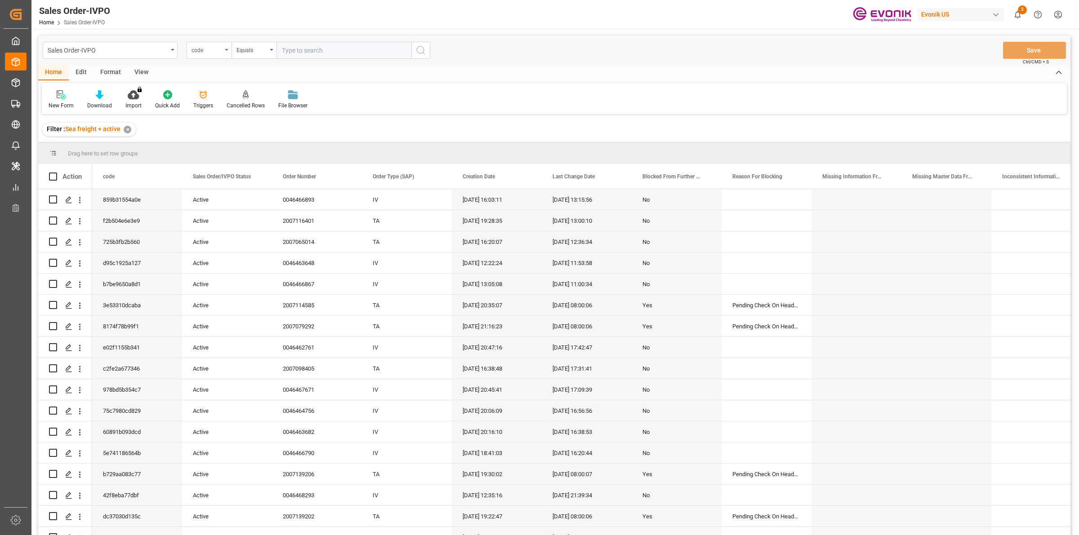
click at [217, 50] on div "code" at bounding box center [207, 49] width 31 height 10
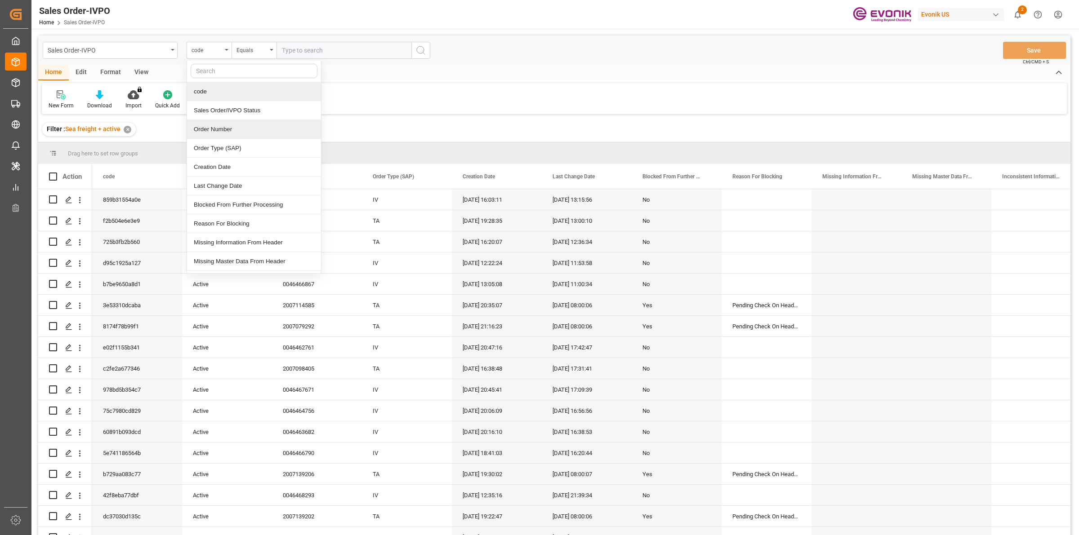
click at [211, 135] on div "Order Number" at bounding box center [254, 129] width 134 height 19
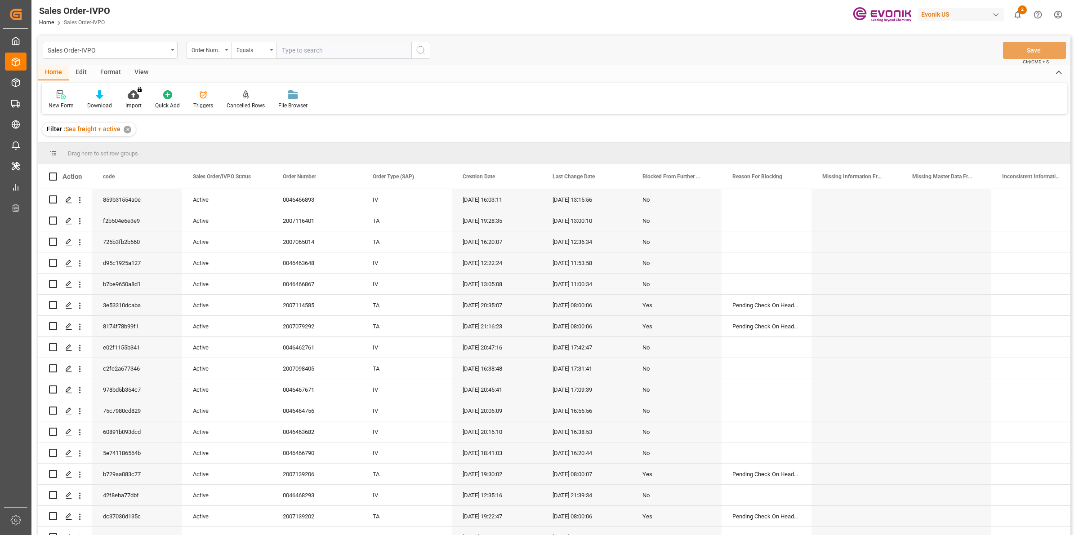
click at [317, 40] on div "Sales Order-IVPO Order Number Equals Save Ctrl/CMD + S" at bounding box center [554, 51] width 1032 height 30
click at [312, 50] on input "text" at bounding box center [344, 50] width 135 height 17
paste input "46466726"
type input "0046466726"
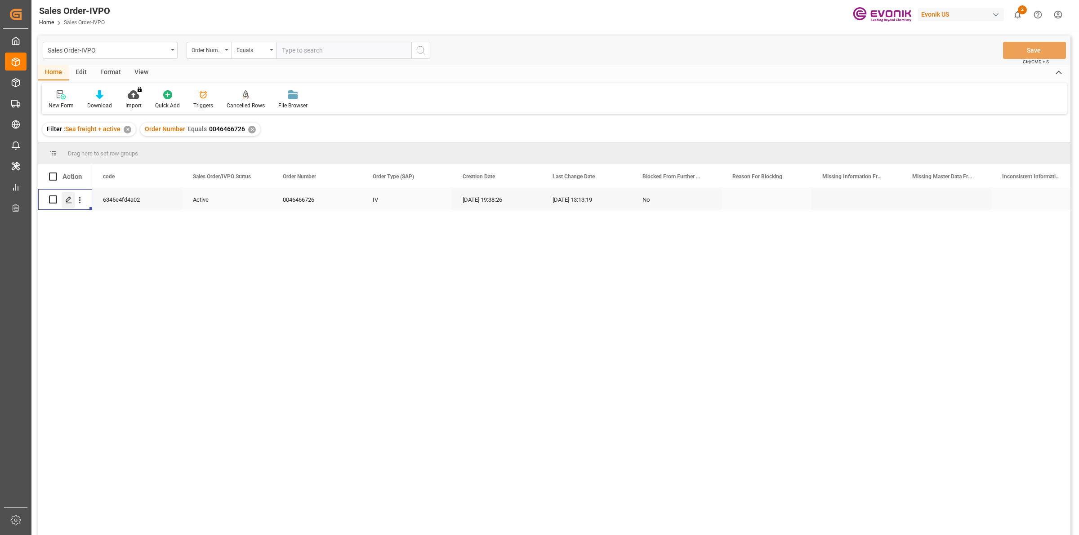
click at [66, 202] on icon "Press SPACE to select this row." at bounding box center [68, 199] width 7 height 7
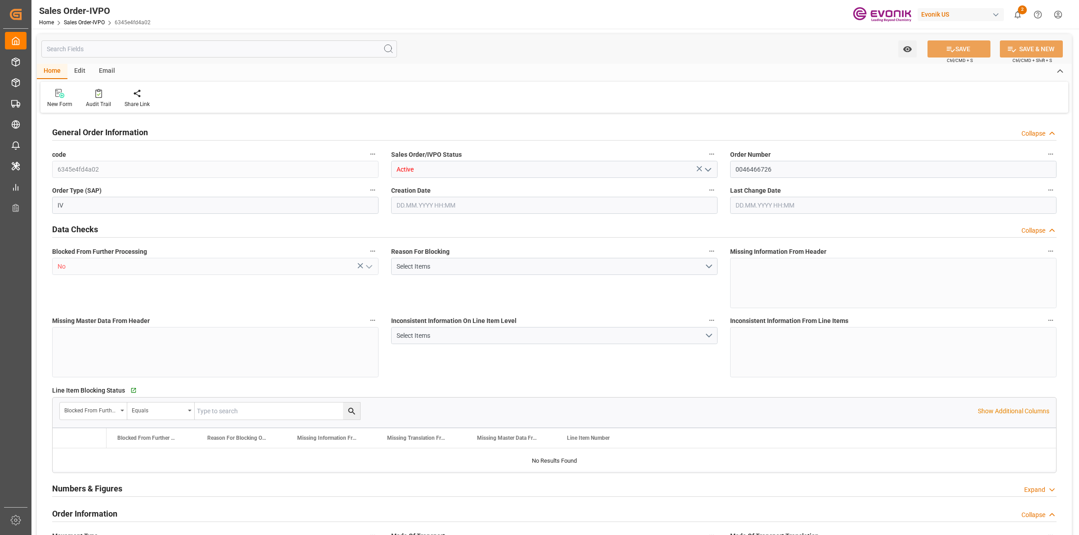
type input "INNSA"
type input "0"
type input "1"
type input "800.968"
type input "[DATE] 19:38"
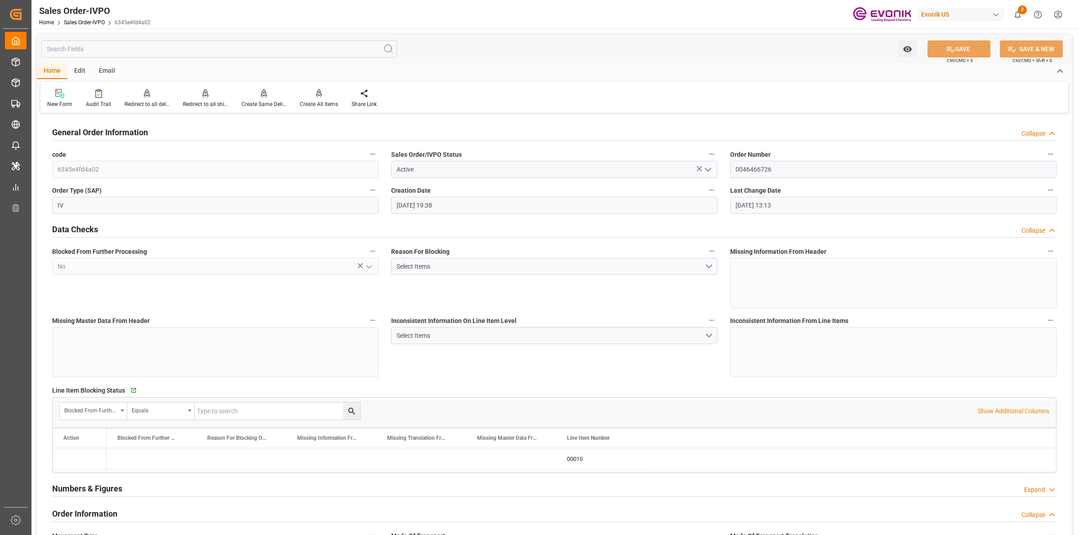
type input "[DATE] 13:13"
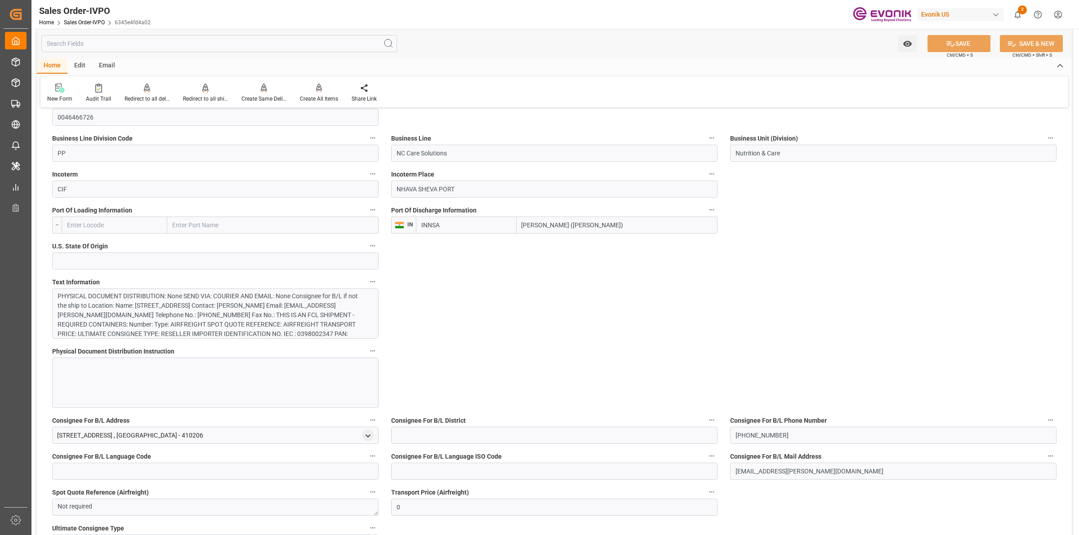
scroll to position [618, 0]
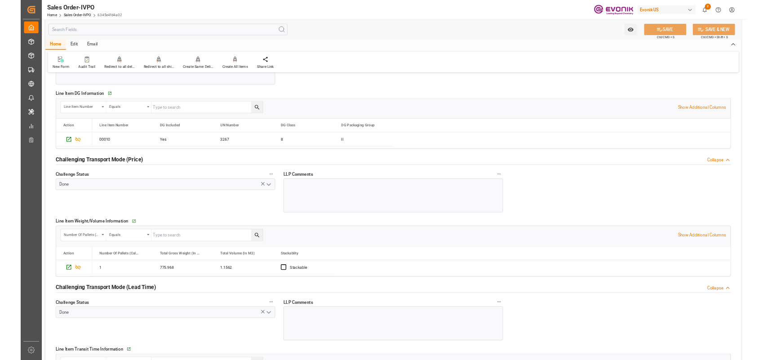
scroll to position [1405, 0]
